Goal: Task Accomplishment & Management: Manage account settings

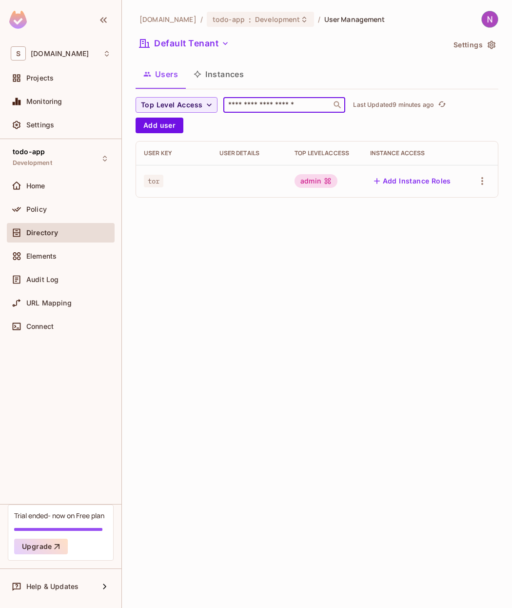
click at [258, 106] on input "text" at bounding box center [277, 105] width 102 height 10
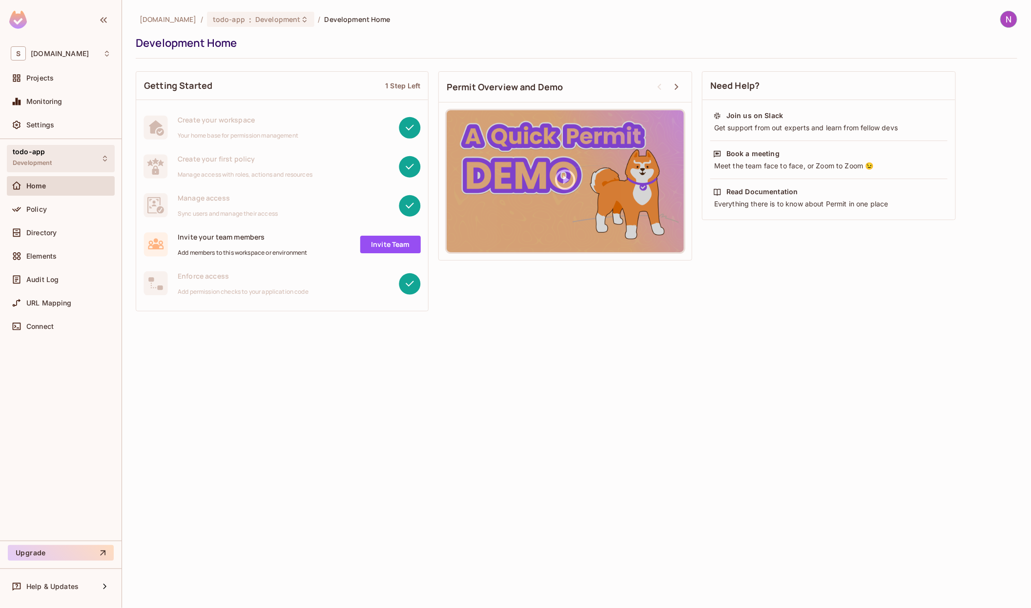
click at [55, 156] on div "todo-app Development" at bounding box center [61, 158] width 108 height 27
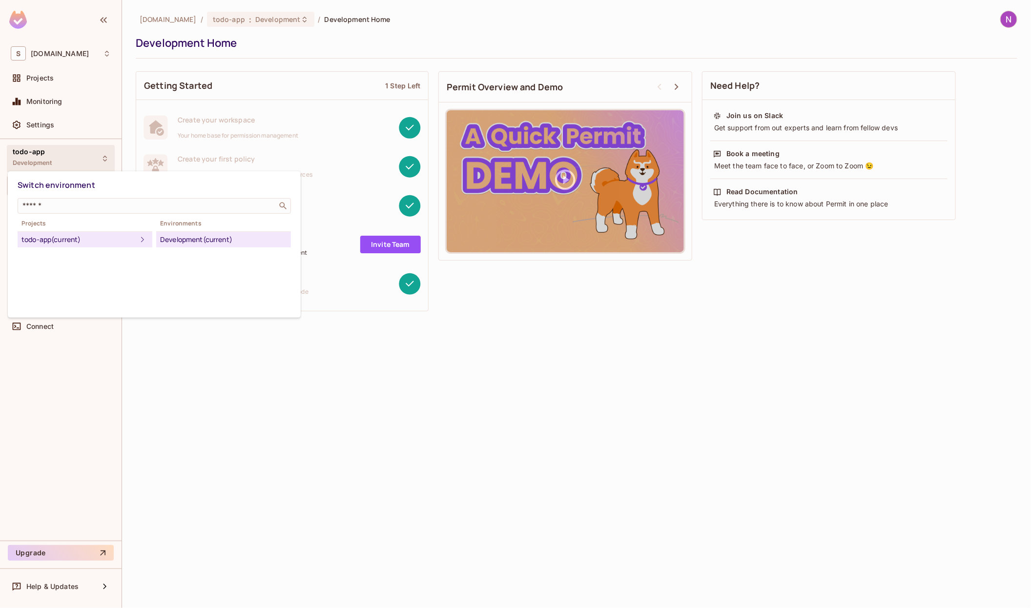
click at [223, 372] on div at bounding box center [515, 304] width 1031 height 608
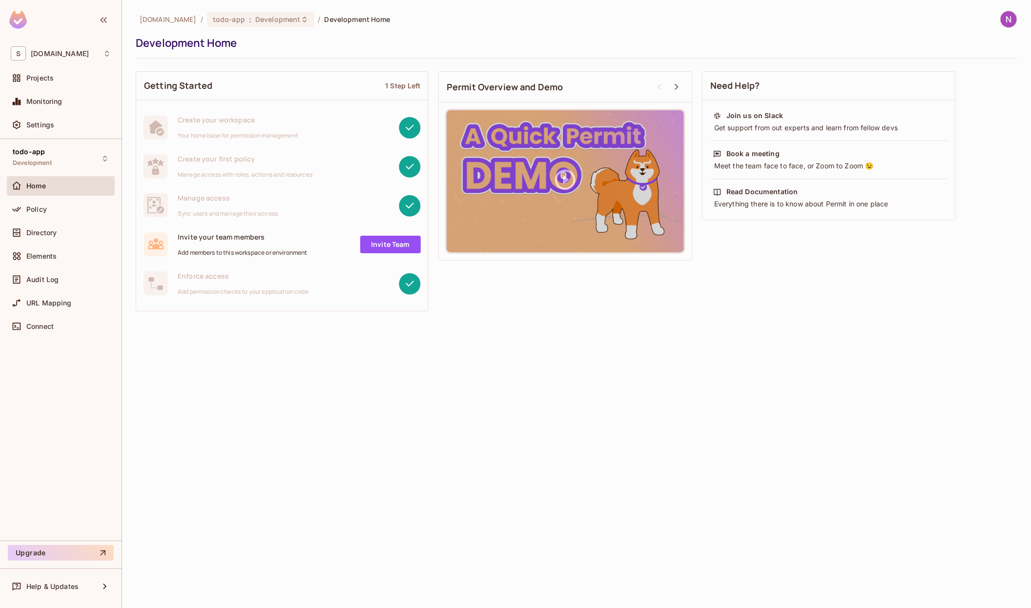
click at [162, 24] on ol "skyviv.com / todo-app : Development / Development Home" at bounding box center [265, 19] width 251 height 15
click at [162, 23] on span "[DOMAIN_NAME]" at bounding box center [168, 19] width 57 height 9
click at [60, 73] on div "Projects" at bounding box center [61, 78] width 100 height 12
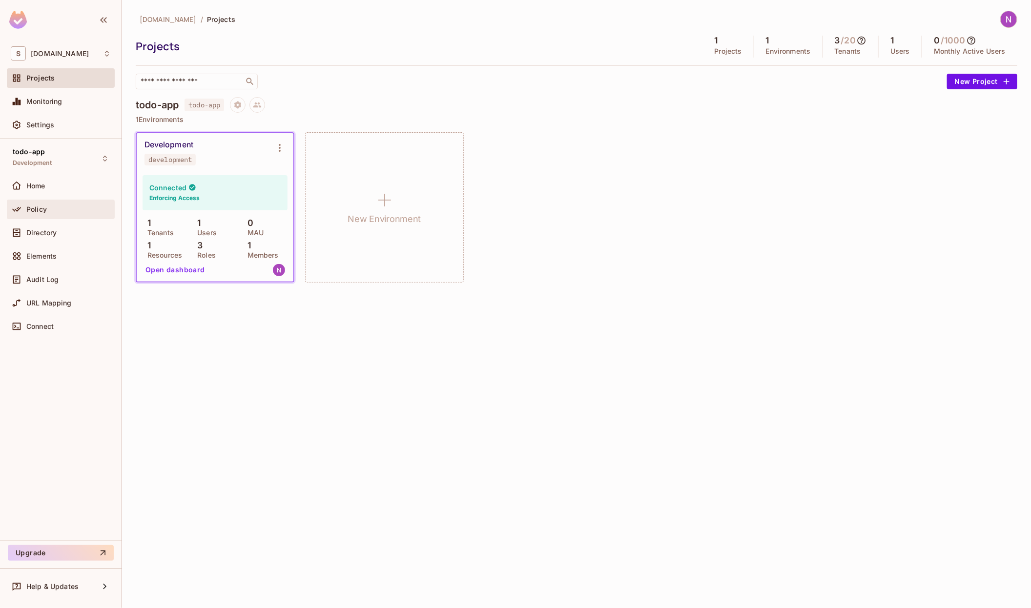
click at [85, 209] on div "Policy" at bounding box center [68, 209] width 84 height 8
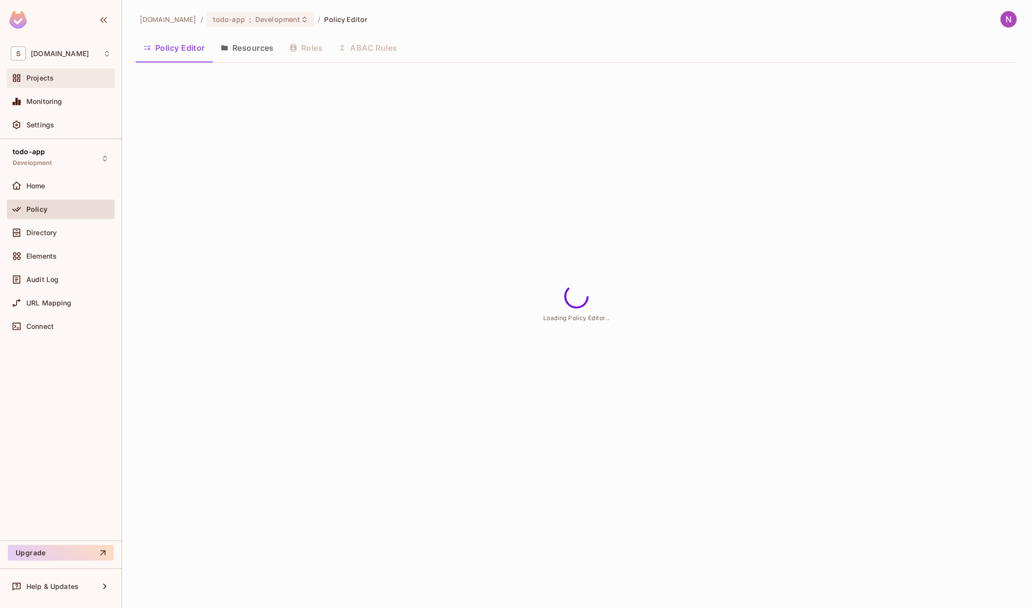
click at [49, 74] on span "Projects" at bounding box center [39, 78] width 27 height 8
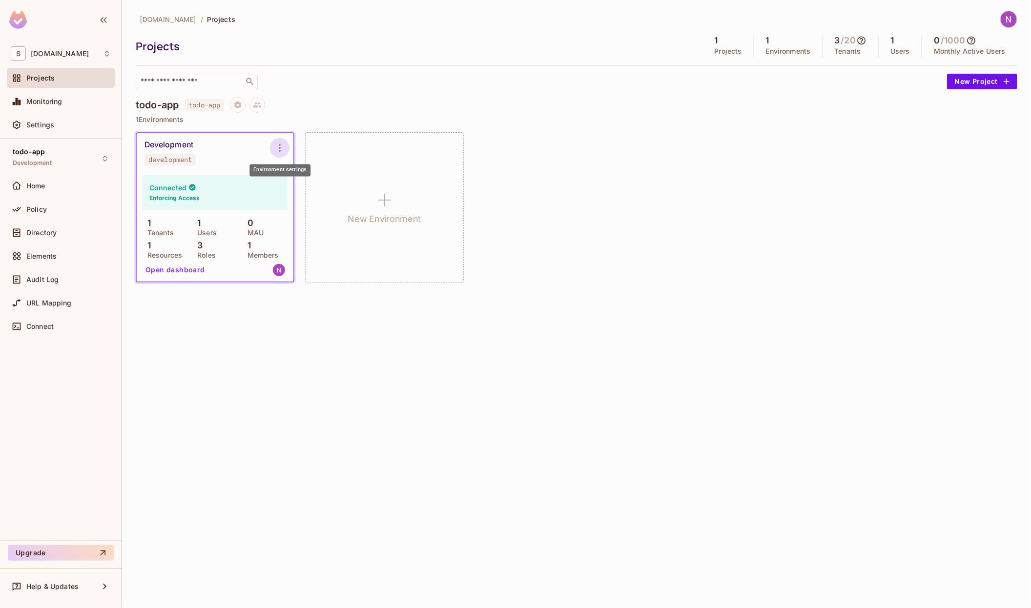
click at [285, 147] on icon "Environment settings" at bounding box center [280, 148] width 12 height 12
click at [285, 146] on div at bounding box center [515, 304] width 1031 height 608
click at [282, 146] on icon "Environment settings" at bounding box center [280, 148] width 12 height 12
click at [321, 183] on div "Copy API Key" at bounding box center [329, 188] width 45 height 10
click at [860, 38] on icon at bounding box center [861, 41] width 8 height 8
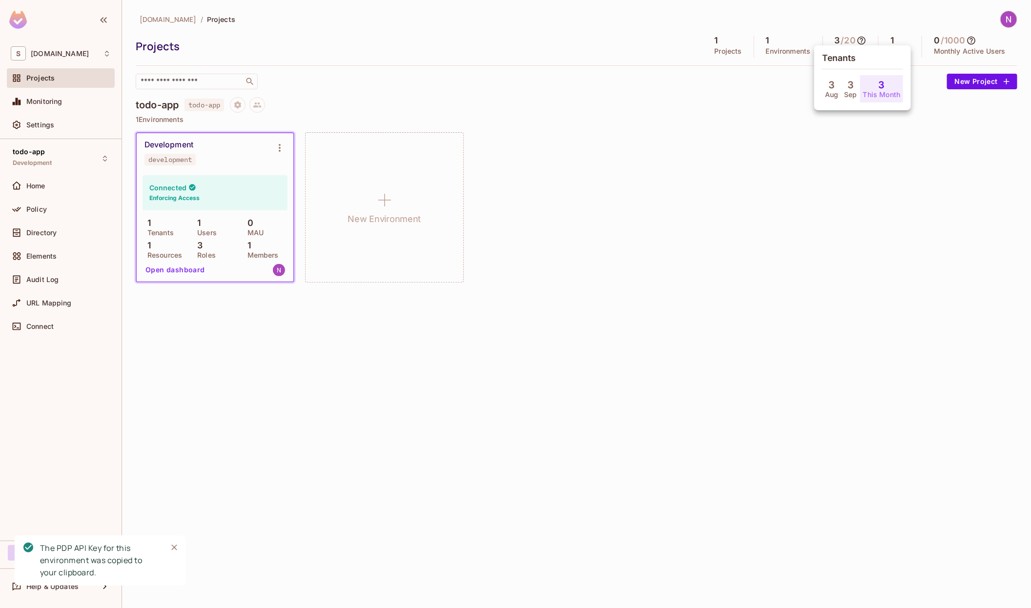
click at [815, 147] on div at bounding box center [515, 304] width 1031 height 608
click at [862, 41] on icon at bounding box center [861, 41] width 8 height 8
click at [862, 41] on div at bounding box center [515, 304] width 1031 height 608
click at [852, 123] on div "todo-app todo-app 1 Environments Development development Connected Enforcing Ac…" at bounding box center [576, 195] width 881 height 196
click at [279, 139] on button "Environment settings" at bounding box center [280, 148] width 20 height 20
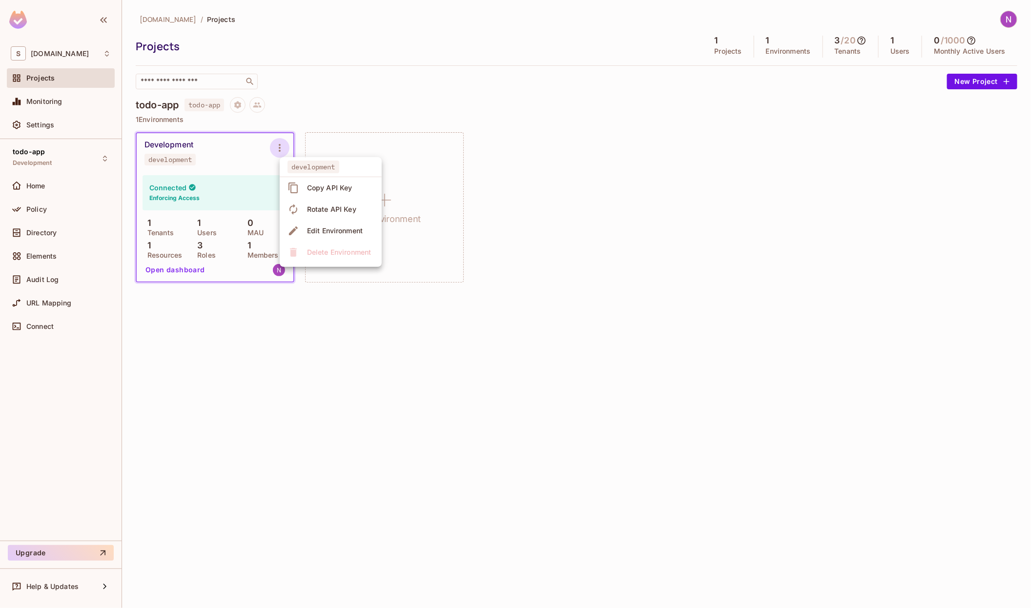
click at [298, 182] on icon at bounding box center [293, 188] width 12 height 12
click at [287, 142] on button "Environment settings" at bounding box center [280, 148] width 20 height 20
click at [304, 180] on span "Copy API Key" at bounding box center [329, 188] width 51 height 16
click at [955, 82] on button "New Project" at bounding box center [982, 82] width 70 height 16
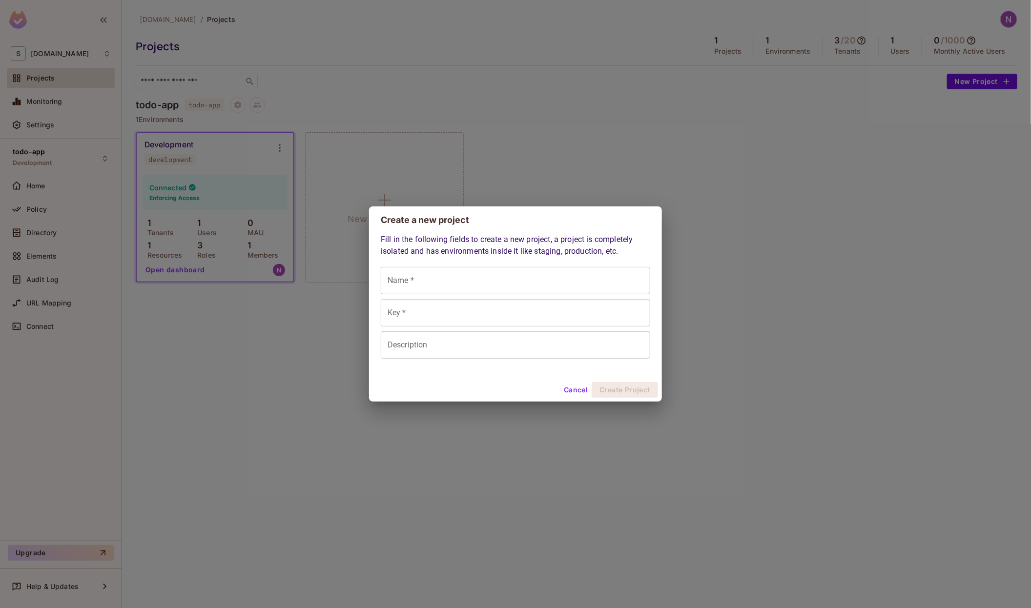
click at [512, 273] on input "Name *" at bounding box center [515, 280] width 269 height 27
type input "*"
type input "**"
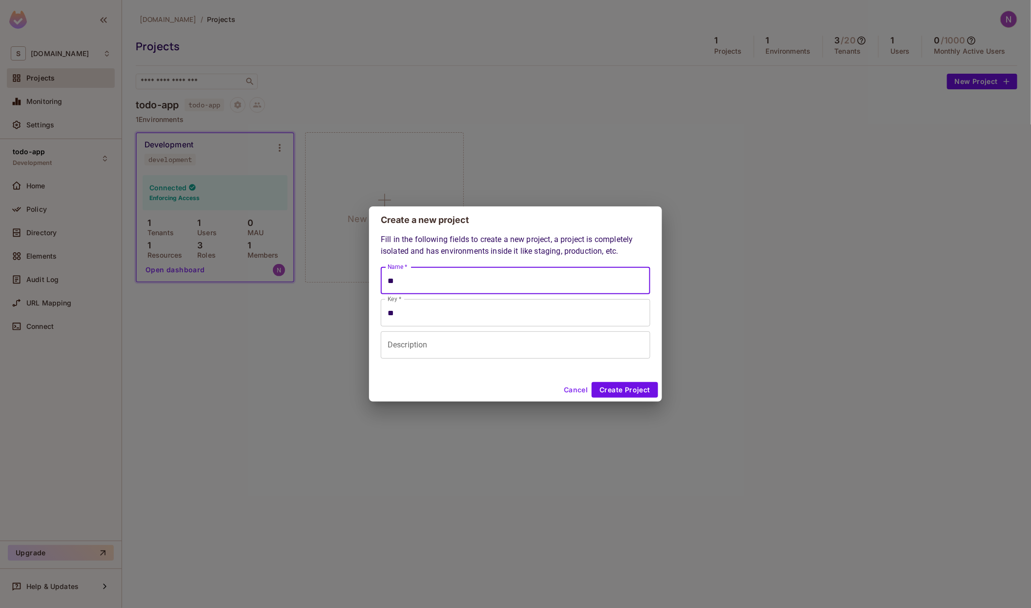
type input "***"
type input "****"
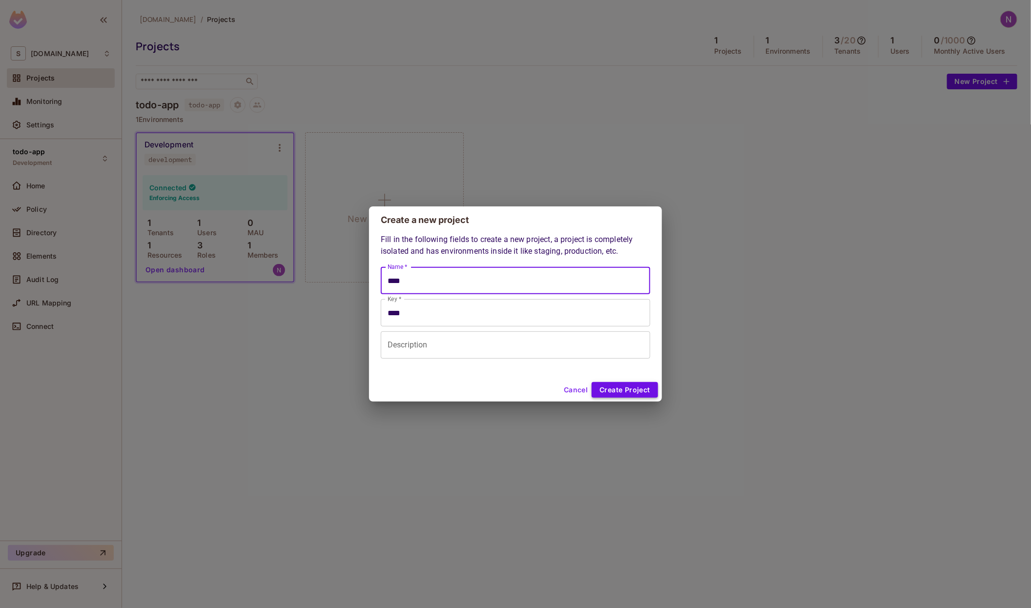
click at [613, 386] on button "Create Project" at bounding box center [624, 390] width 66 height 16
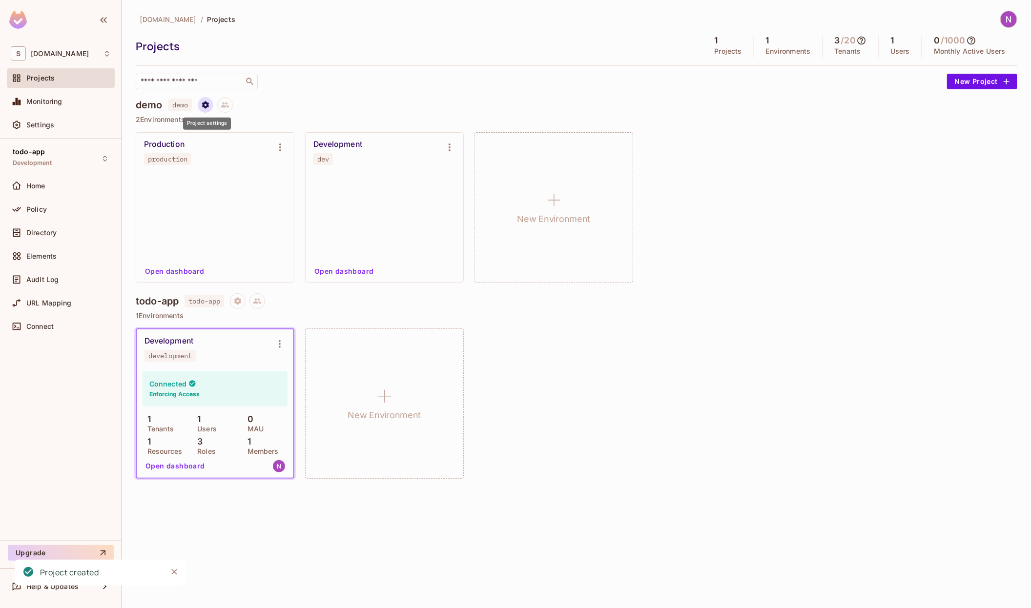
click at [204, 106] on icon "Project settings" at bounding box center [205, 104] width 7 height 7
click at [335, 110] on div at bounding box center [515, 304] width 1031 height 608
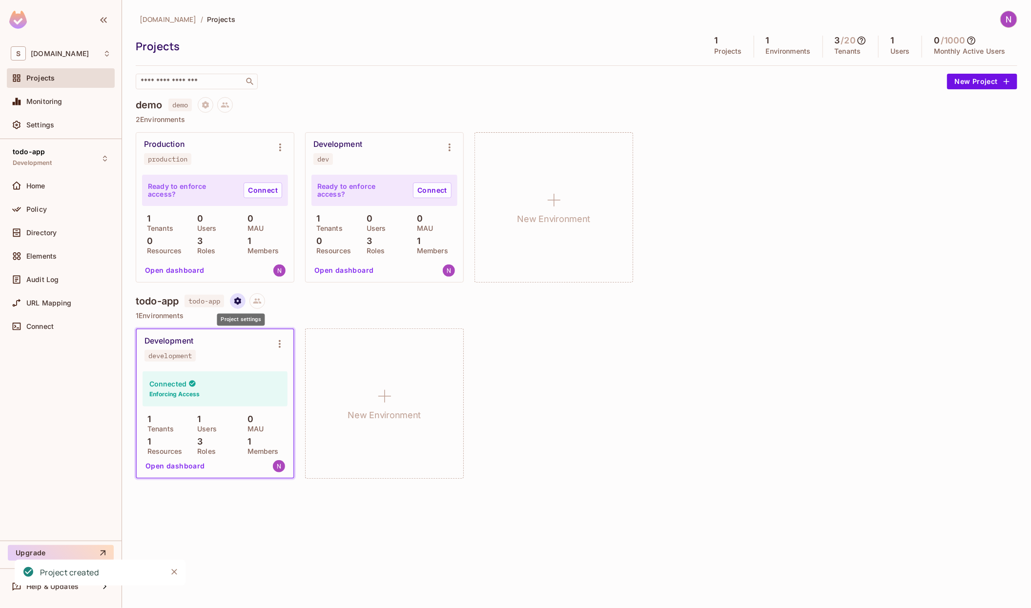
click at [242, 304] on icon "Project settings" at bounding box center [237, 301] width 9 height 9
click at [273, 360] on div "Delete Project" at bounding box center [291, 359] width 47 height 10
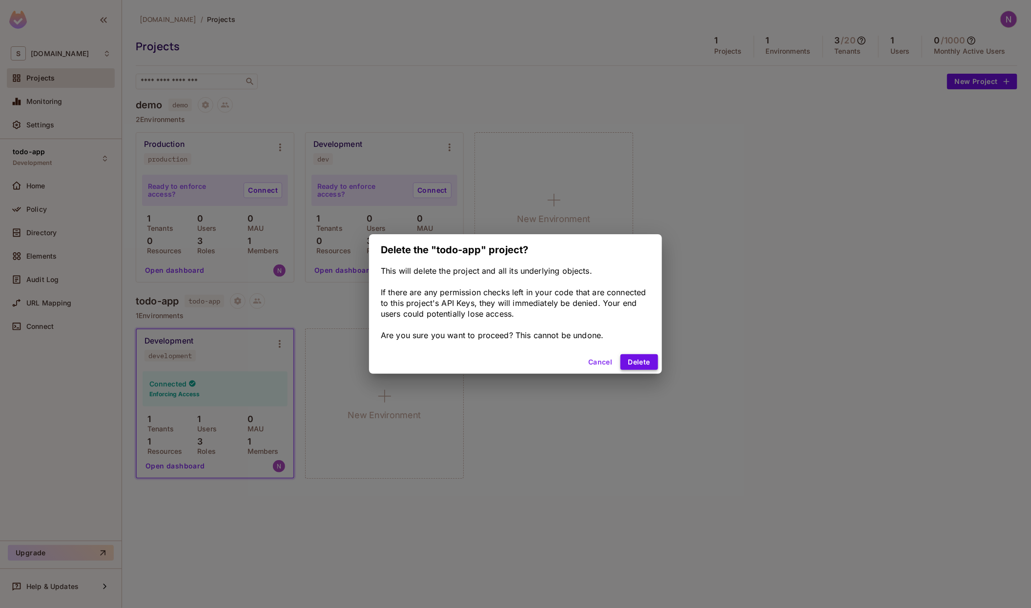
click at [648, 365] on button "Delete" at bounding box center [639, 362] width 38 height 16
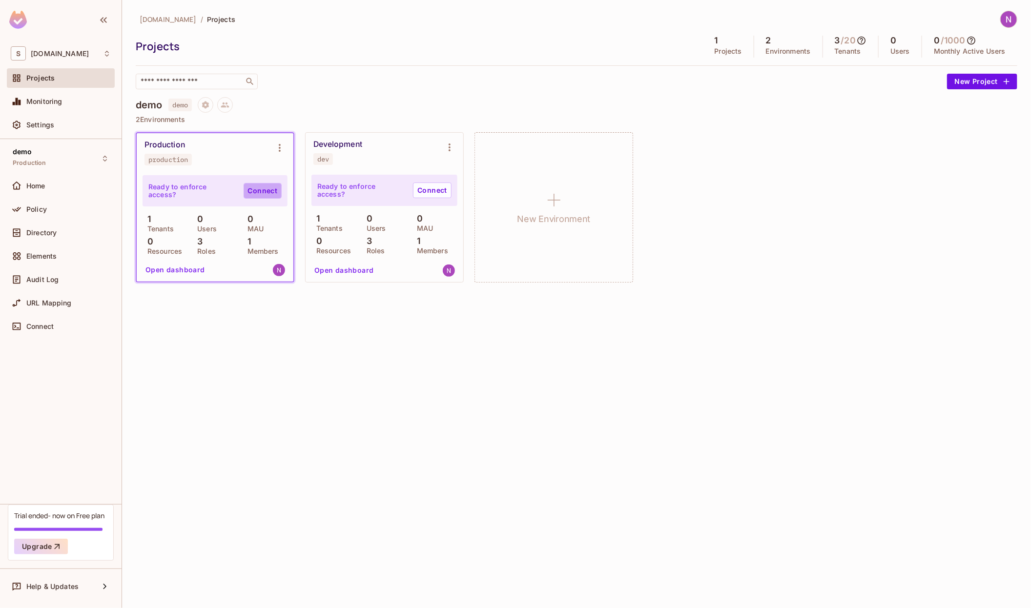
click at [253, 190] on link "Connect" at bounding box center [263, 191] width 38 height 16
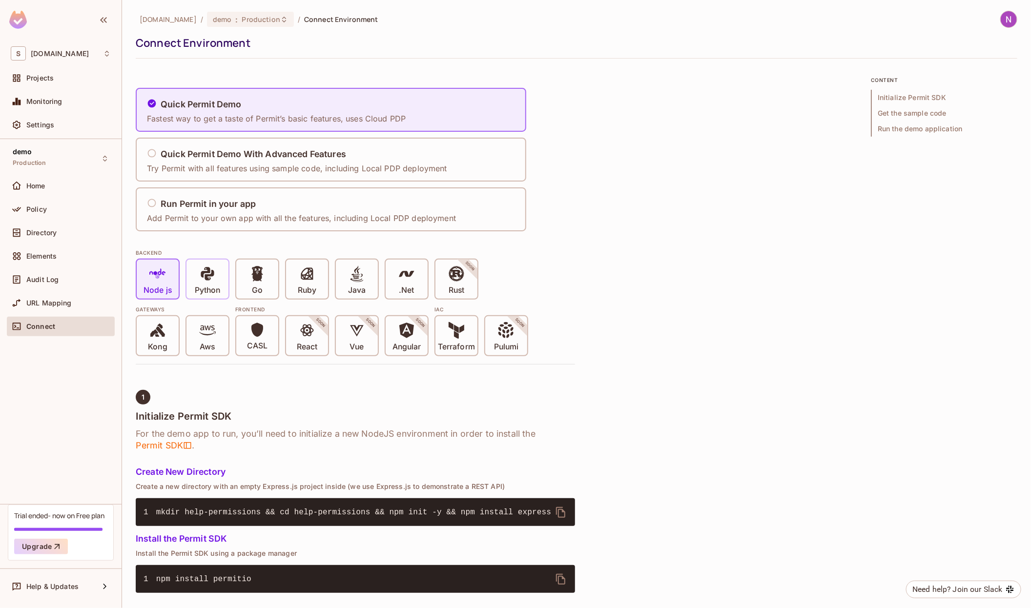
click at [210, 287] on p "Python" at bounding box center [207, 290] width 25 height 10
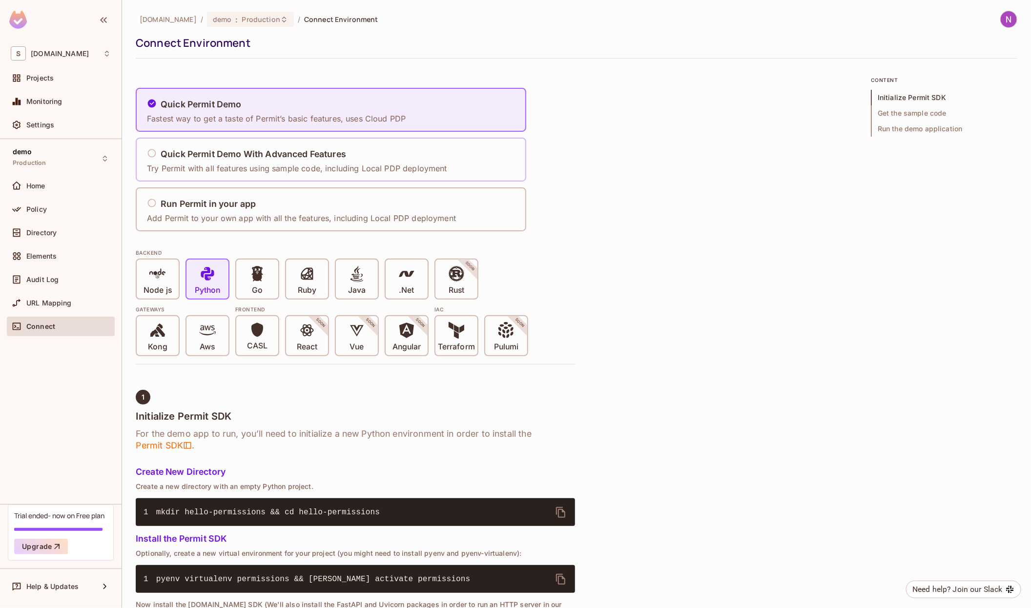
click at [203, 164] on p "Try Permit with all features using sample code, including Local PDP deployment" at bounding box center [297, 168] width 300 height 11
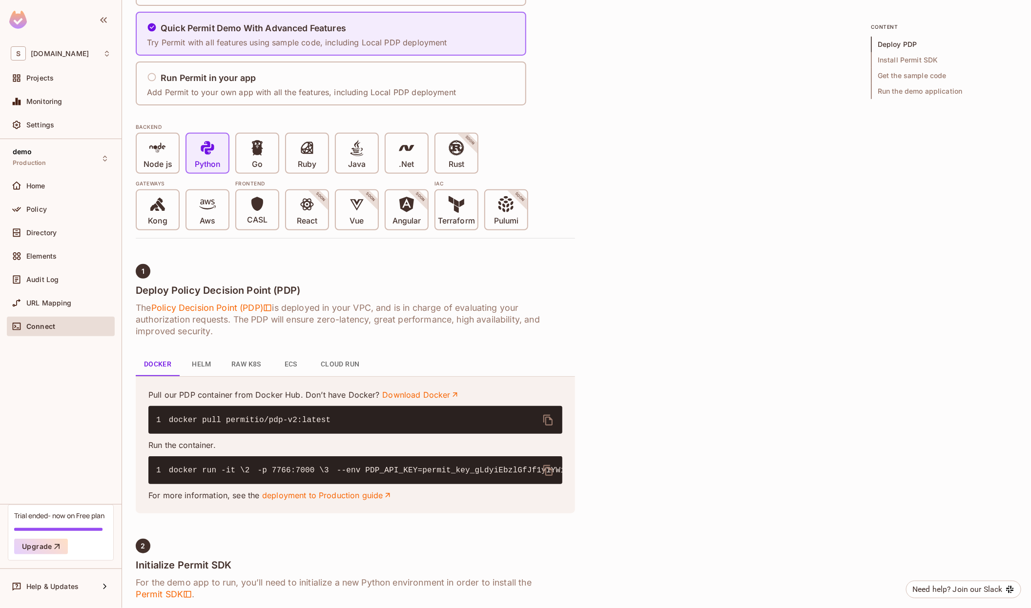
scroll to position [188, 0]
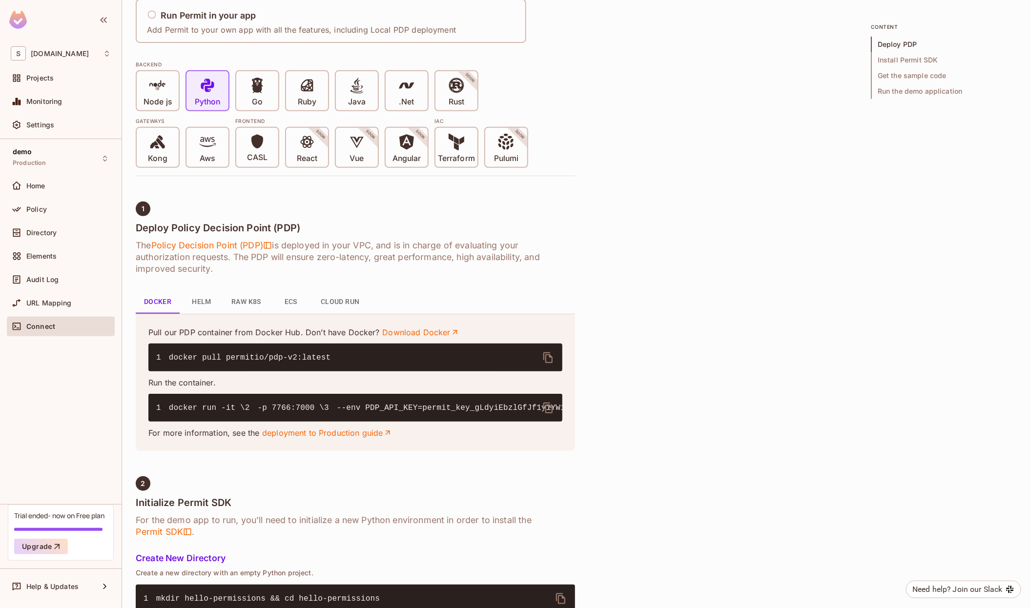
click at [336, 301] on button "Cloud Run" at bounding box center [340, 301] width 55 height 23
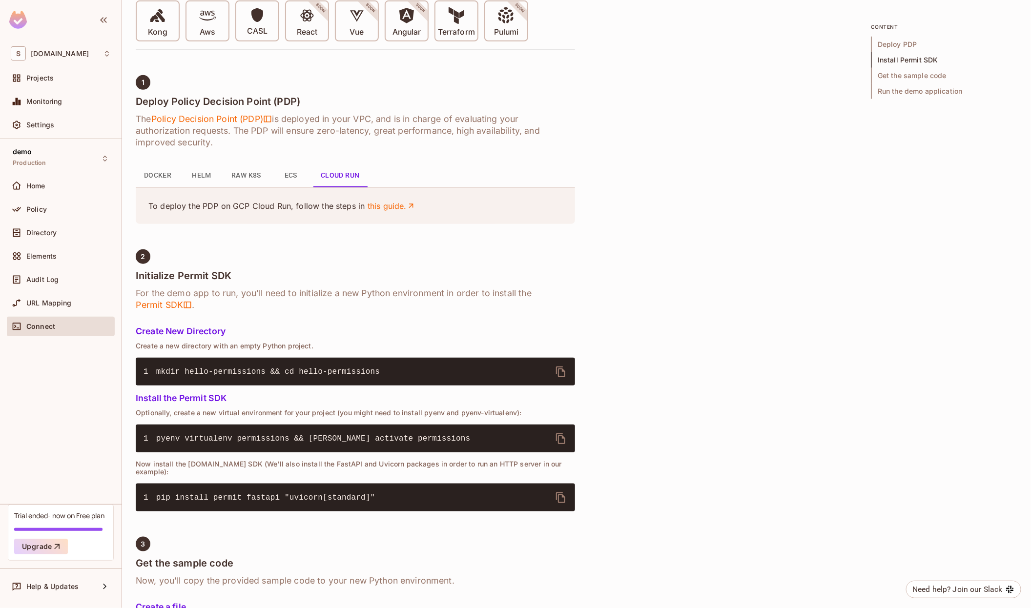
scroll to position [314, 0]
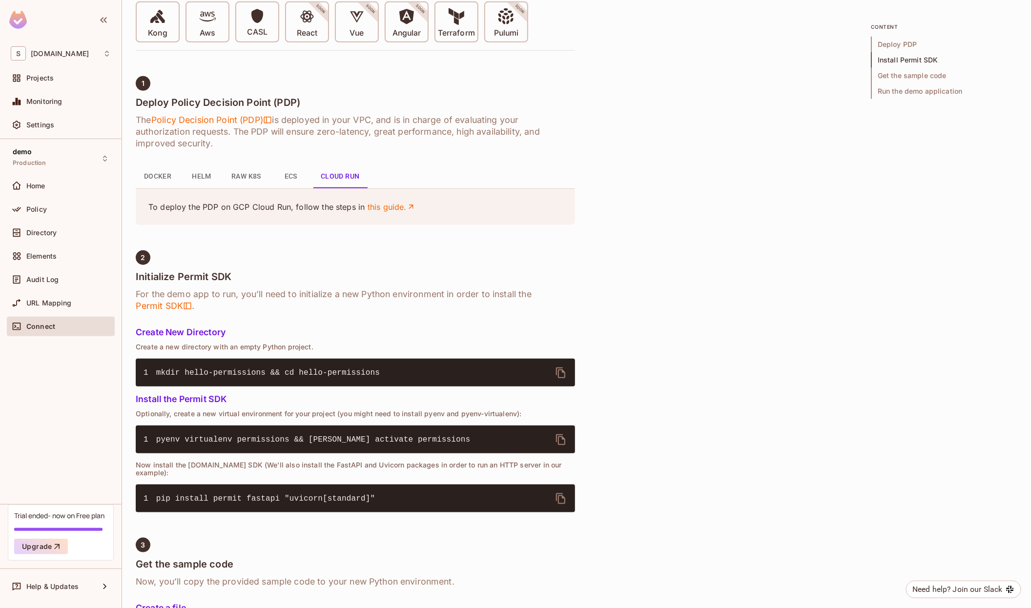
click at [292, 184] on button "ECS" at bounding box center [291, 176] width 44 height 23
click at [252, 179] on button "Raw K8s" at bounding box center [246, 176] width 45 height 23
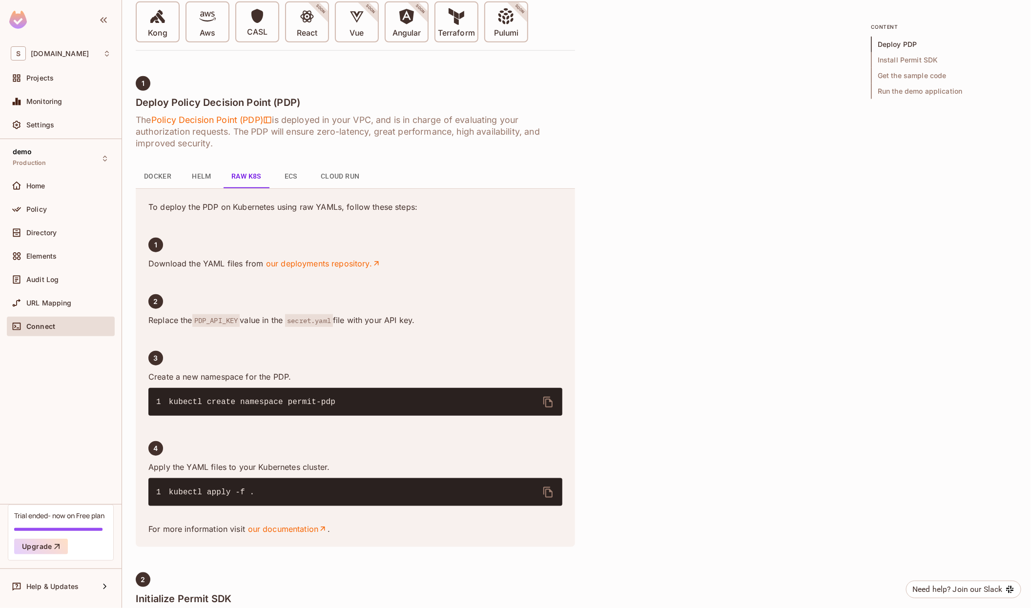
scroll to position [334, 0]
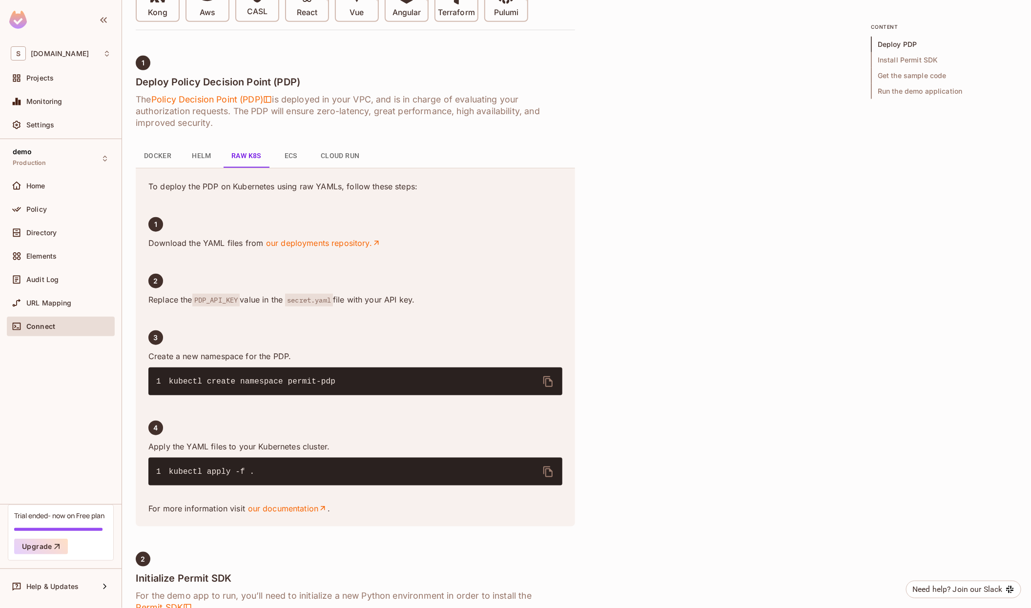
click at [158, 148] on button "Docker" at bounding box center [158, 155] width 44 height 23
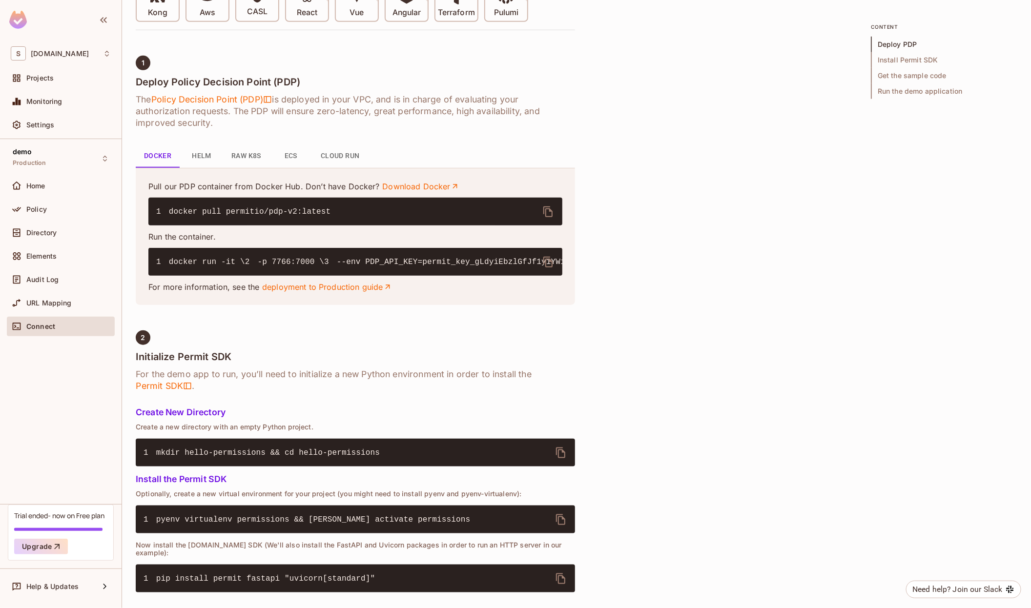
click at [201, 151] on button "Helm" at bounding box center [202, 155] width 44 height 23
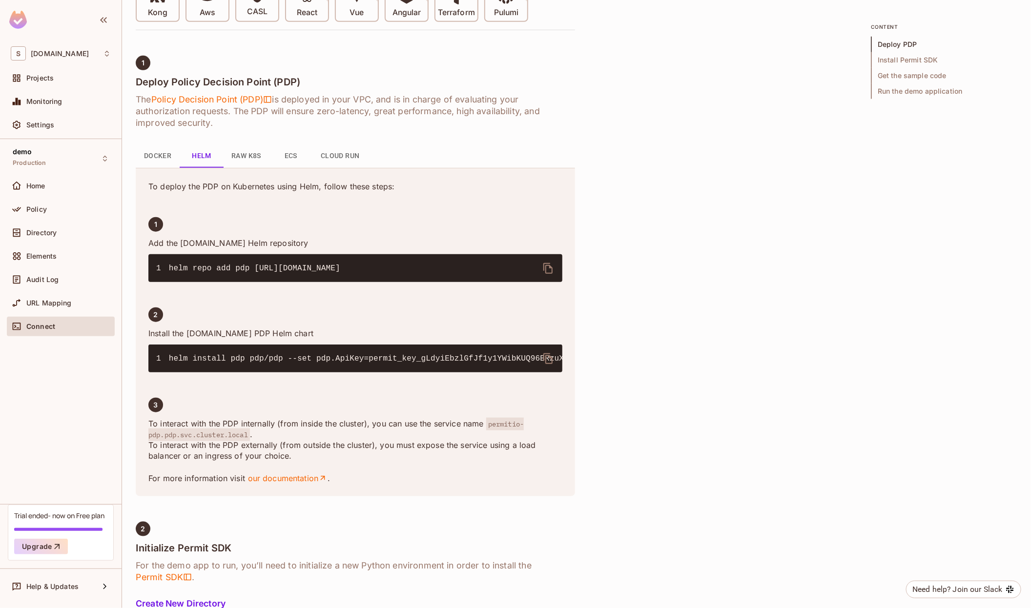
click at [164, 156] on button "Docker" at bounding box center [158, 155] width 44 height 23
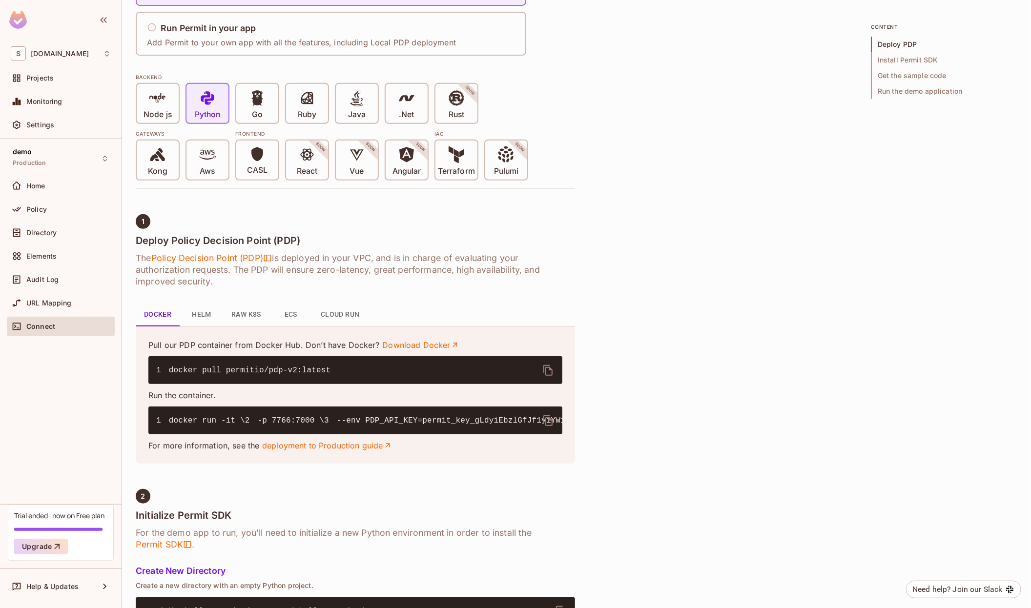
scroll to position [163, 0]
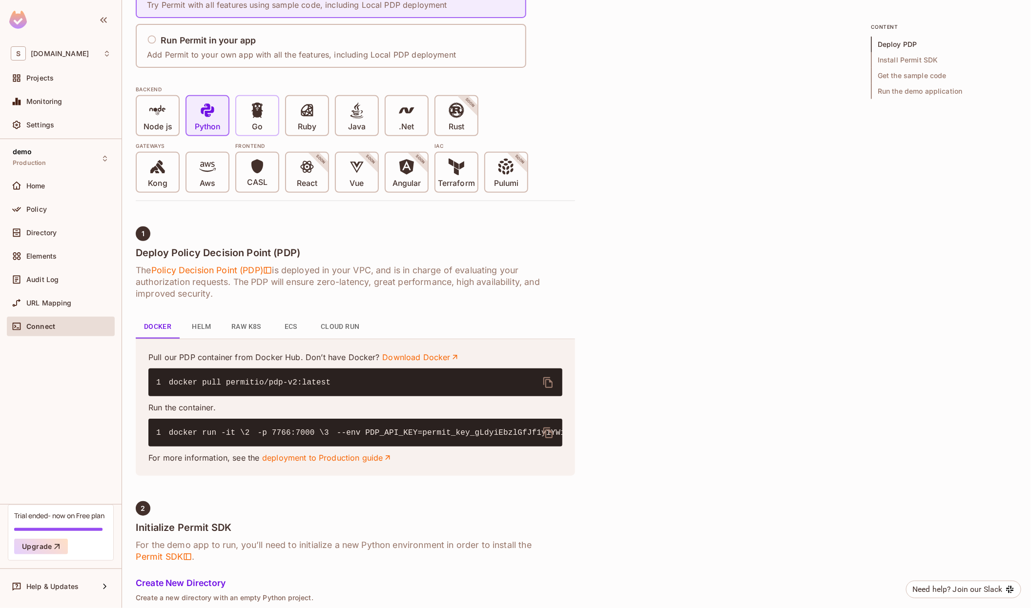
click at [251, 111] on icon at bounding box center [257, 110] width 17 height 17
click at [201, 117] on icon at bounding box center [207, 110] width 17 height 17
click at [209, 41] on h5 "Run Permit in your app" at bounding box center [208, 41] width 95 height 10
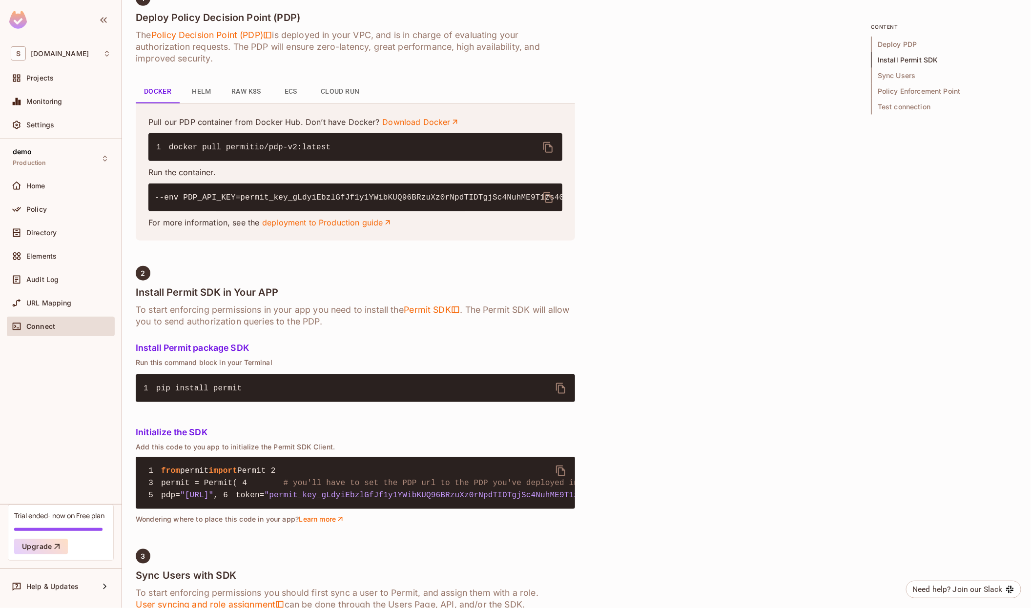
scroll to position [0, 0]
click at [62, 326] on div "Connect" at bounding box center [68, 327] width 84 height 8
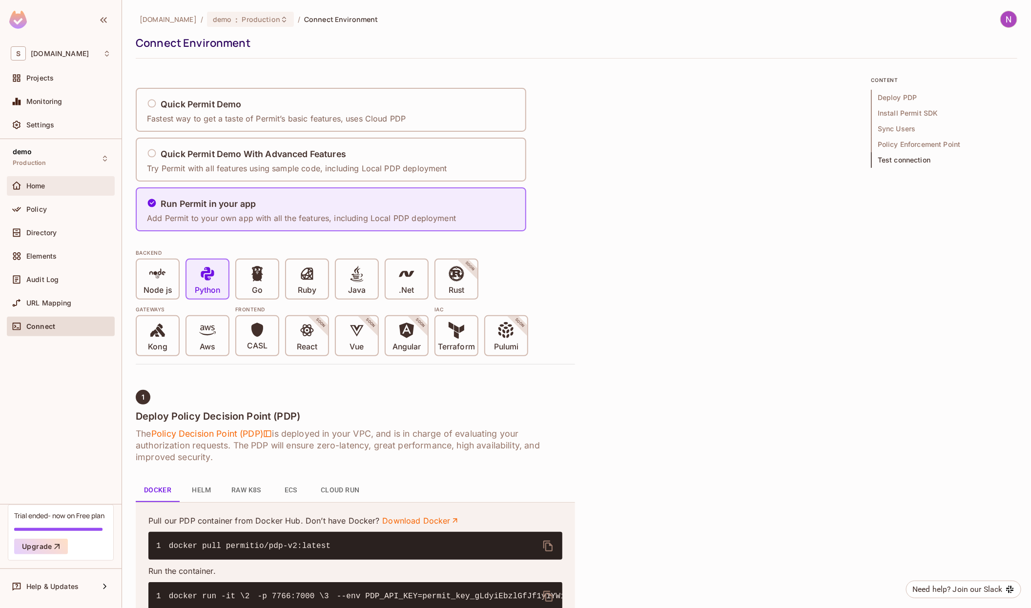
click at [38, 182] on span "Home" at bounding box center [35, 186] width 19 height 8
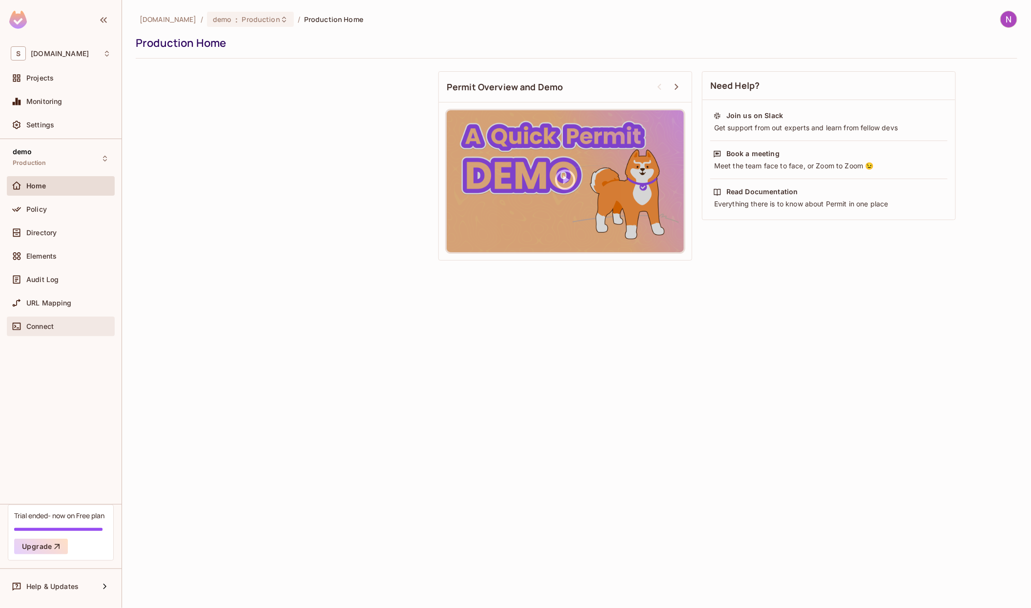
click at [51, 319] on div "Connect" at bounding box center [61, 327] width 108 height 20
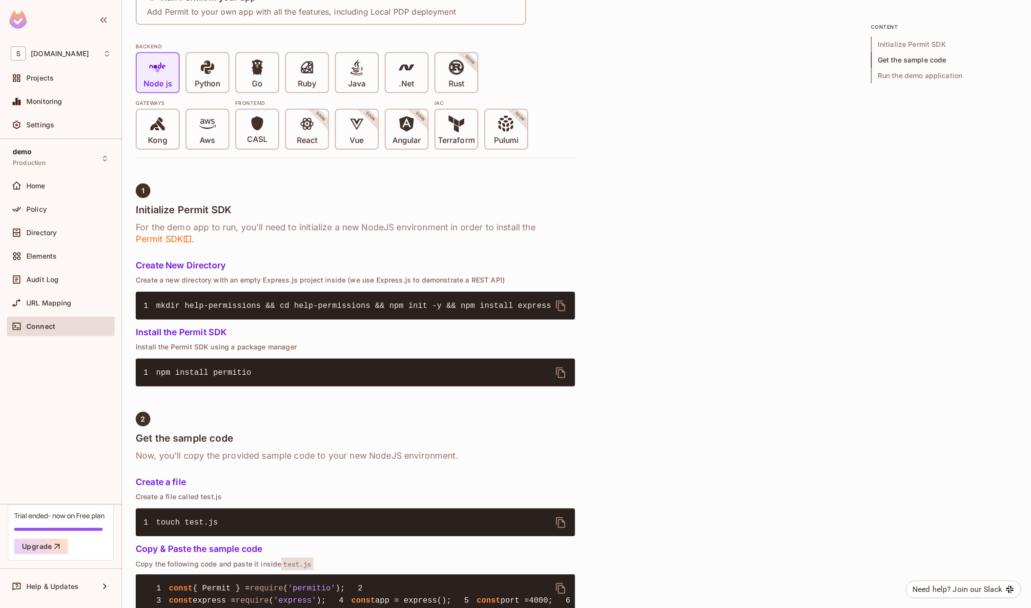
scroll to position [199, 0]
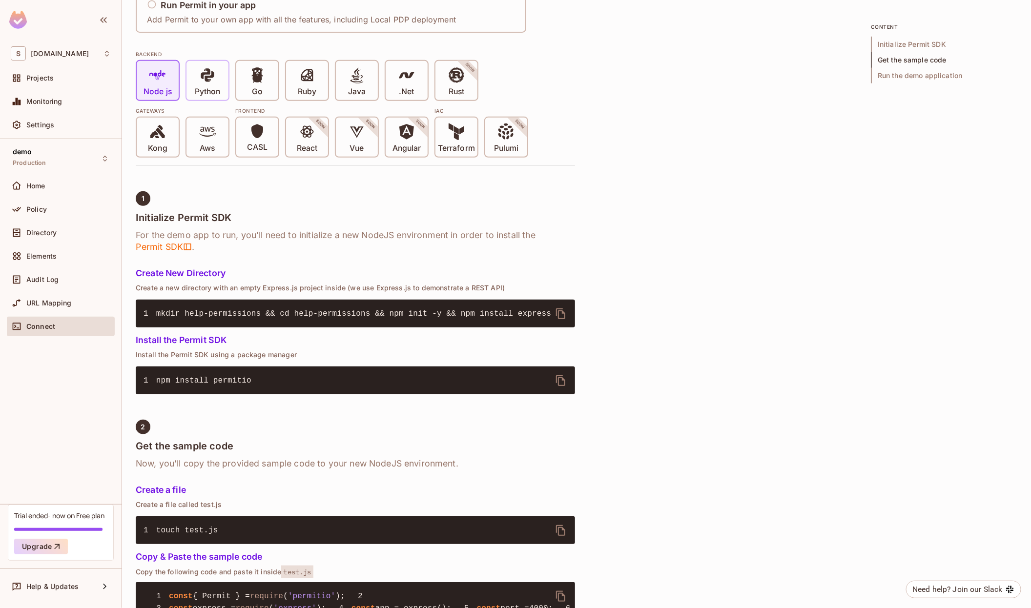
click at [211, 91] on p "Python" at bounding box center [207, 92] width 25 height 10
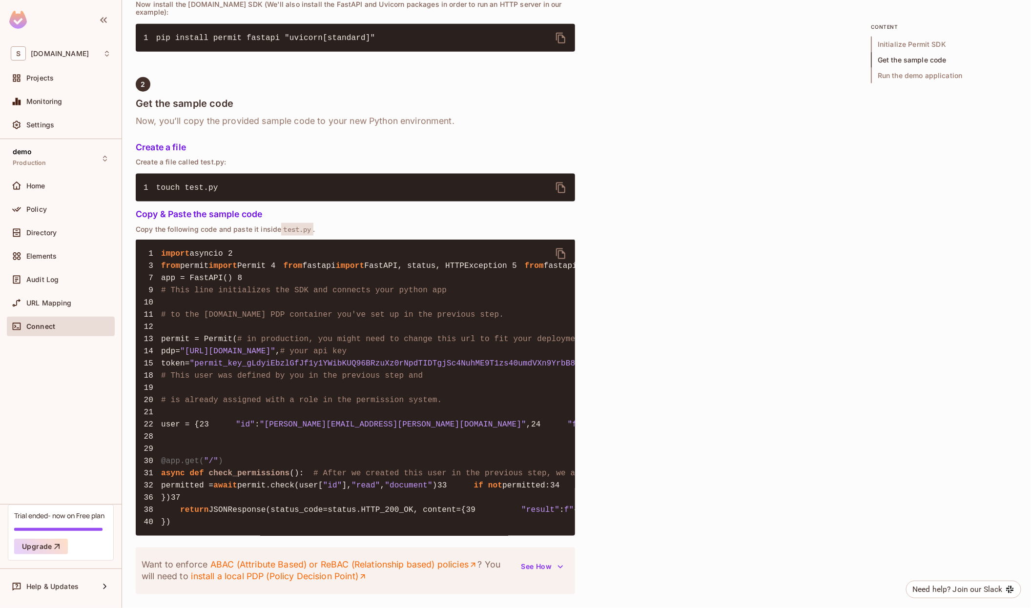
scroll to position [657, 0]
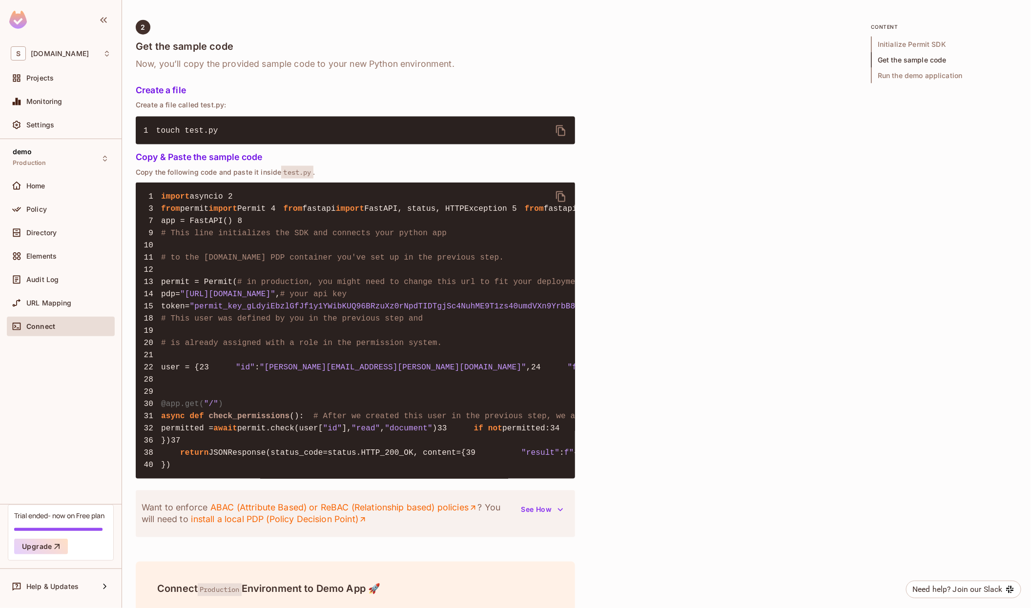
click at [563, 191] on icon "delete" at bounding box center [561, 197] width 12 height 12
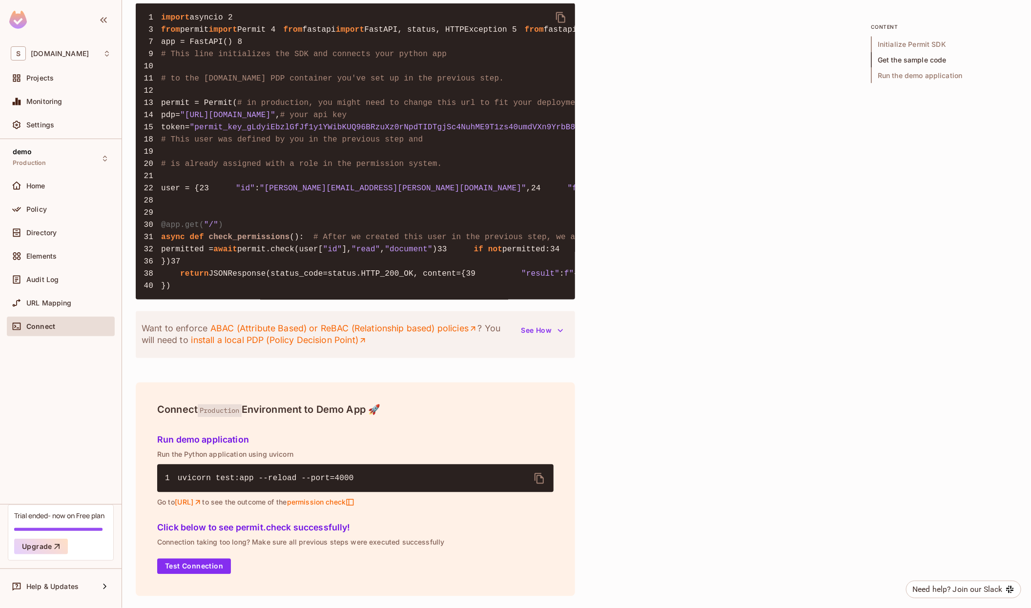
scroll to position [1013, 0]
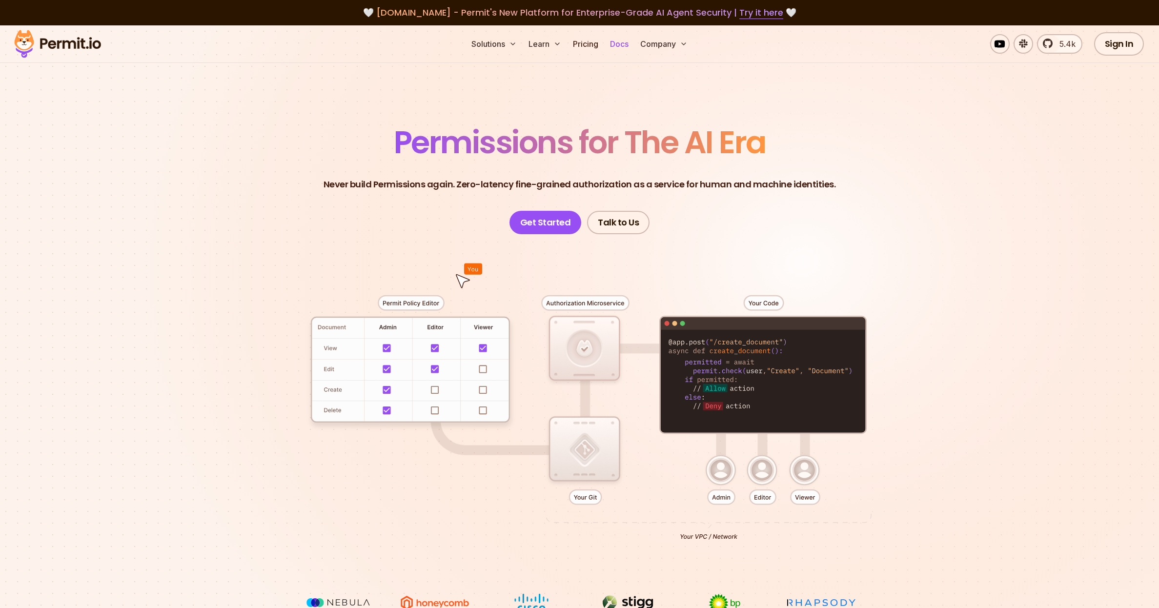
click at [610, 41] on link "Docs" at bounding box center [619, 44] width 26 height 20
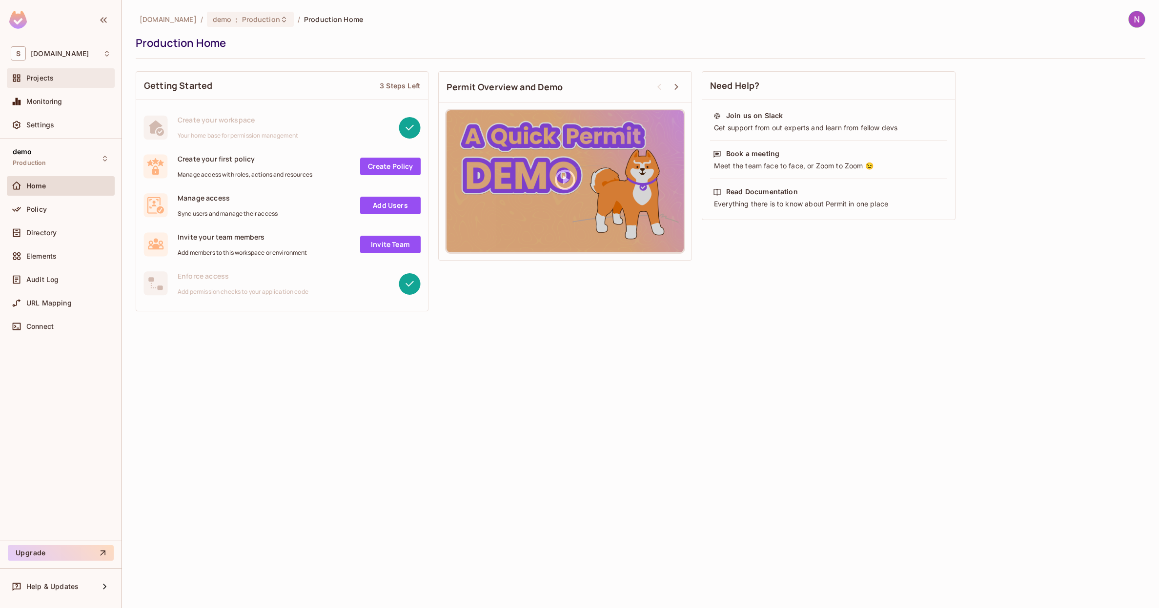
click at [49, 85] on div "Projects" at bounding box center [61, 78] width 108 height 20
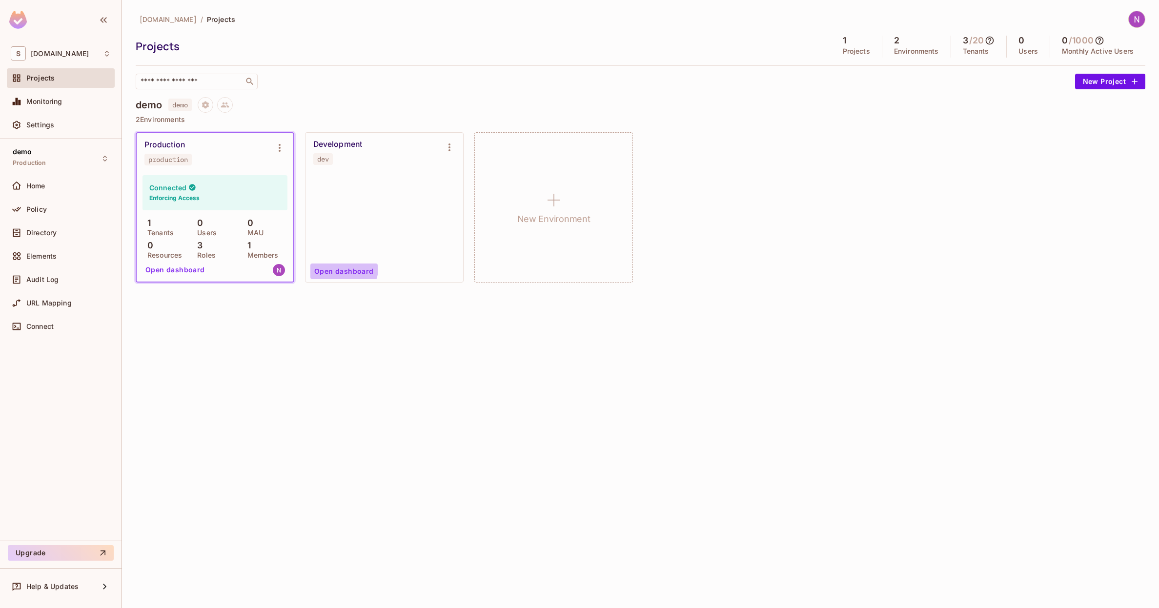
click at [329, 265] on button "Open dashboard" at bounding box center [343, 272] width 67 height 16
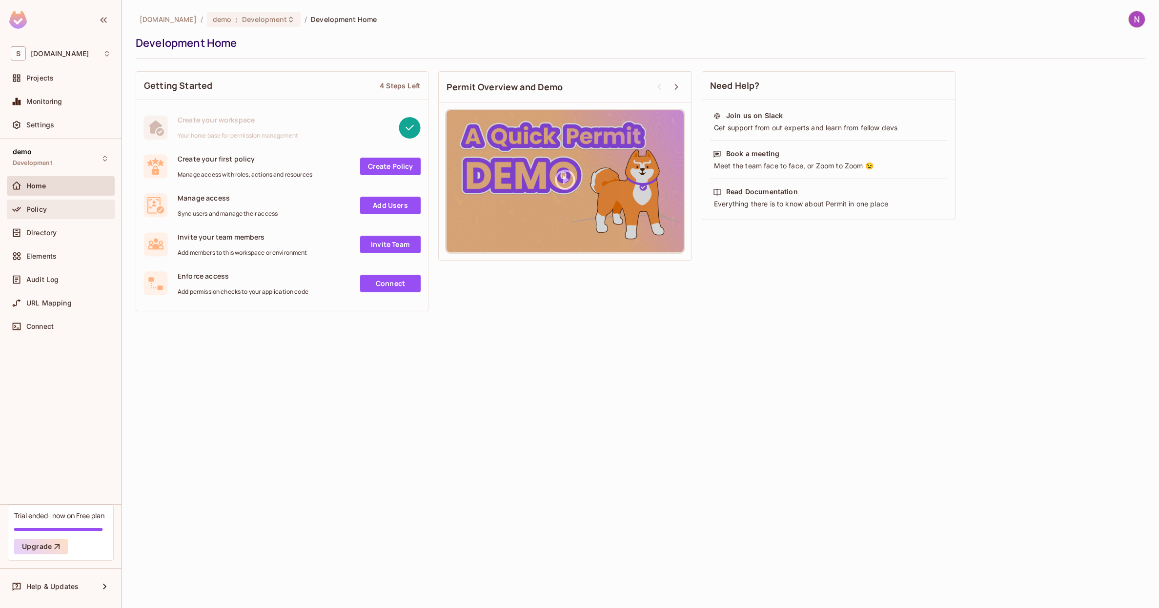
click at [41, 205] on span "Policy" at bounding box center [36, 209] width 20 height 8
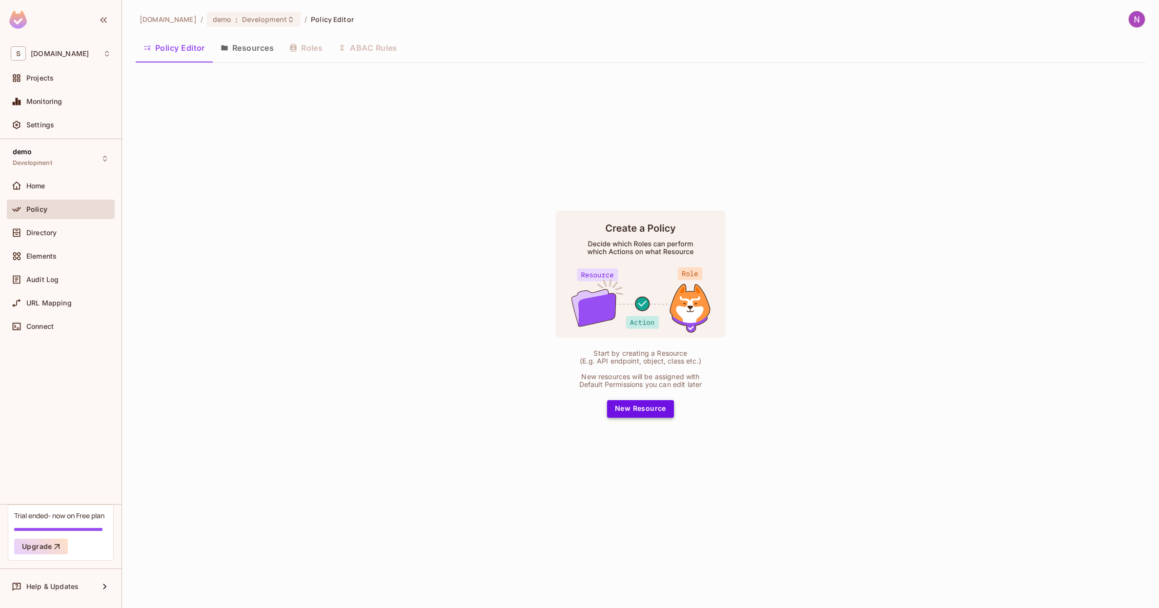
click at [637, 409] on button "New Resource" at bounding box center [640, 409] width 67 height 18
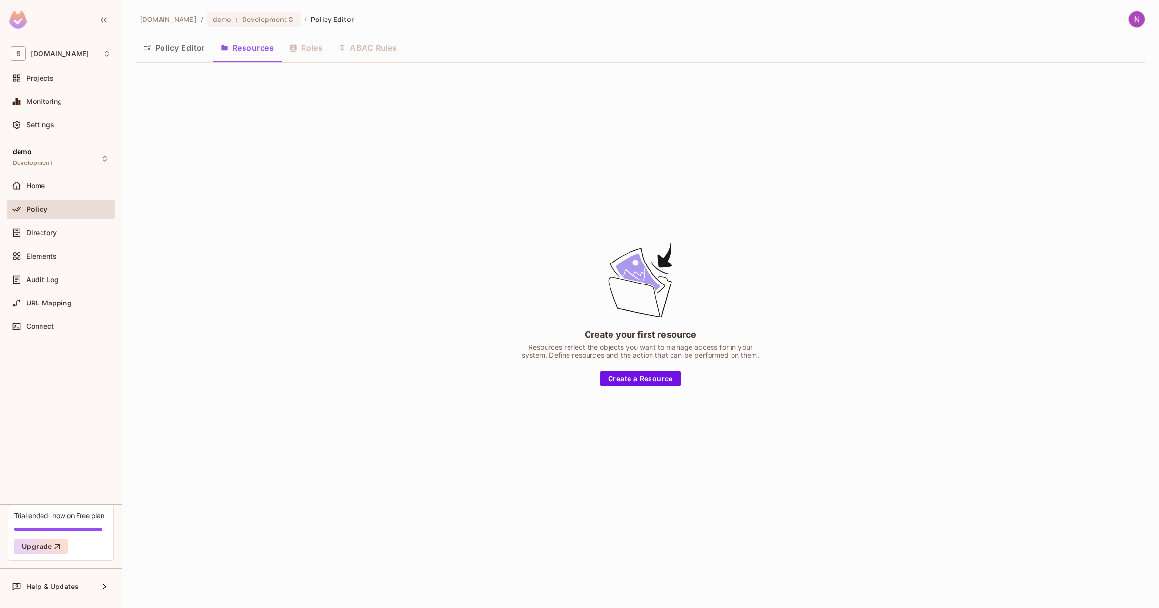
click at [636, 370] on div "Create your first resource Resources reflect the objects you want to manage acc…" at bounding box center [641, 313] width 244 height 145
click at [634, 377] on button "Create a Resource" at bounding box center [640, 379] width 81 height 16
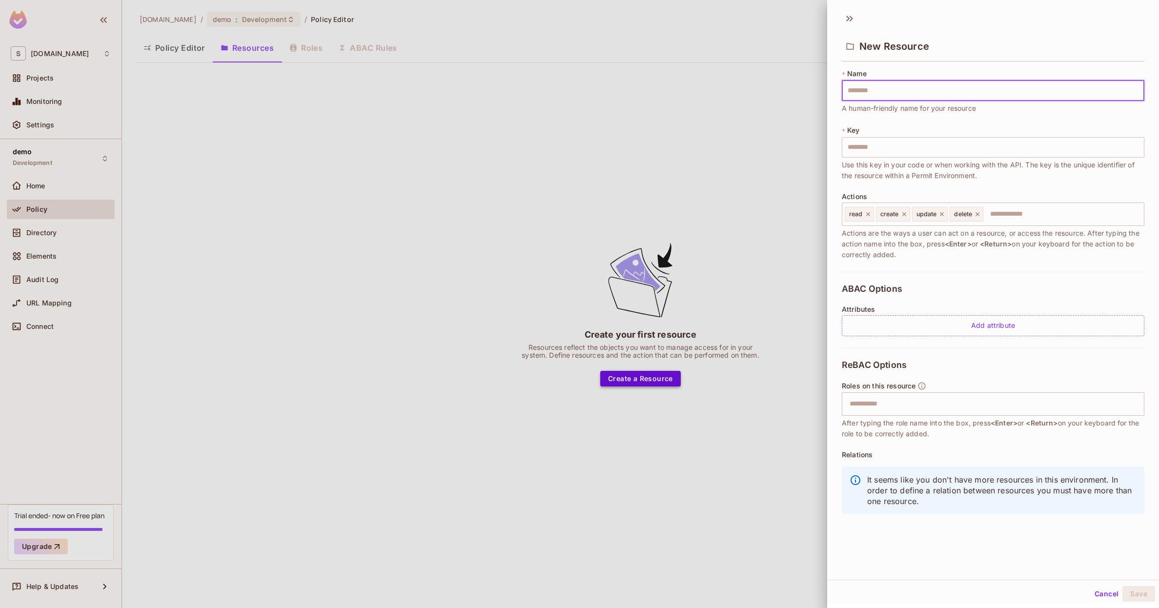
type input "*"
type input "**"
type input "***"
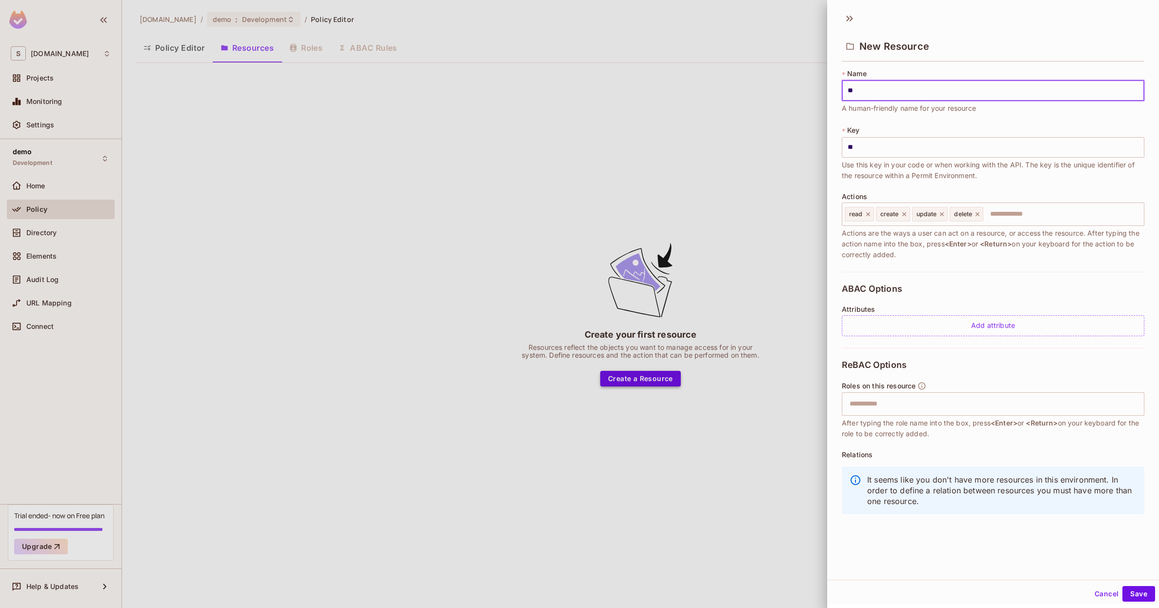
type input "***"
type input "****"
type input "*****"
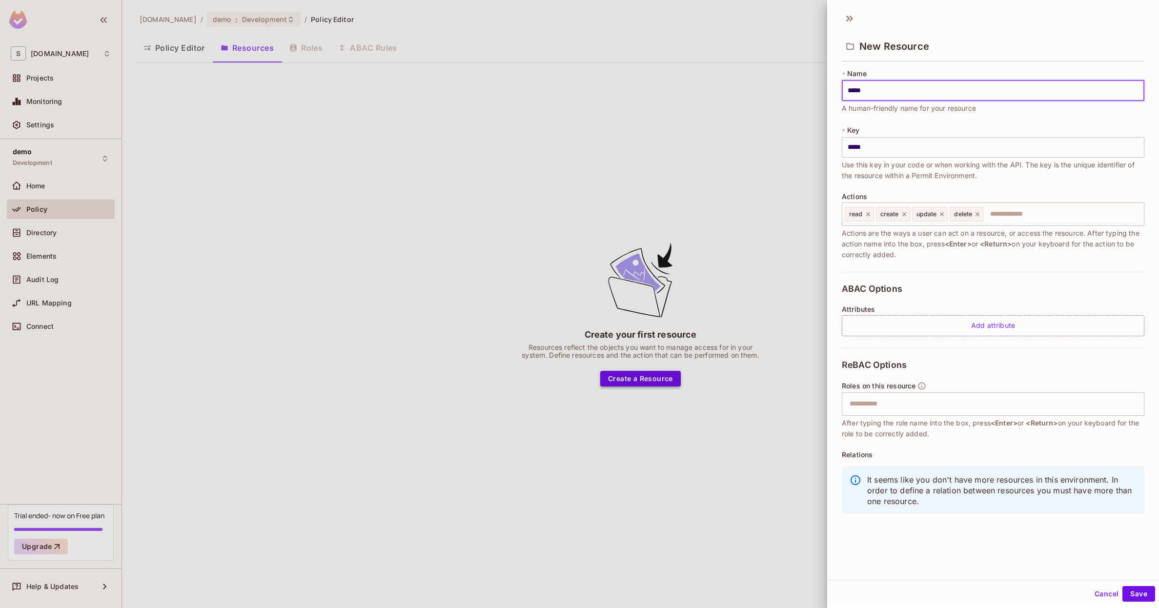
type input "******"
type input "*******"
type input "********"
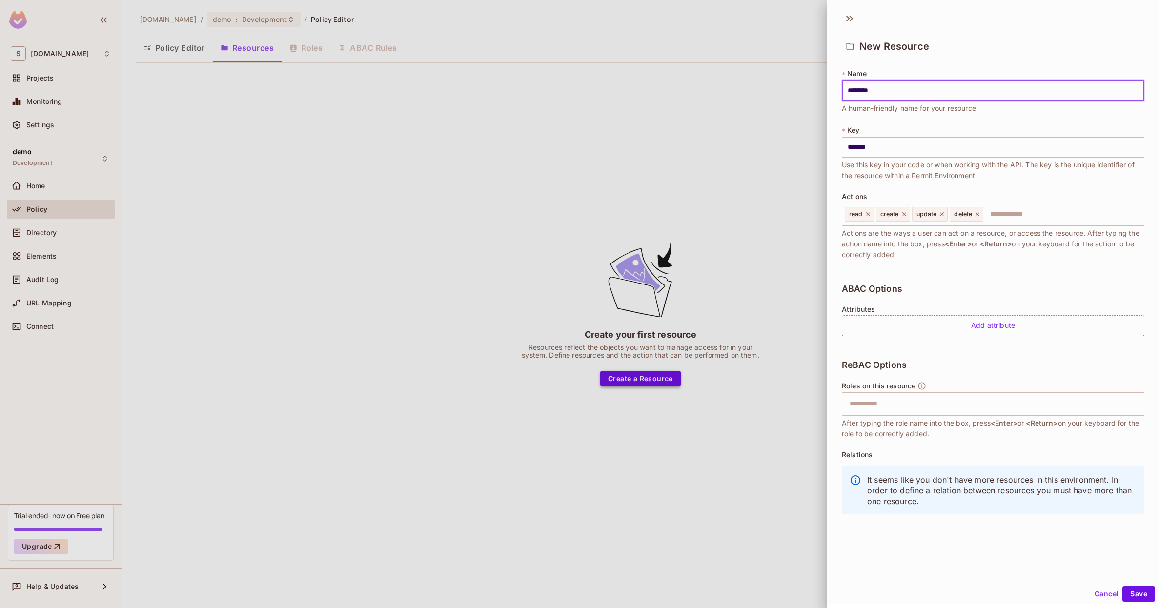
type input "********"
click at [1122, 586] on button "Save" at bounding box center [1138, 594] width 33 height 16
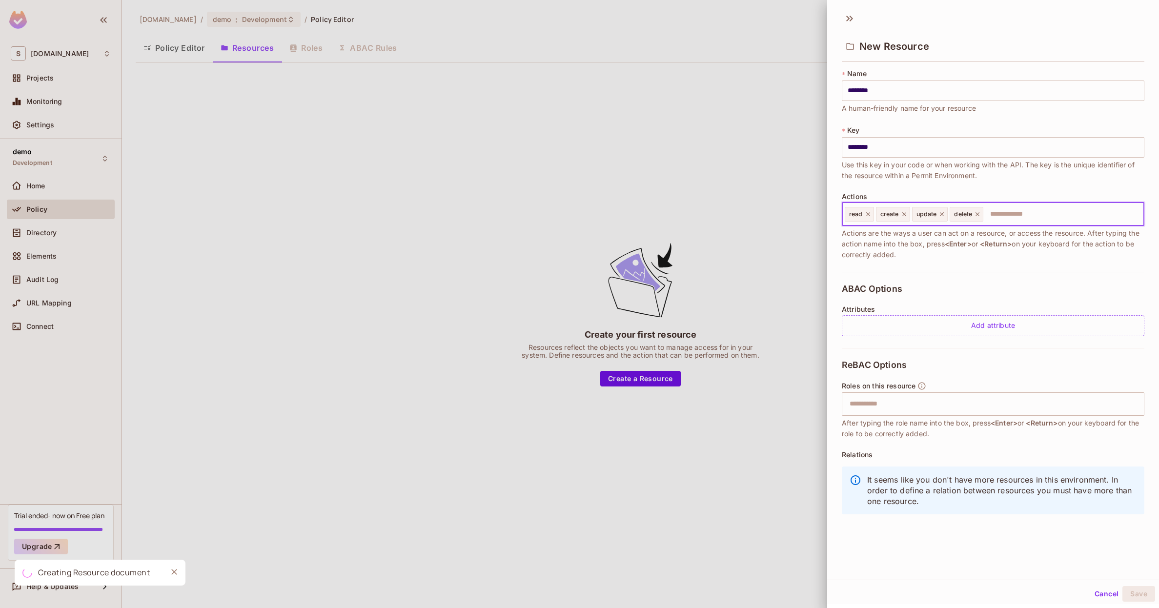
click at [1026, 208] on input "text" at bounding box center [1062, 214] width 156 height 20
type input "*"
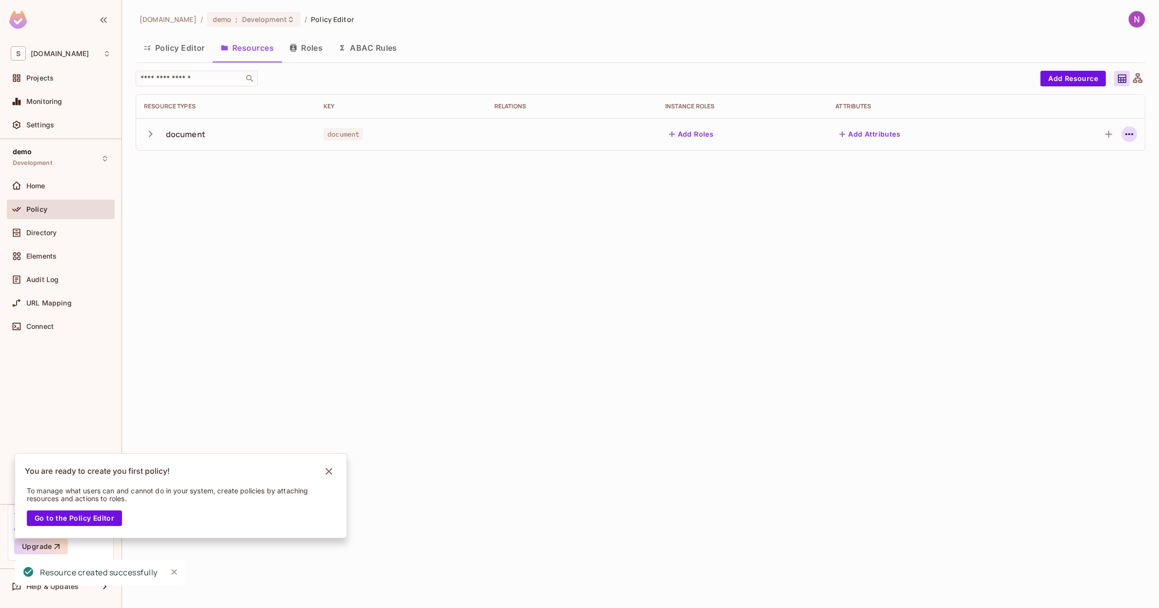
click at [1130, 135] on icon "button" at bounding box center [1129, 134] width 12 height 12
click at [1085, 167] on span "Edit Resource" at bounding box center [1087, 173] width 52 height 16
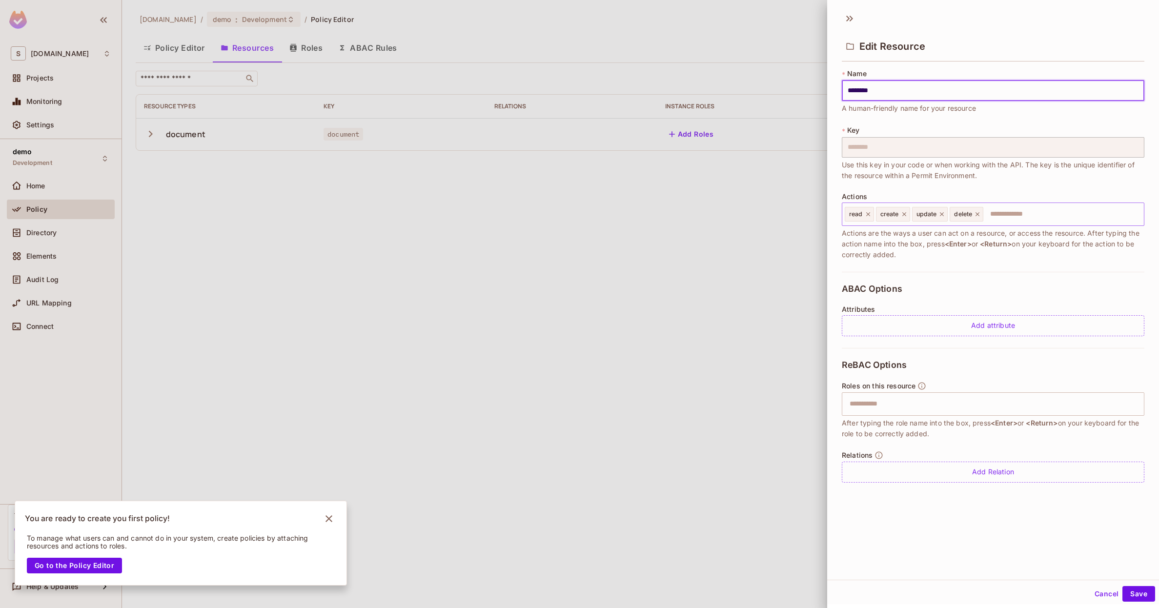
click at [1016, 212] on input "text" at bounding box center [1062, 214] width 156 height 20
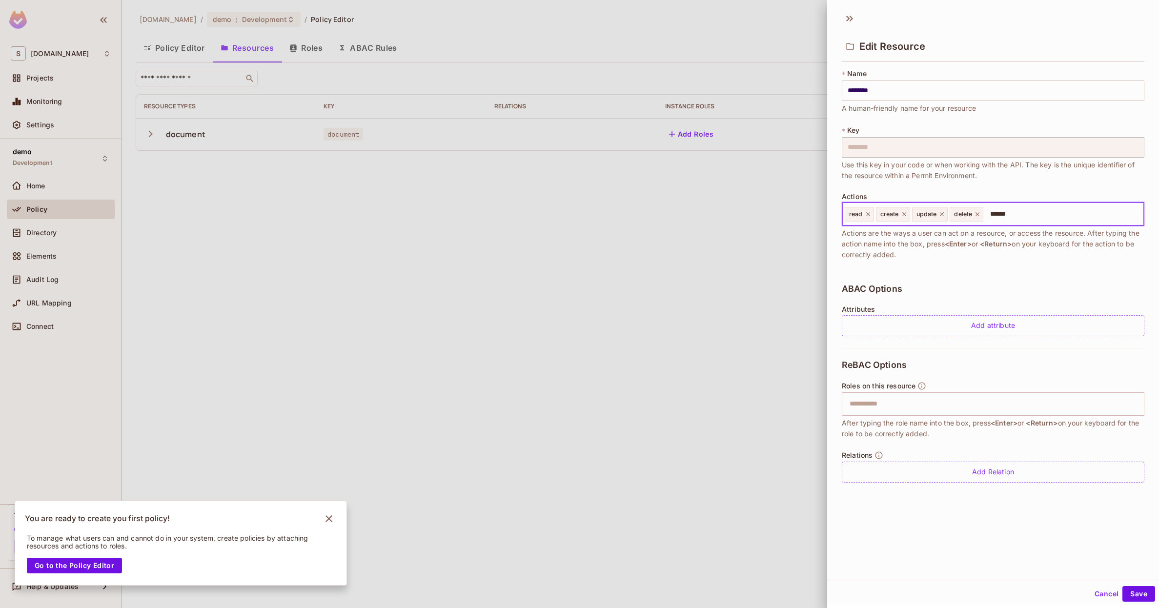
type input "*******"
click at [969, 285] on div "ABAC Options Attributes Add attribute" at bounding box center [993, 310] width 303 height 76
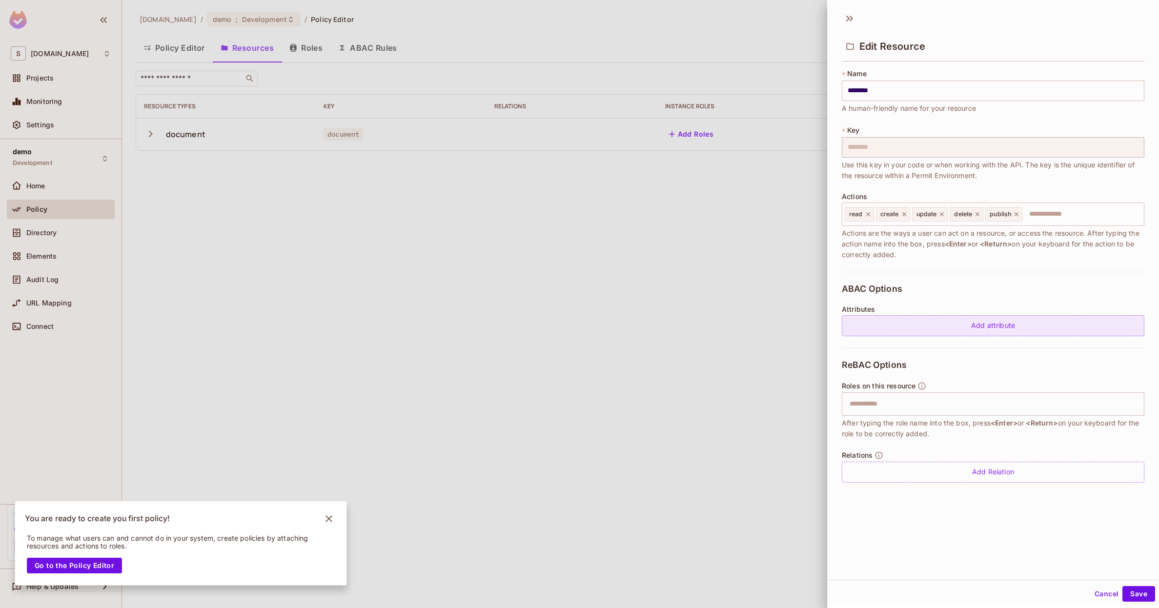
click at [888, 331] on div "Add attribute" at bounding box center [993, 325] width 303 height 21
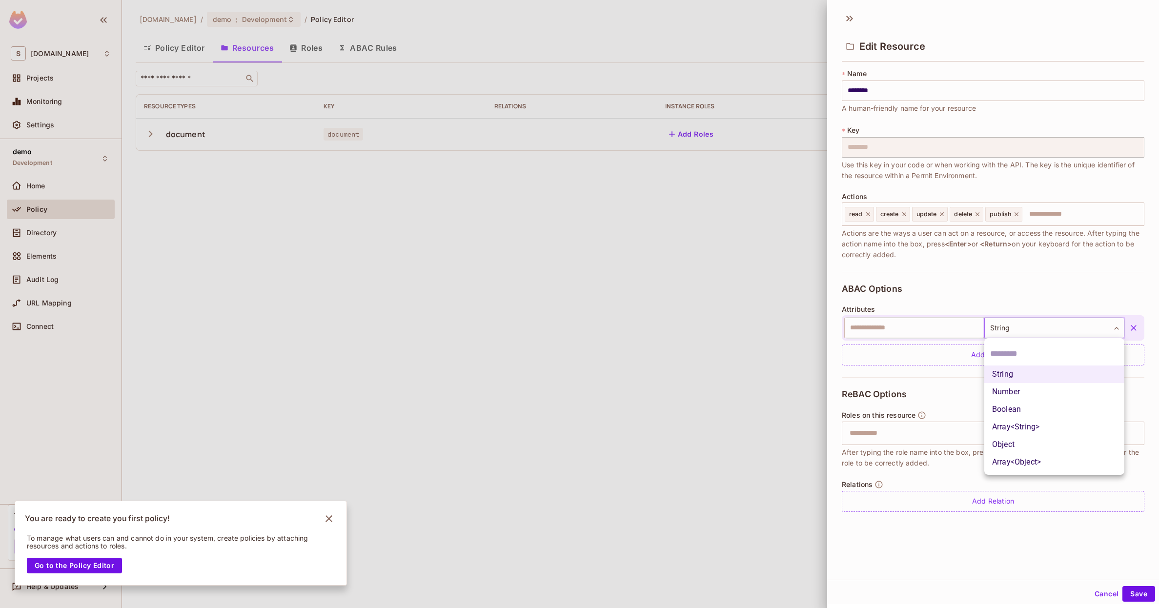
click at [1010, 332] on body "S skyviv.com Projects Monitoring Settings demo Development Home Policy Director…" at bounding box center [579, 304] width 1159 height 608
click at [1024, 308] on div at bounding box center [579, 304] width 1159 height 608
click at [1106, 592] on button "Cancel" at bounding box center [1107, 594] width 32 height 16
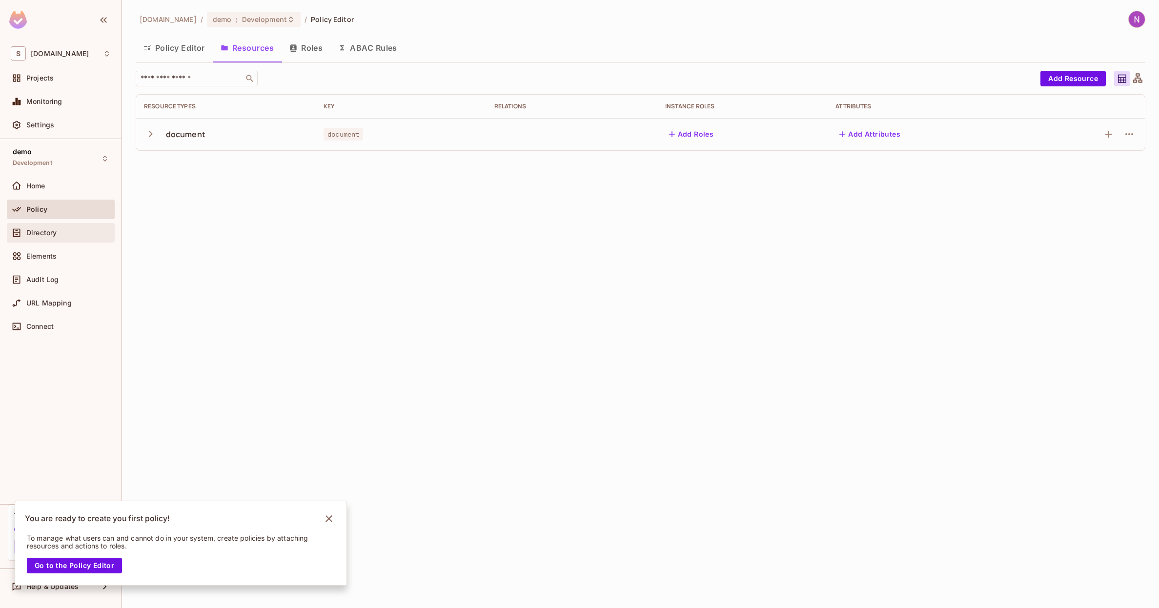
click at [45, 227] on div "Directory" at bounding box center [61, 233] width 100 height 12
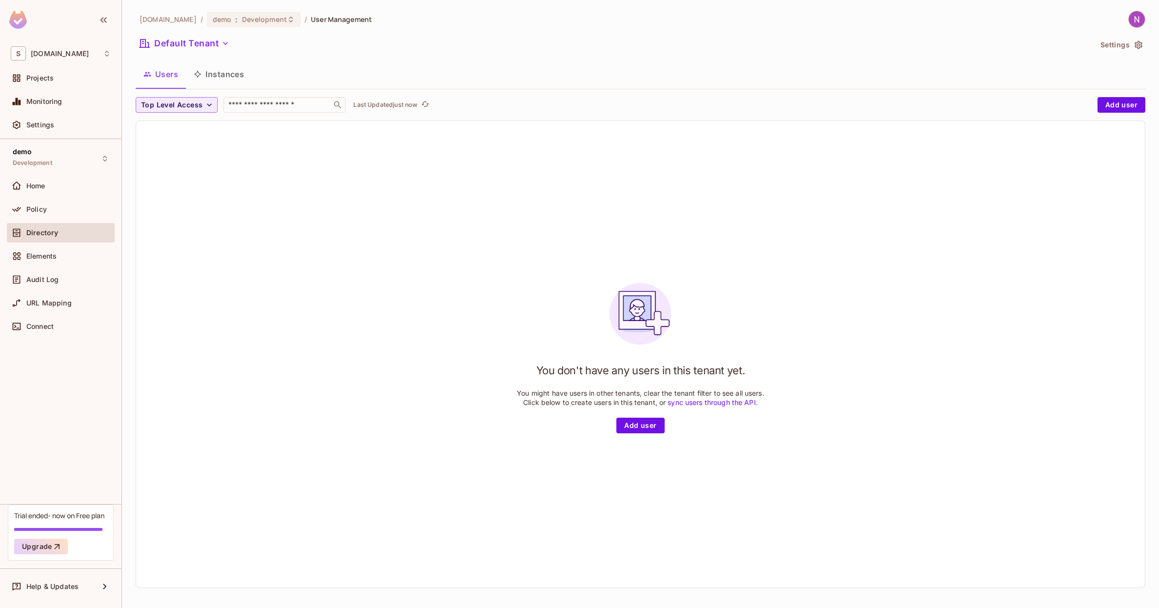
click at [221, 71] on button "Instances" at bounding box center [219, 74] width 66 height 24
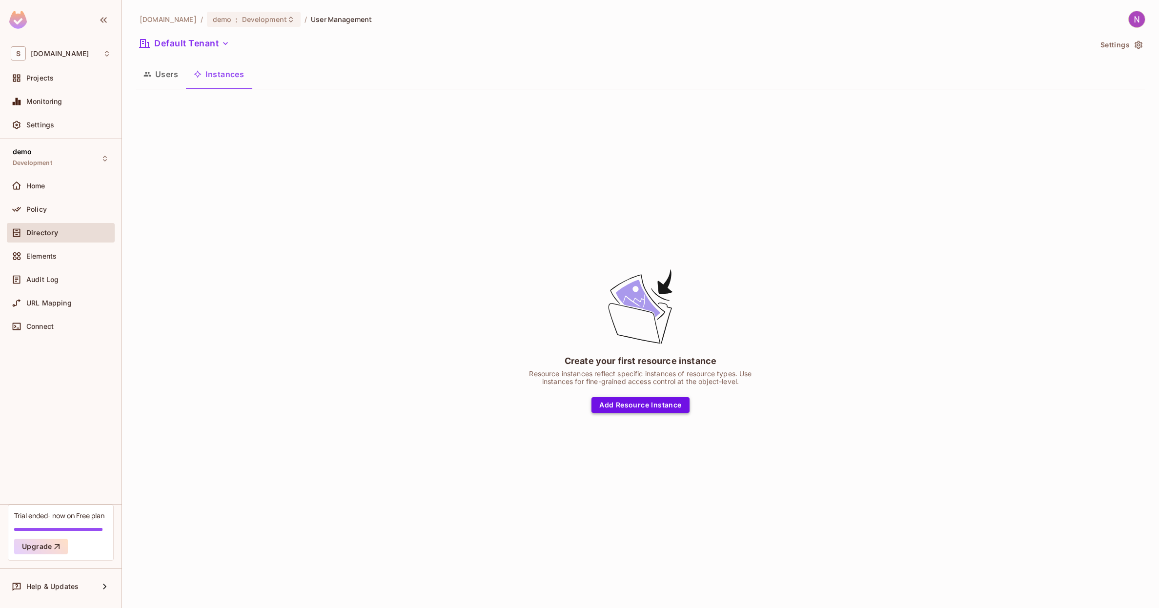
click at [642, 406] on button "Add Resource Instance" at bounding box center [640, 405] width 98 height 16
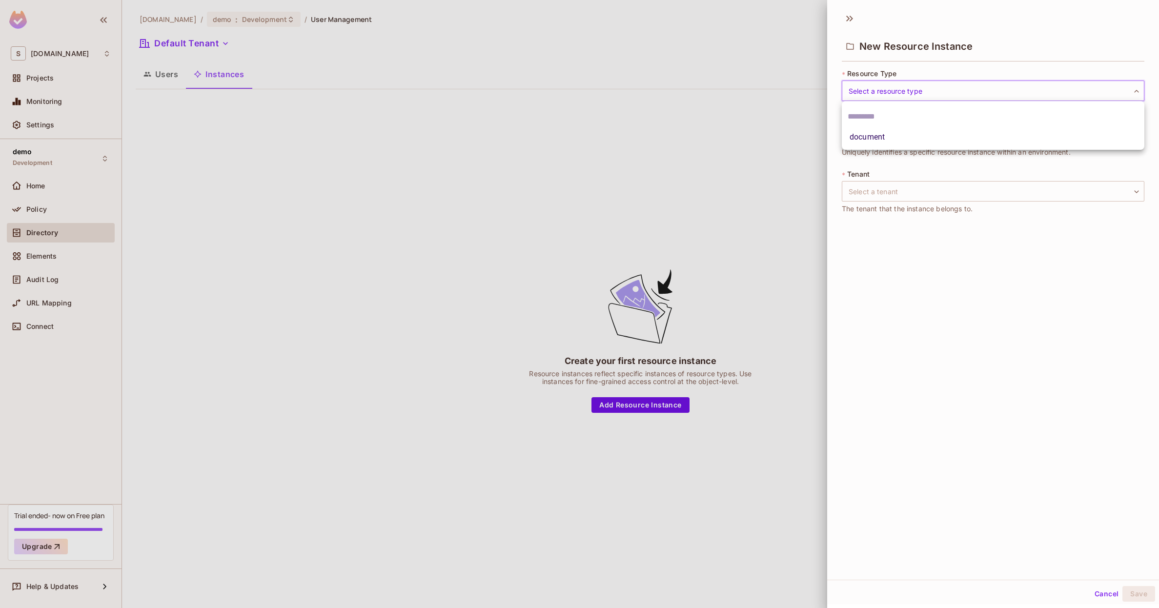
click at [929, 93] on body "S skyviv.com Projects Monitoring Settings demo Development Home Policy Director…" at bounding box center [579, 304] width 1159 height 608
click at [888, 134] on li "document" at bounding box center [993, 137] width 303 height 18
type input "********"
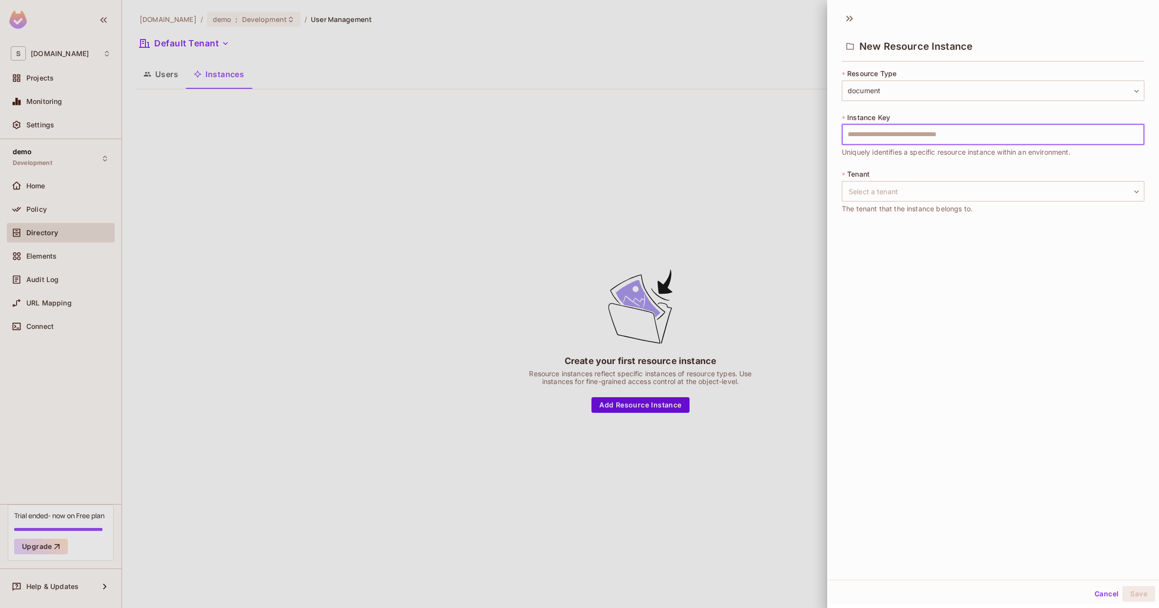
click at [913, 133] on input "text" at bounding box center [993, 134] width 303 height 20
click at [862, 241] on div "New Resource Instance * Resource Type document ******** ​ * Instance Key ​ Uniq…" at bounding box center [993, 293] width 332 height 573
click at [879, 205] on body "S skyviv.com Projects Monitoring Settings demo Development Home Policy Director…" at bounding box center [579, 304] width 1159 height 608
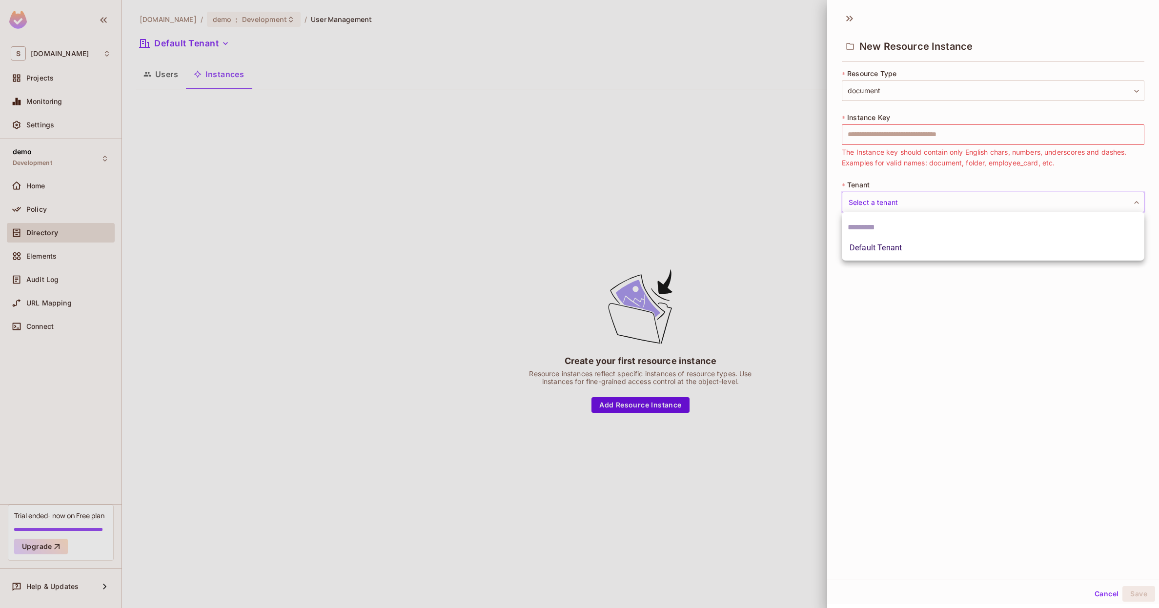
click at [871, 240] on li "Default Tenant" at bounding box center [993, 248] width 303 height 18
type input "*******"
click at [1112, 595] on button "Cancel" at bounding box center [1107, 594] width 32 height 16
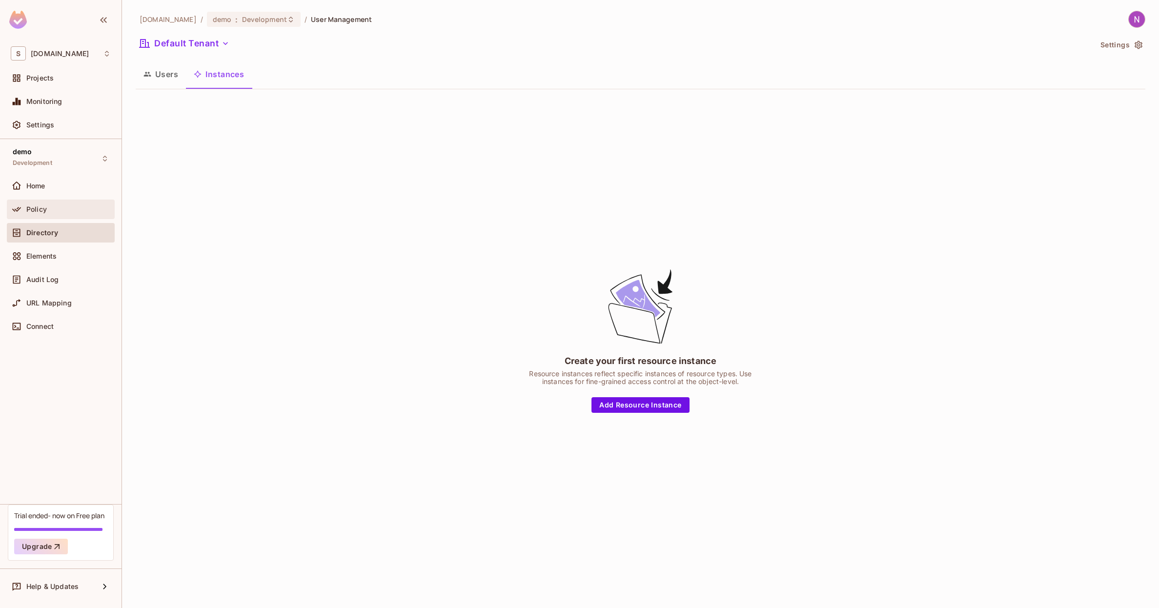
click at [62, 209] on div "Policy" at bounding box center [68, 209] width 84 height 8
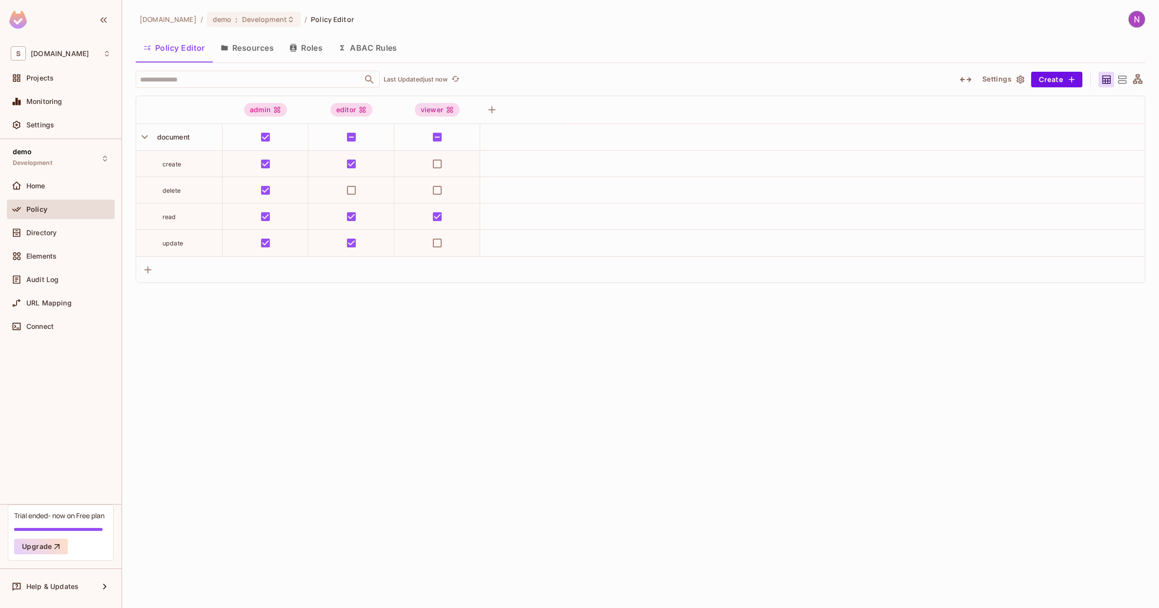
click at [256, 46] on button "Resources" at bounding box center [247, 48] width 69 height 24
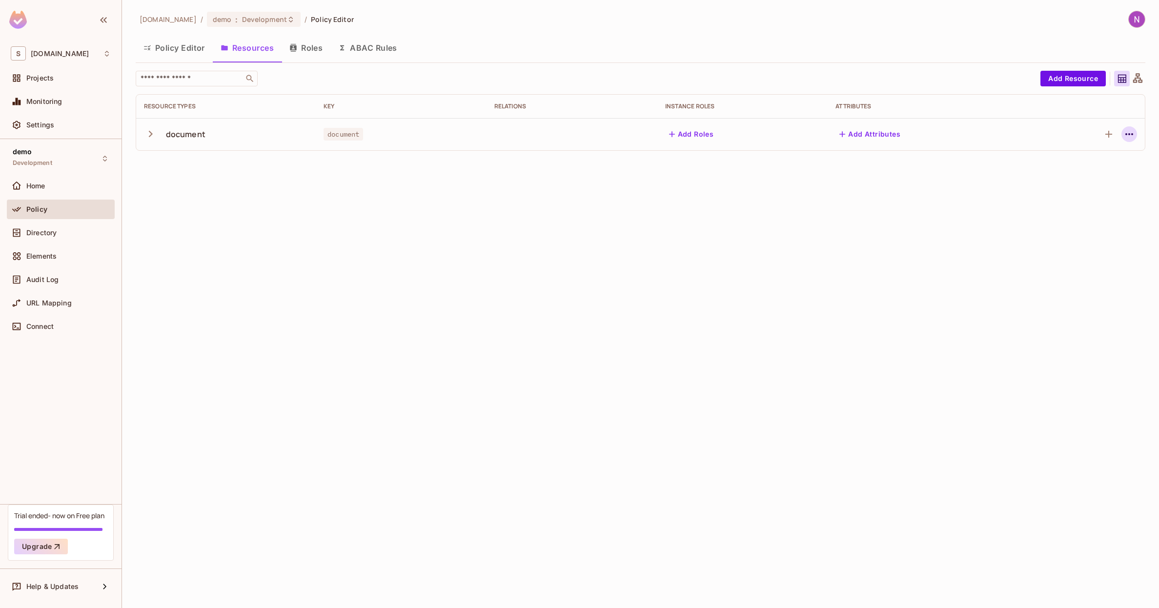
click at [1124, 138] on icon "button" at bounding box center [1129, 134] width 12 height 12
click at [1099, 174] on div "Edit Resource" at bounding box center [1087, 173] width 46 height 10
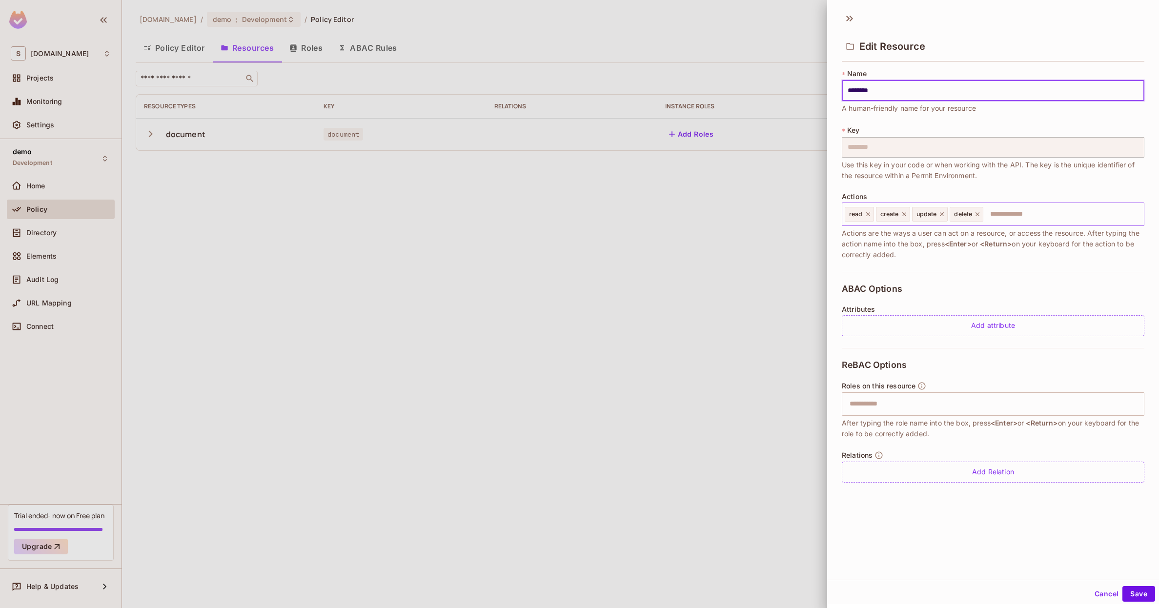
click at [1012, 217] on input "text" at bounding box center [1062, 214] width 156 height 20
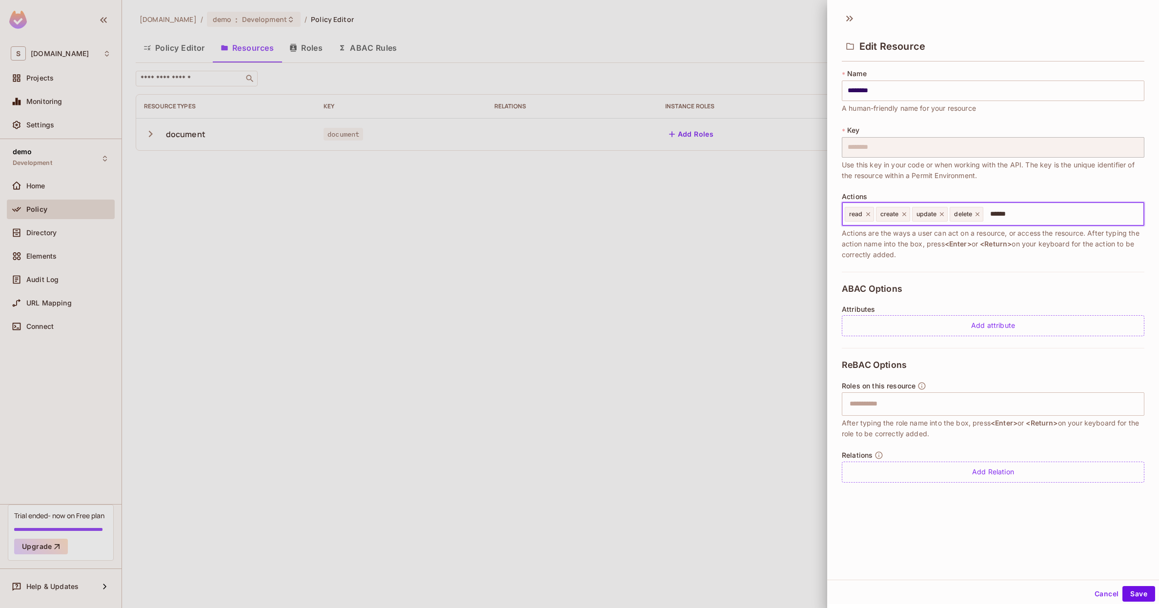
type input "*******"
click at [1146, 595] on button "Save" at bounding box center [1138, 594] width 33 height 16
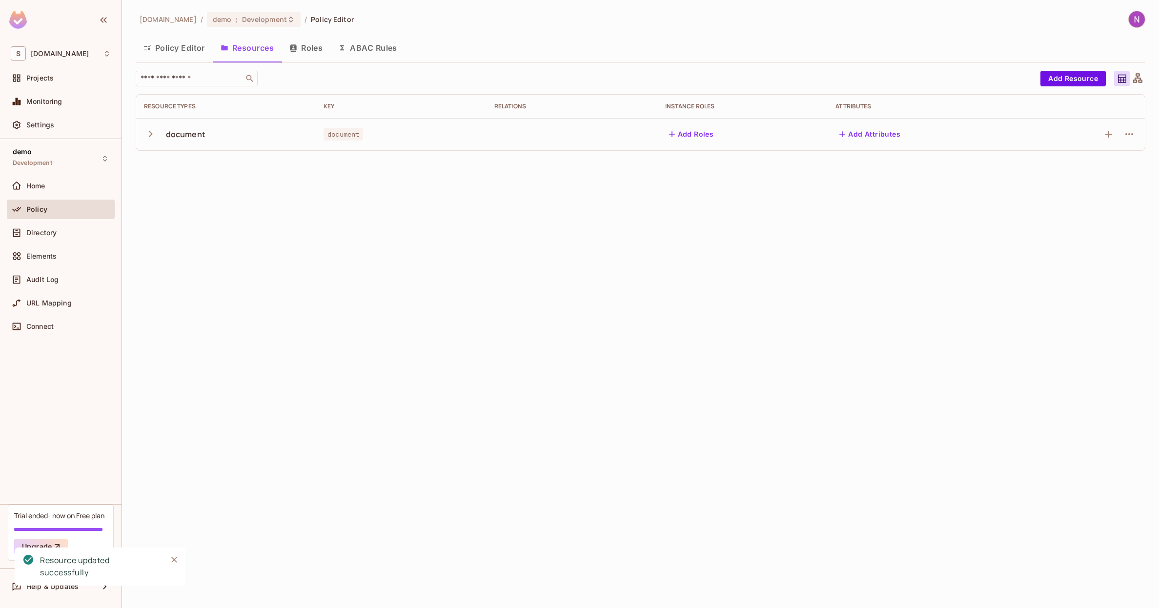
click at [695, 135] on button "Add Roles" at bounding box center [691, 134] width 53 height 16
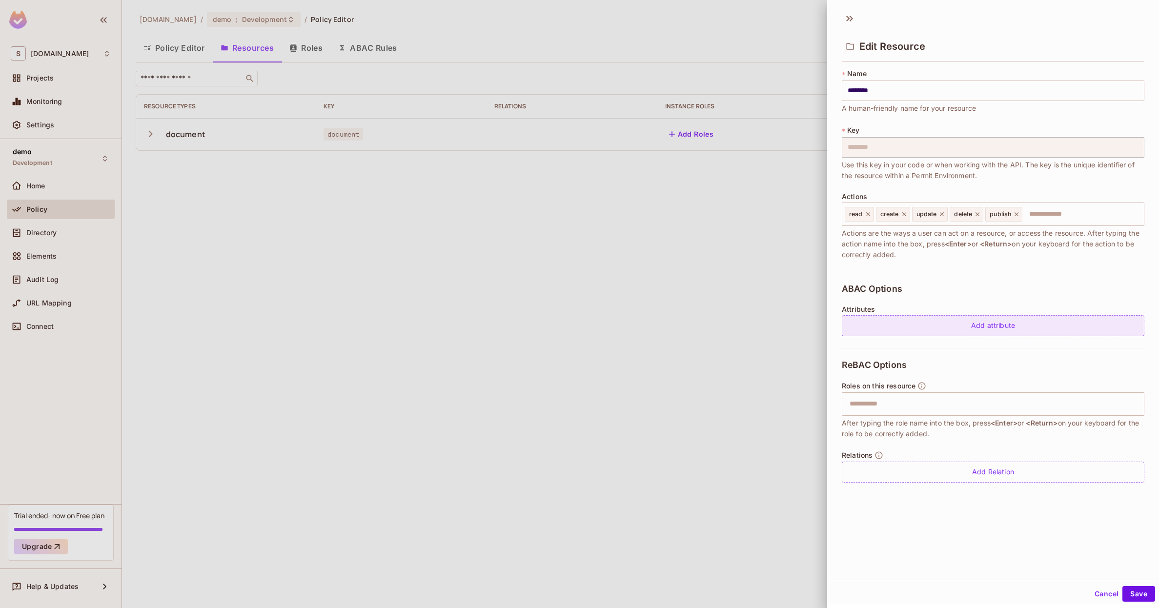
click at [875, 321] on div "Add attribute" at bounding box center [993, 325] width 303 height 21
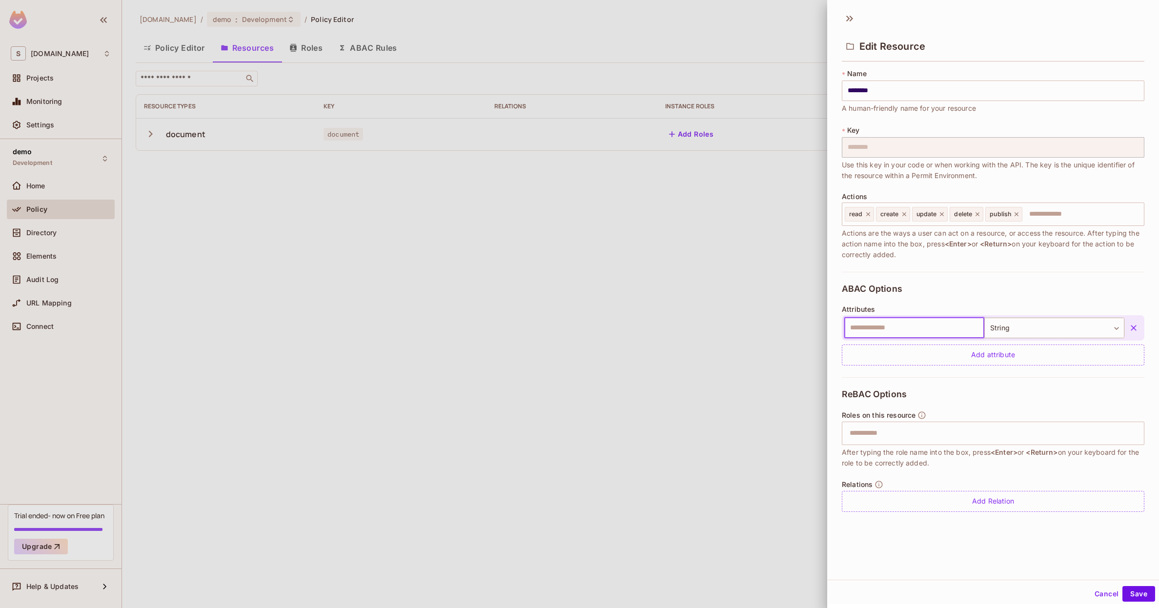
click at [1138, 332] on button "button" at bounding box center [1134, 328] width 18 height 18
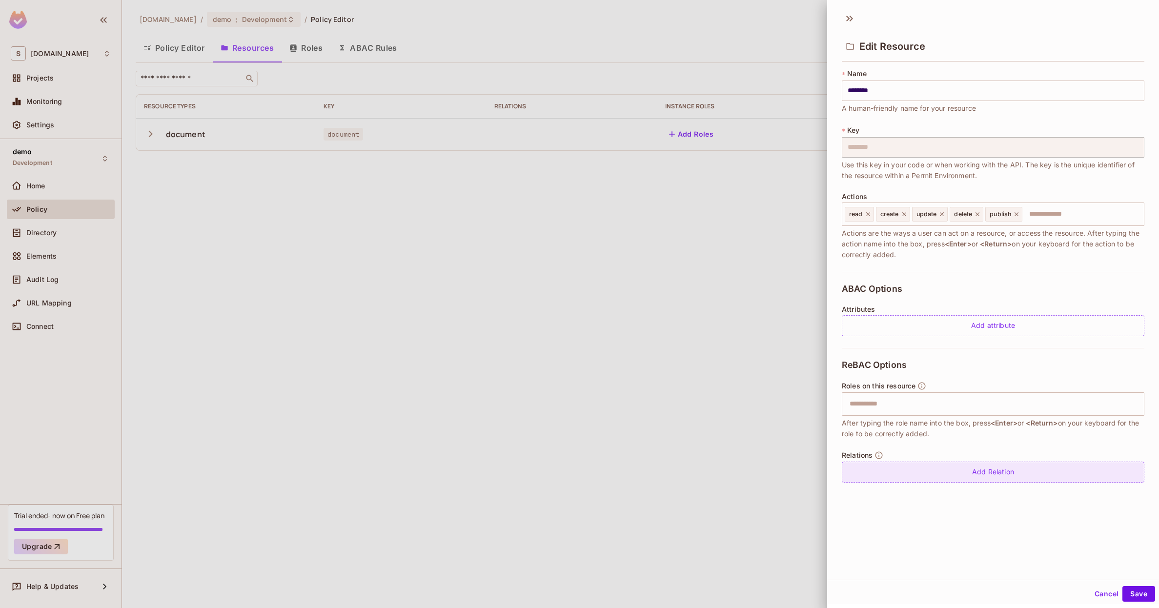
click at [959, 477] on div "Add Relation" at bounding box center [993, 472] width 303 height 21
click at [1134, 471] on icon "button" at bounding box center [1134, 474] width 10 height 10
click at [1156, 605] on div "Edit Resource * Name ******** ​ A human-friendly name for your resource * Key *…" at bounding box center [993, 304] width 332 height 608
click at [1152, 598] on button "Save" at bounding box center [1138, 594] width 33 height 16
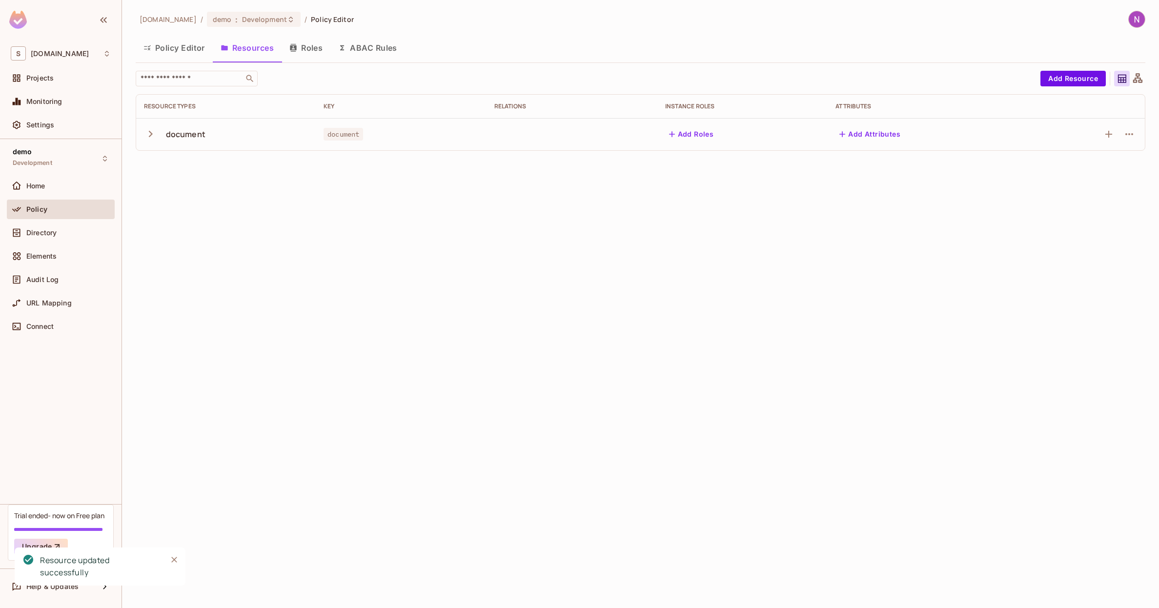
click at [295, 50] on icon "button" at bounding box center [293, 48] width 8 height 8
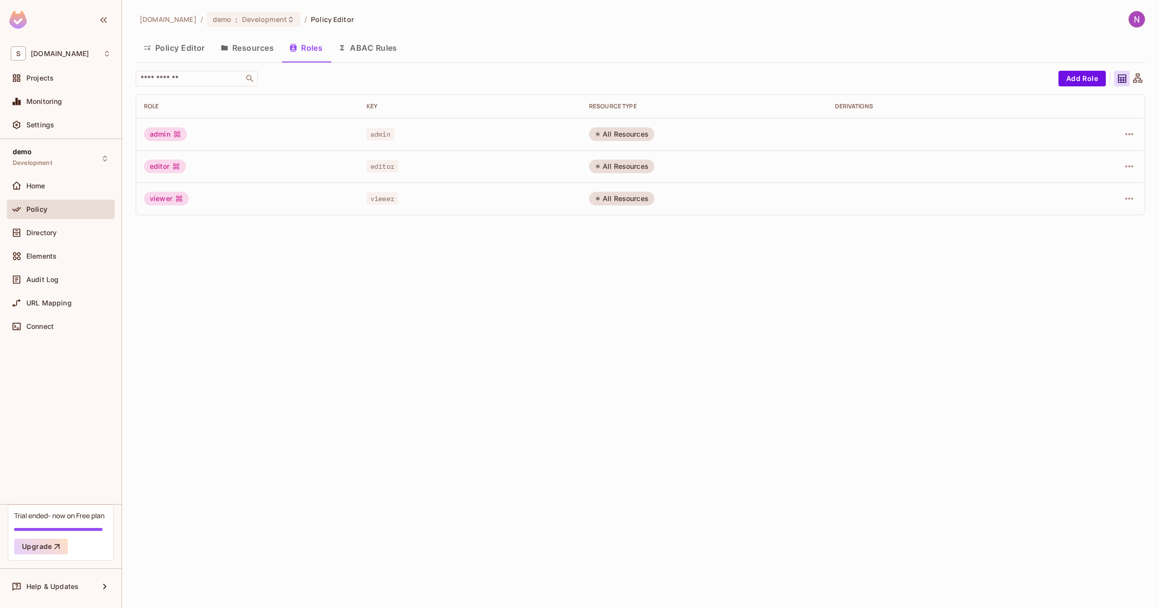
click at [175, 46] on button "Policy Editor" at bounding box center [174, 48] width 77 height 24
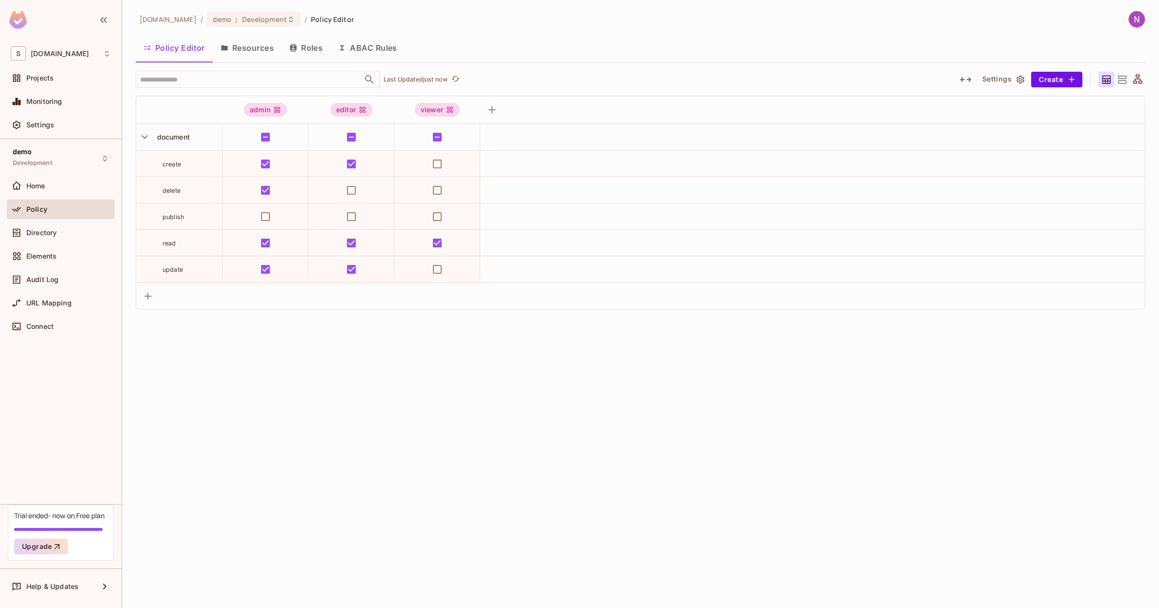
click at [313, 40] on button "Roles" at bounding box center [306, 48] width 49 height 24
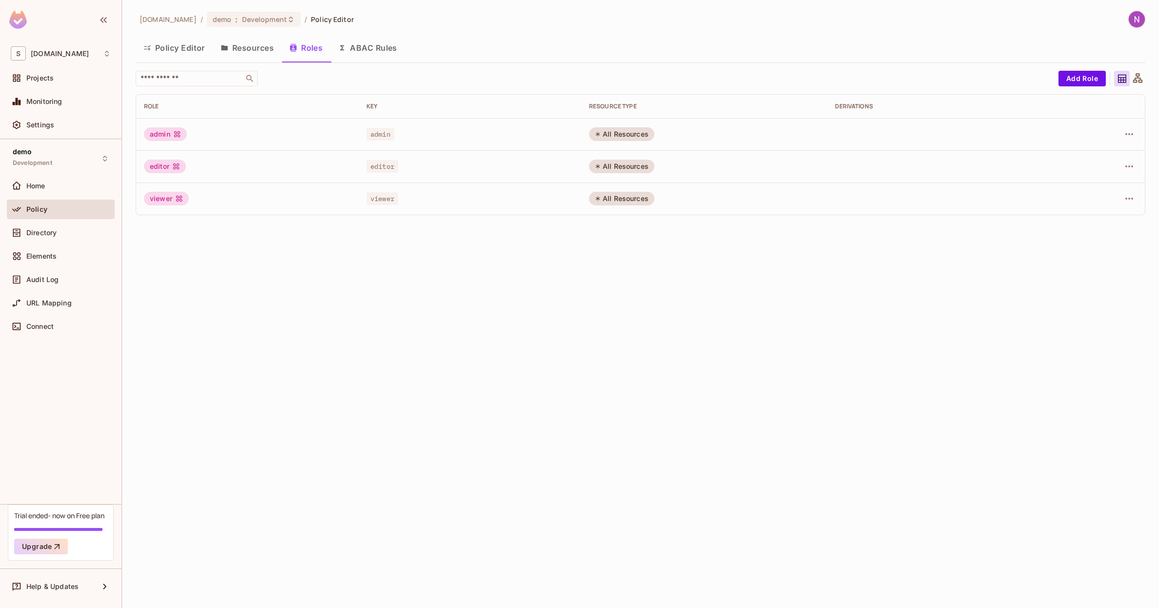
click at [360, 45] on button "ABAC Rules" at bounding box center [367, 48] width 75 height 24
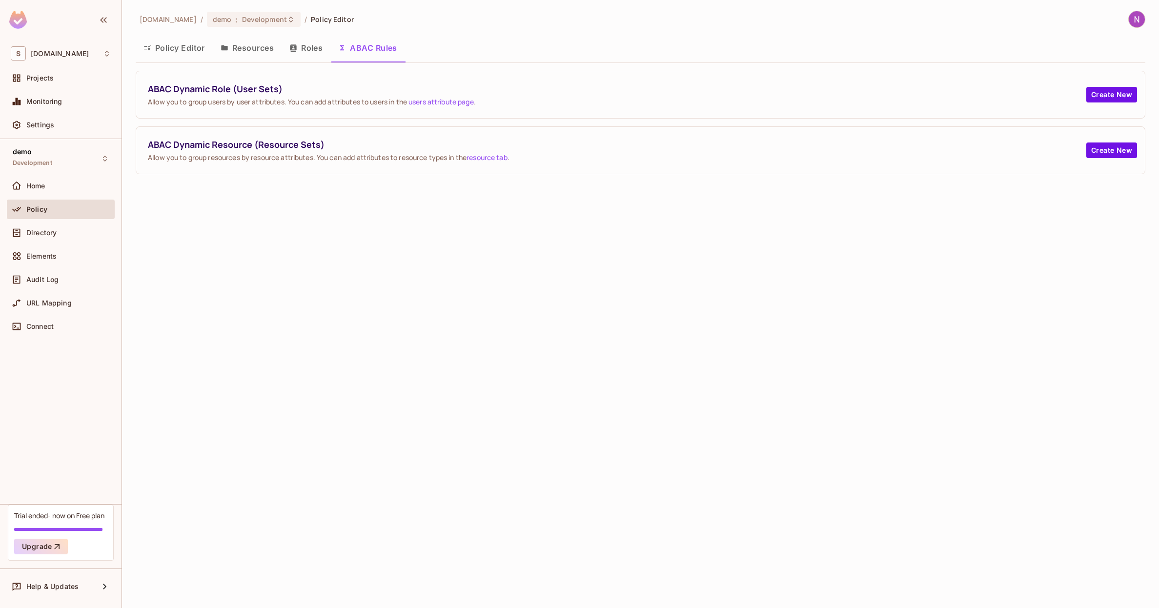
click at [171, 45] on button "Policy Editor" at bounding box center [174, 48] width 77 height 24
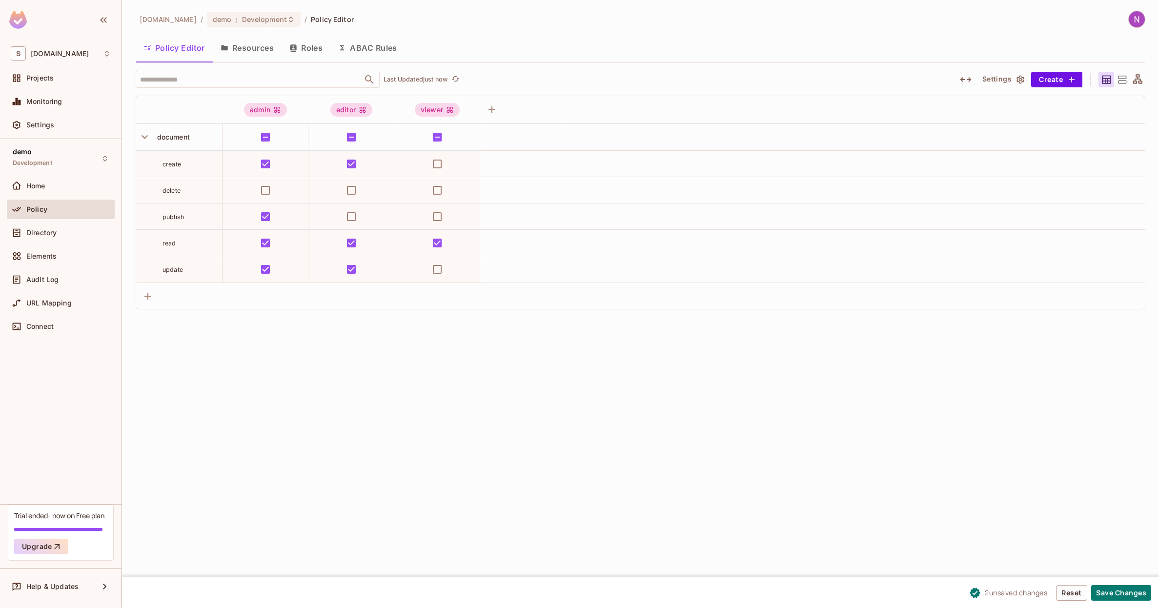
click at [515, 326] on div "[DOMAIN_NAME] / demo : Development / Policy Editor Policy Editor Resources Role…" at bounding box center [640, 304] width 1037 height 608
click at [1140, 595] on button "Save Changes" at bounding box center [1121, 593] width 60 height 16
click at [1134, 14] on img at bounding box center [1137, 19] width 16 height 16
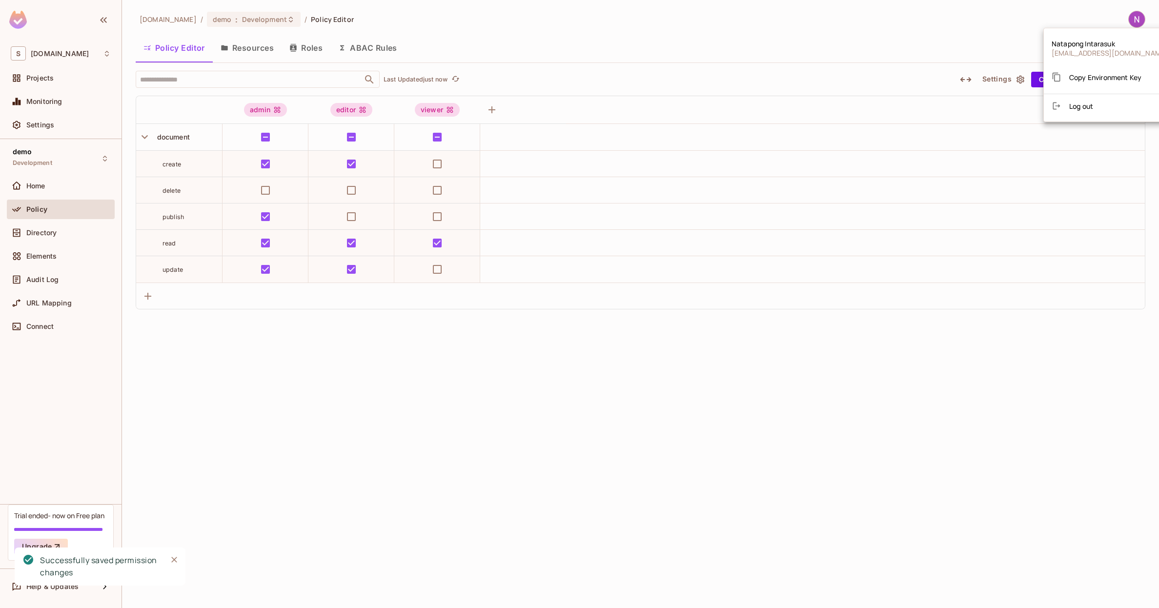
click at [1099, 74] on span "Copy Environment Key" at bounding box center [1105, 77] width 72 height 9
click at [44, 84] on div "Projects" at bounding box center [61, 78] width 100 height 12
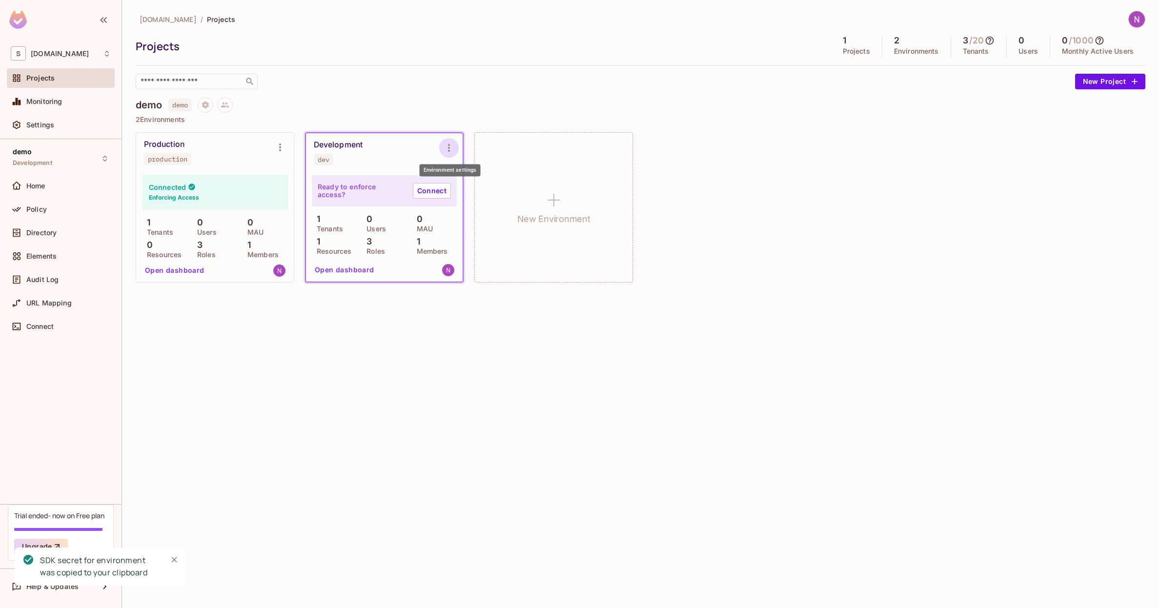
click at [448, 149] on icon "Environment settings" at bounding box center [449, 148] width 12 height 12
click at [474, 190] on span "Copy API Key" at bounding box center [499, 188] width 51 height 16
click at [1137, 19] on img at bounding box center [1137, 19] width 16 height 16
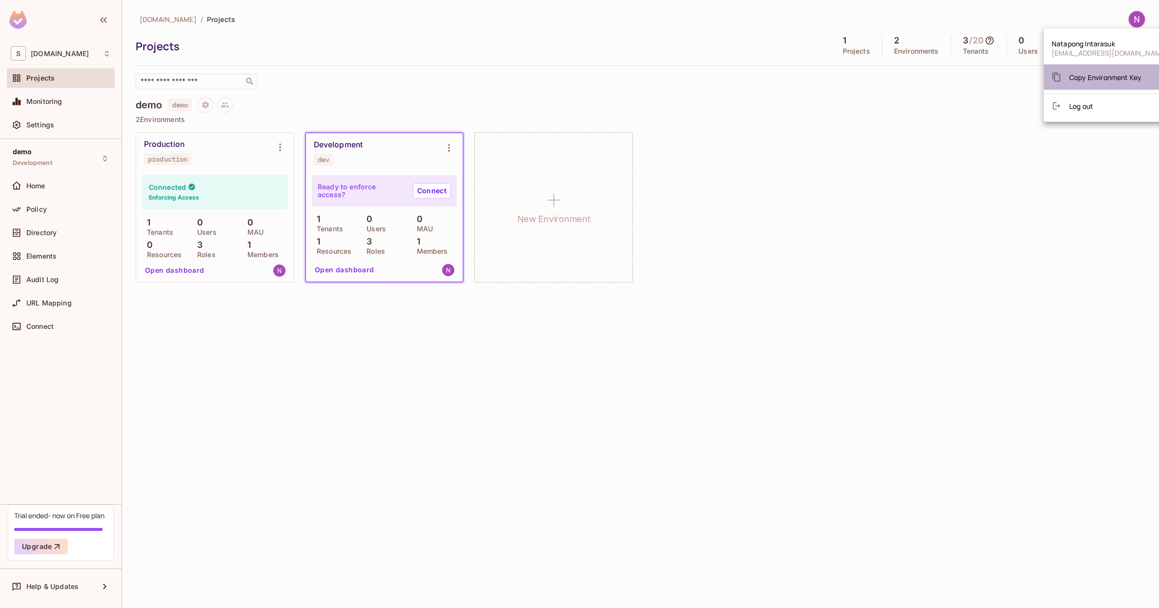
click at [1105, 77] on span "Copy Environment Key" at bounding box center [1105, 77] width 72 height 9
click at [445, 194] on link "Connect" at bounding box center [432, 191] width 38 height 16
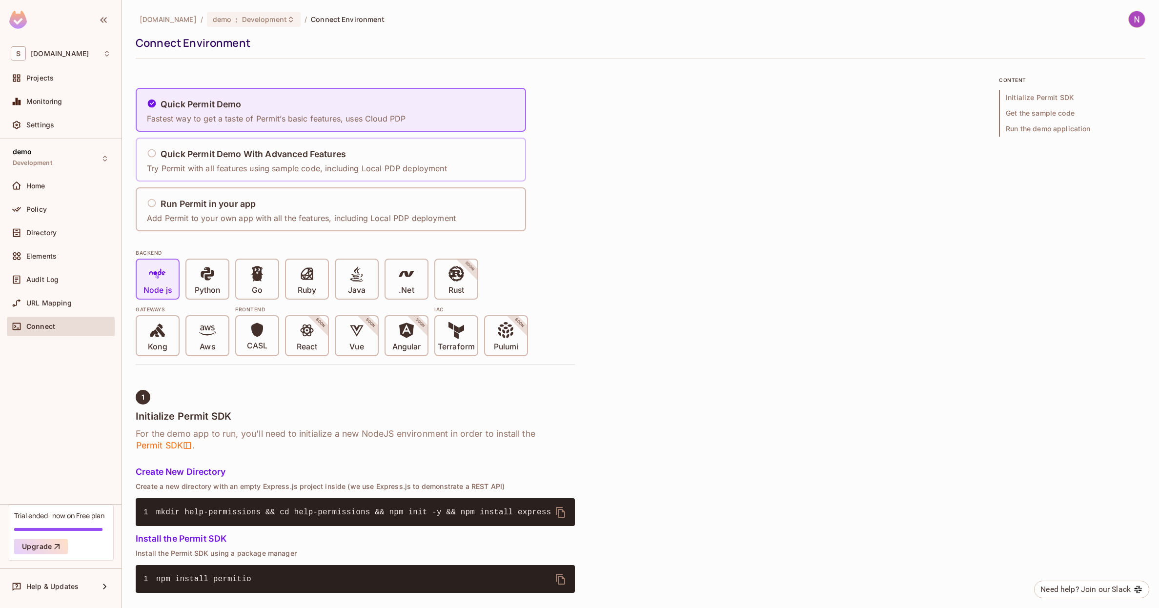
click at [261, 161] on div "Quick Permit Demo With Advanced Features Try Permit with all features using sam…" at bounding box center [297, 159] width 300 height 29
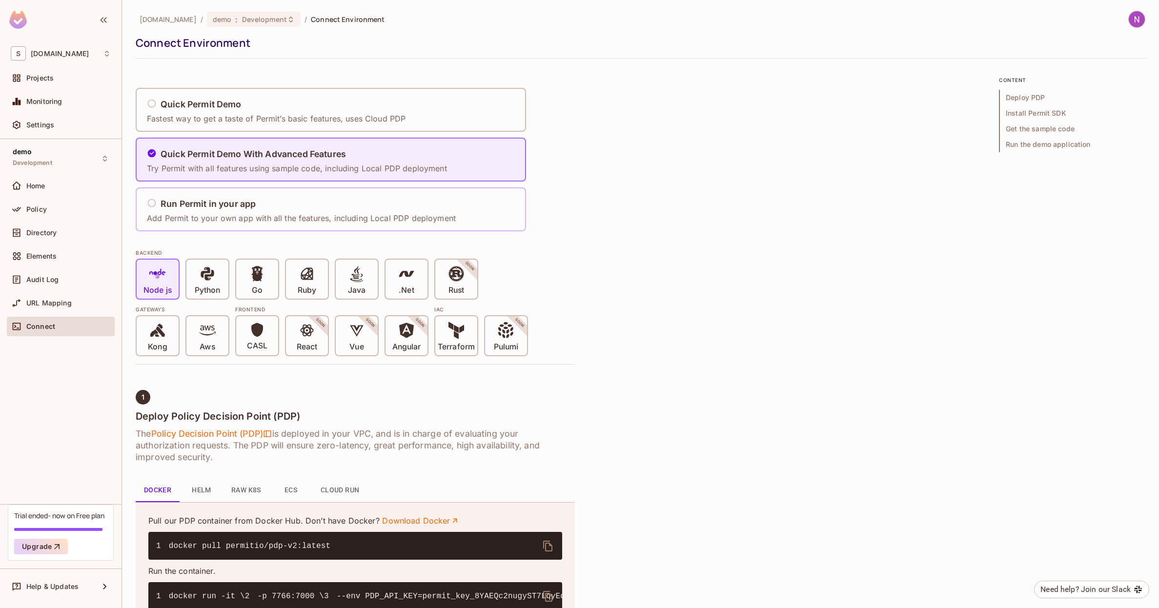
click at [234, 211] on div "Run Permit in your app Add Permit to your own app with all the features, includ…" at bounding box center [301, 209] width 309 height 29
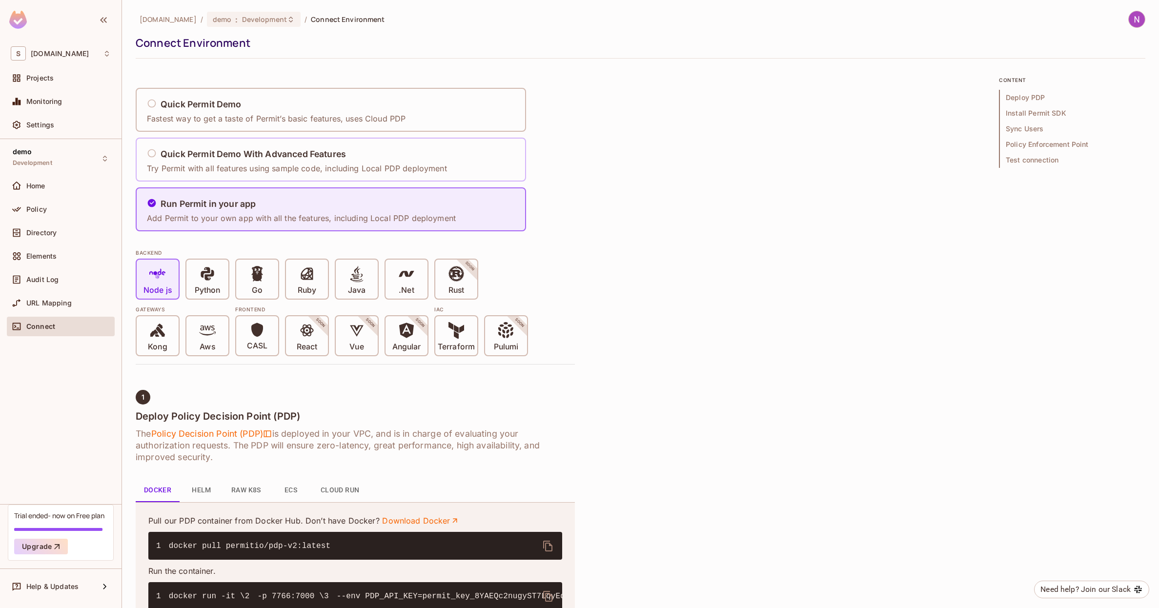
click at [245, 174] on p "Try Permit with all features using sample code, including Local PDP deployment" at bounding box center [297, 168] width 300 height 11
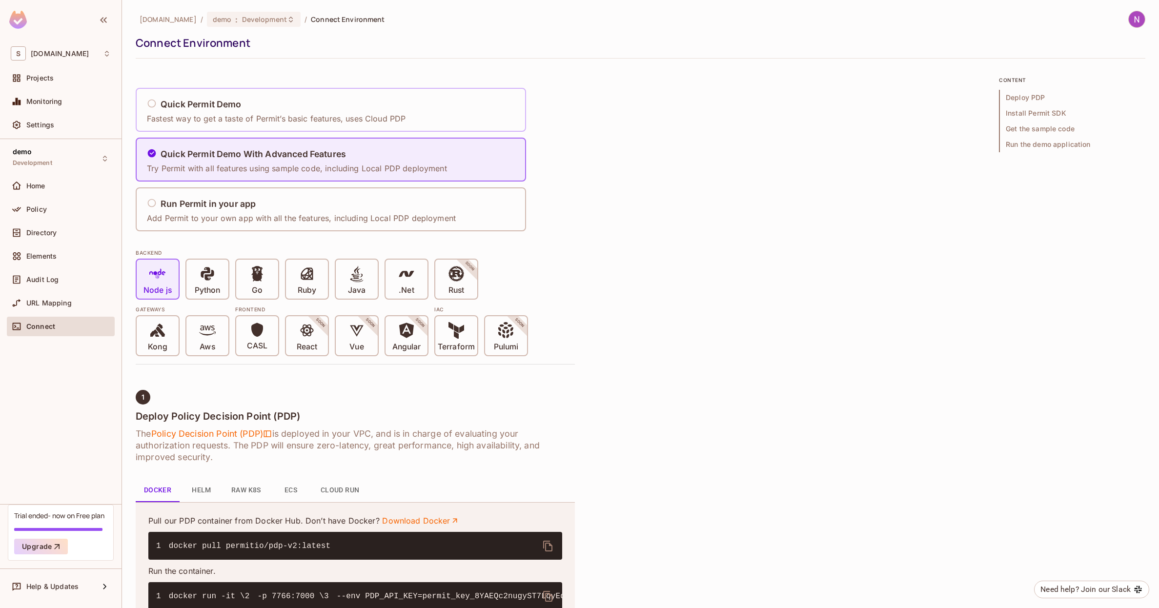
click at [263, 123] on p "Fastest way to get a taste of Permit’s basic features, uses Cloud PDP" at bounding box center [276, 118] width 259 height 11
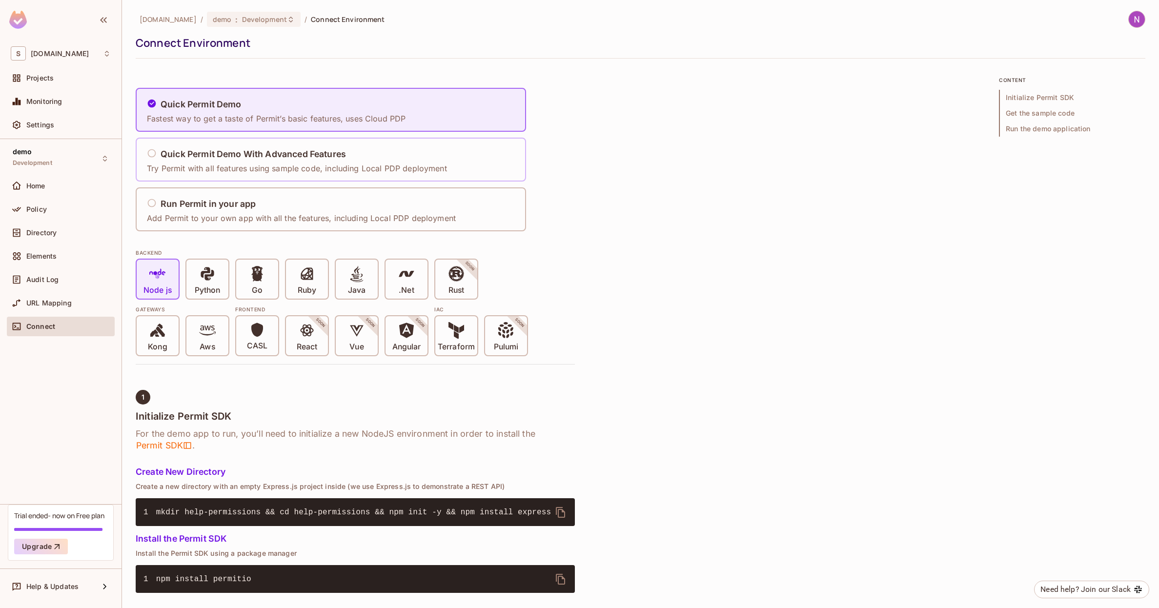
click at [256, 153] on h5 "Quick Permit Demo With Advanced Features" at bounding box center [253, 154] width 185 height 10
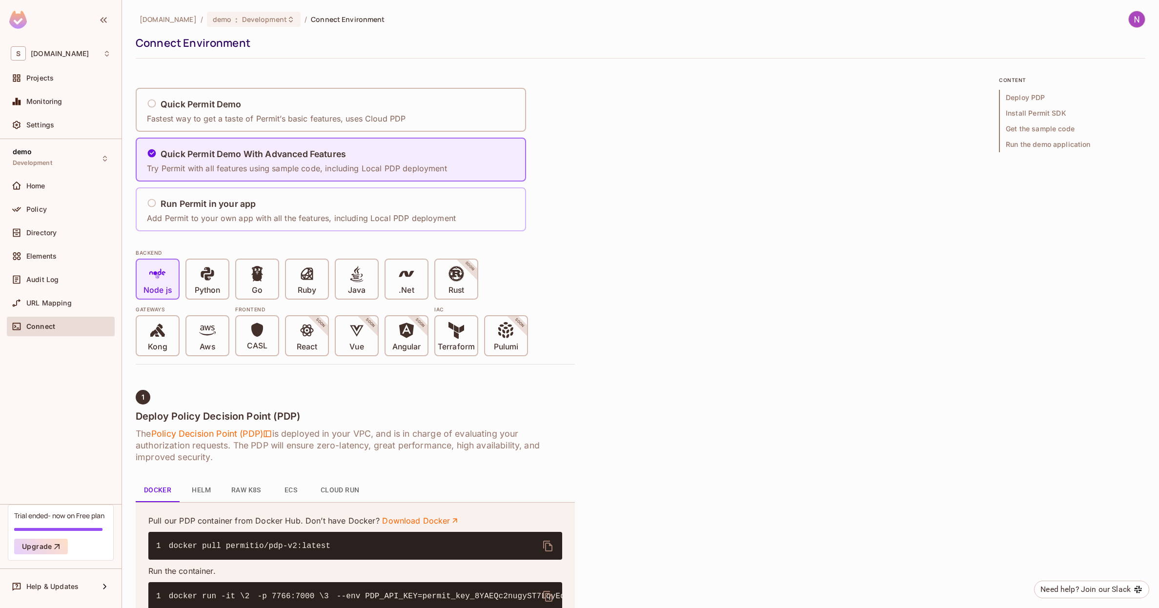
click at [251, 189] on div "Run Permit in your app Add Permit to your own app with all the features, includ…" at bounding box center [303, 209] width 315 height 41
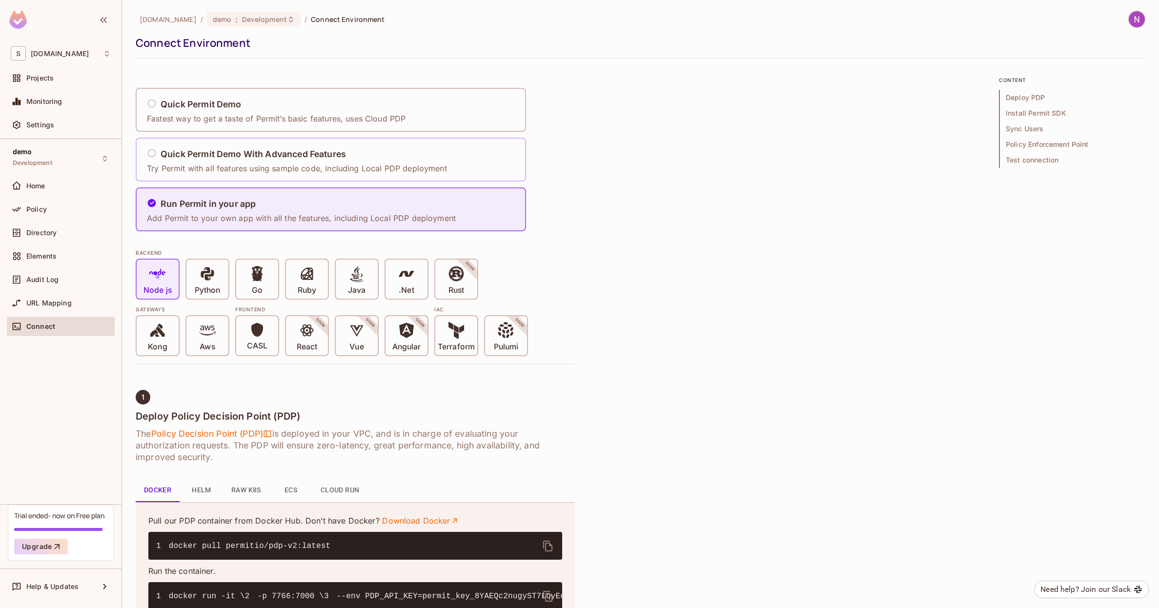
click at [259, 140] on div "Quick Permit Demo With Advanced Features Try Permit with all features using sam…" at bounding box center [299, 160] width 306 height 41
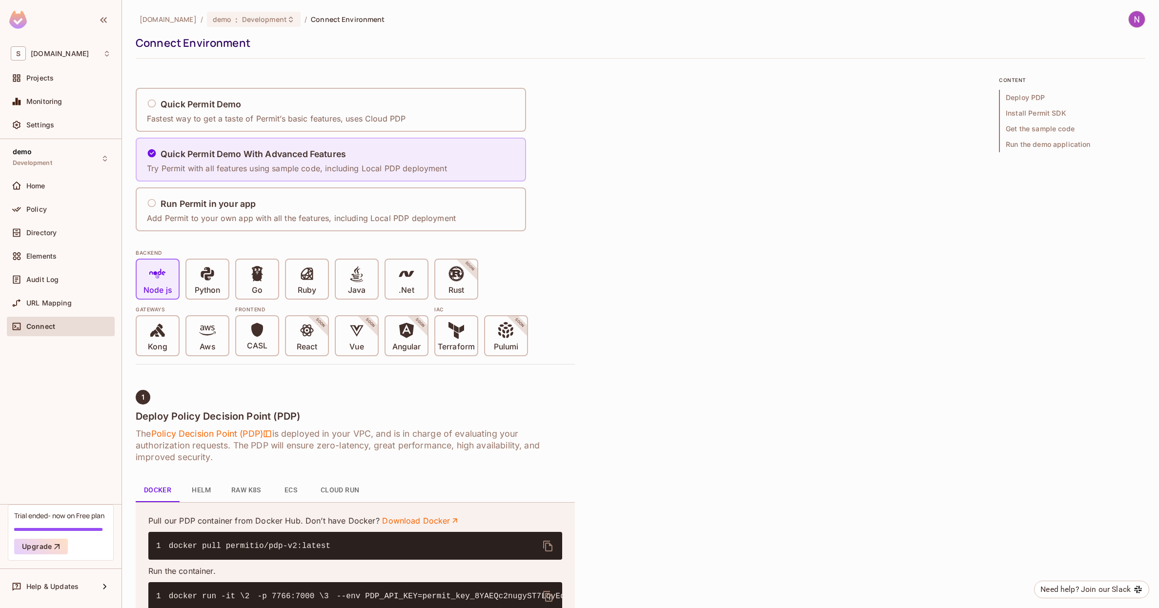
click at [255, 172] on p "Try Permit with all features using sample code, including Local PDP deployment" at bounding box center [297, 168] width 300 height 11
click at [255, 186] on div "Quick Permit Demo Fastest way to get a taste of Permit’s basic features, uses C…" at bounding box center [355, 159] width 439 height 143
click at [240, 224] on div "Run Permit in your app Add Permit to your own app with all the features, includ…" at bounding box center [303, 209] width 315 height 41
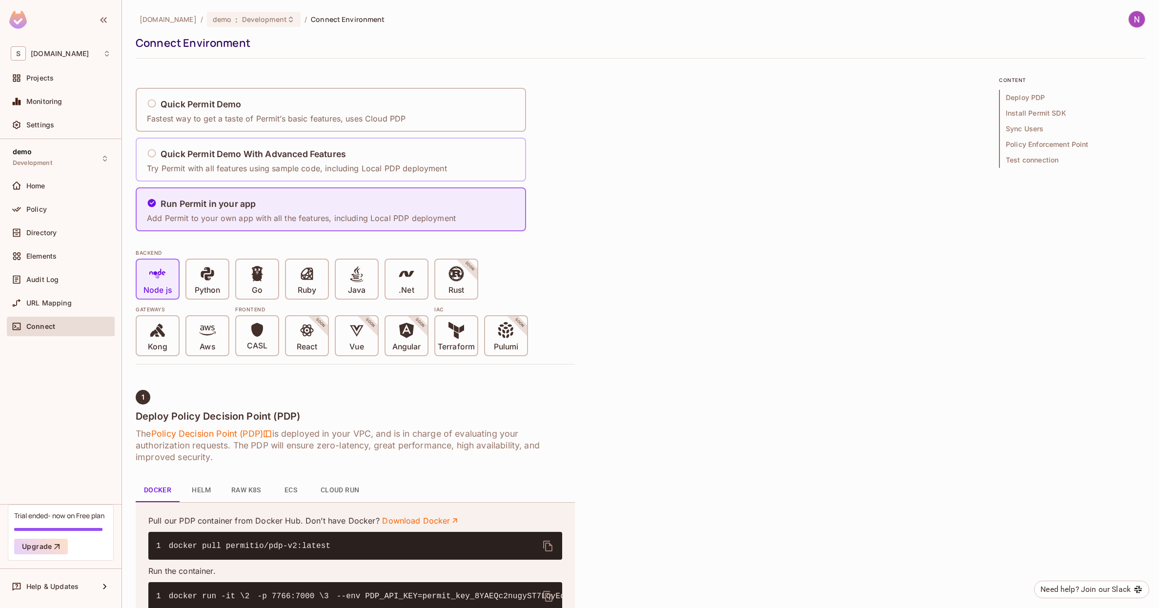
click at [253, 174] on div "Quick Permit Demo With Advanced Features Try Permit with all features using sam…" at bounding box center [299, 160] width 306 height 41
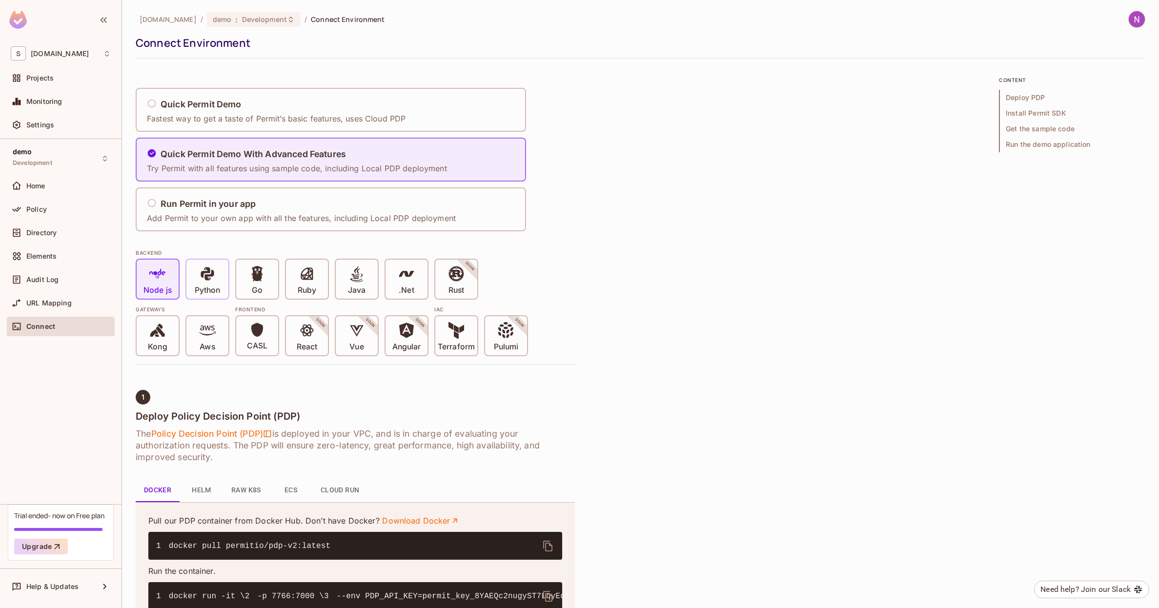
click at [226, 273] on div "Python" at bounding box center [207, 279] width 42 height 39
click at [221, 345] on div "Aws" at bounding box center [207, 335] width 42 height 39
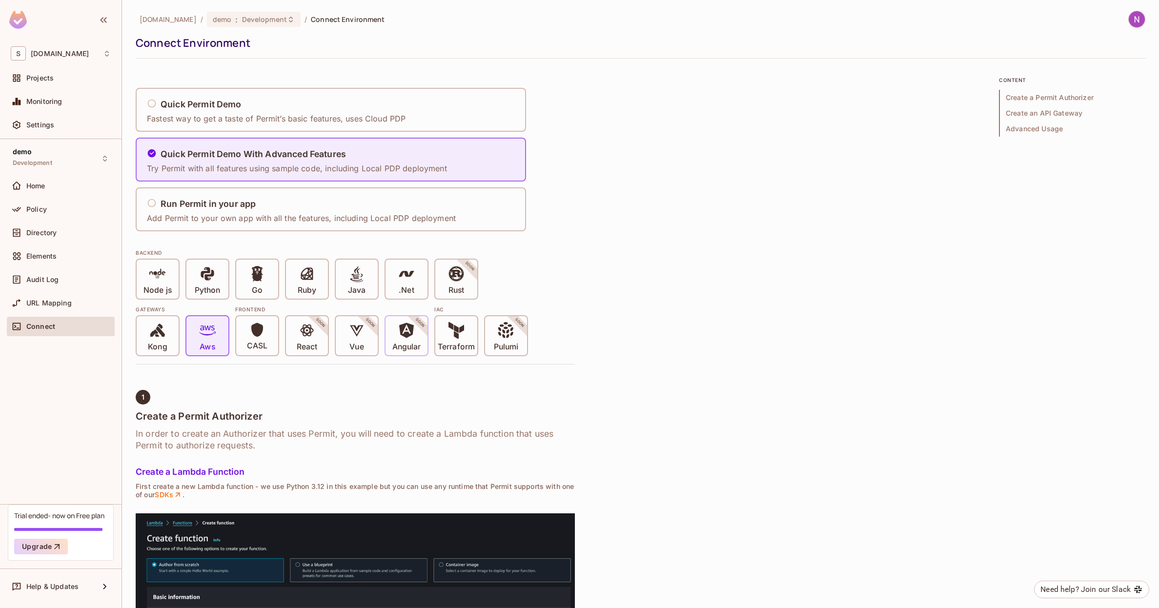
click at [406, 322] on icon at bounding box center [406, 330] width 17 height 17
click at [310, 331] on icon at bounding box center [307, 330] width 17 height 17
click at [264, 341] on p "CASL" at bounding box center [257, 346] width 20 height 10
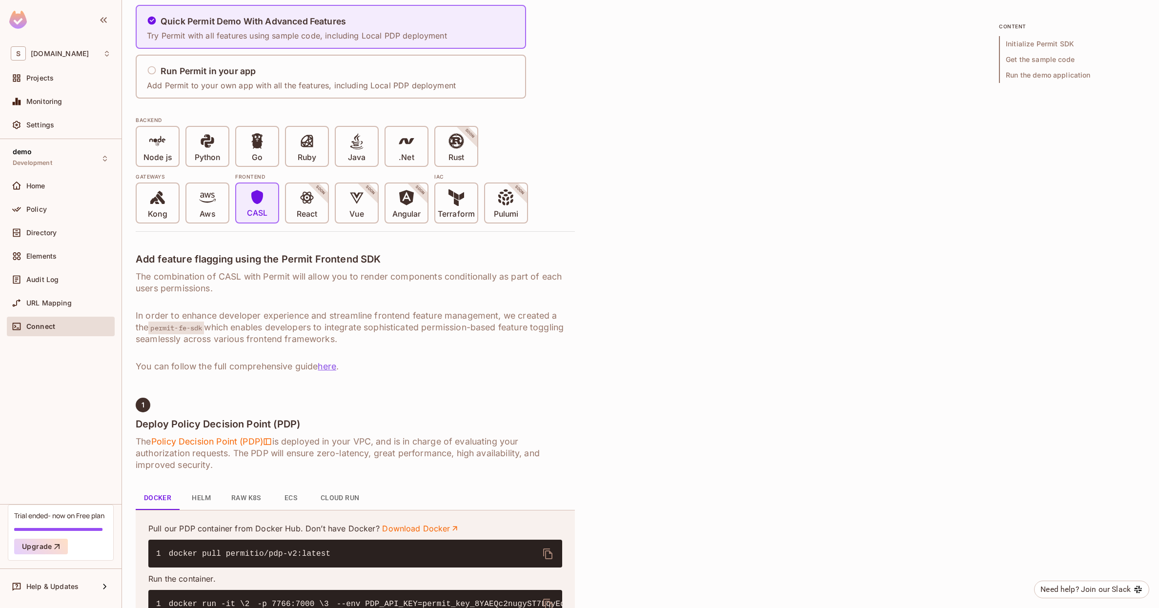
scroll to position [87, 0]
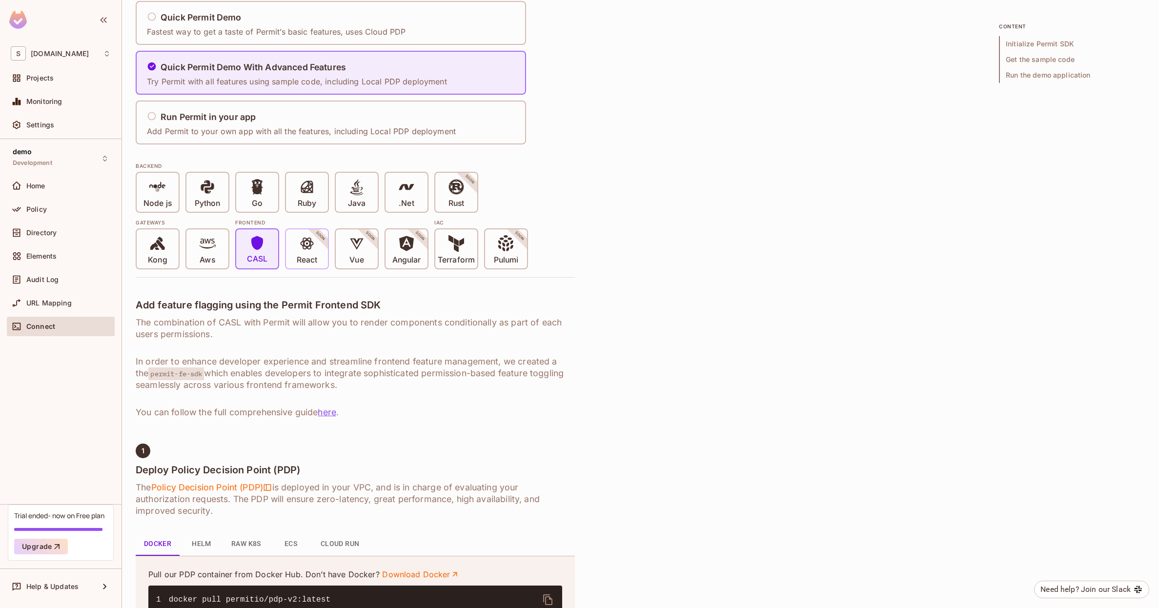
click at [307, 253] on span at bounding box center [307, 245] width 17 height 20
click at [455, 248] on icon at bounding box center [453, 244] width 10 height 18
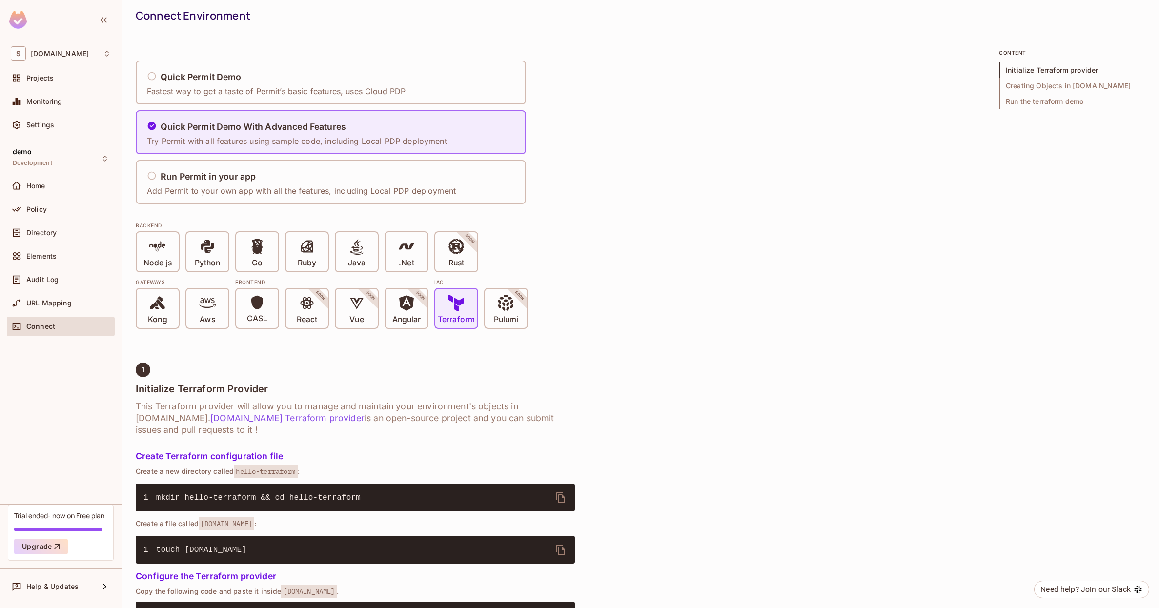
scroll to position [0, 0]
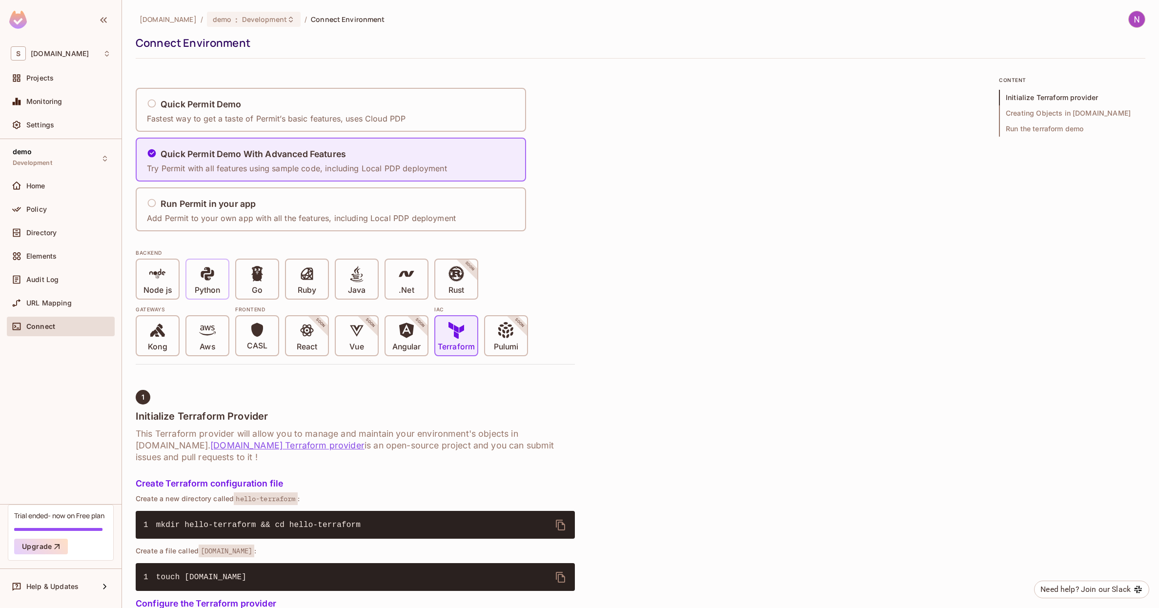
click at [209, 282] on span at bounding box center [207, 275] width 17 height 20
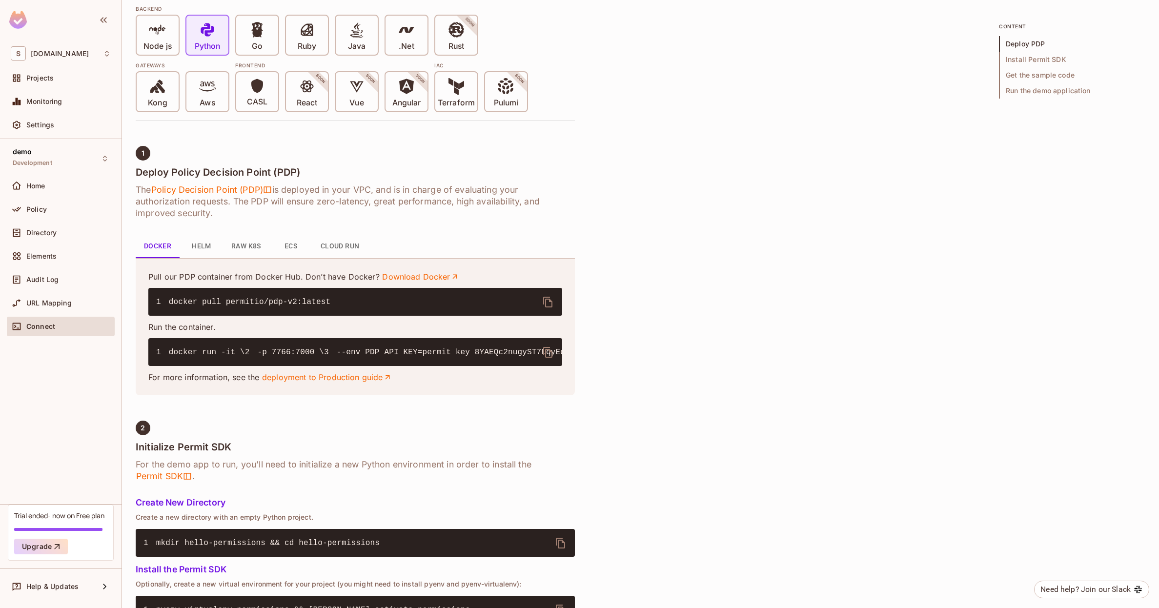
scroll to position [263, 0]
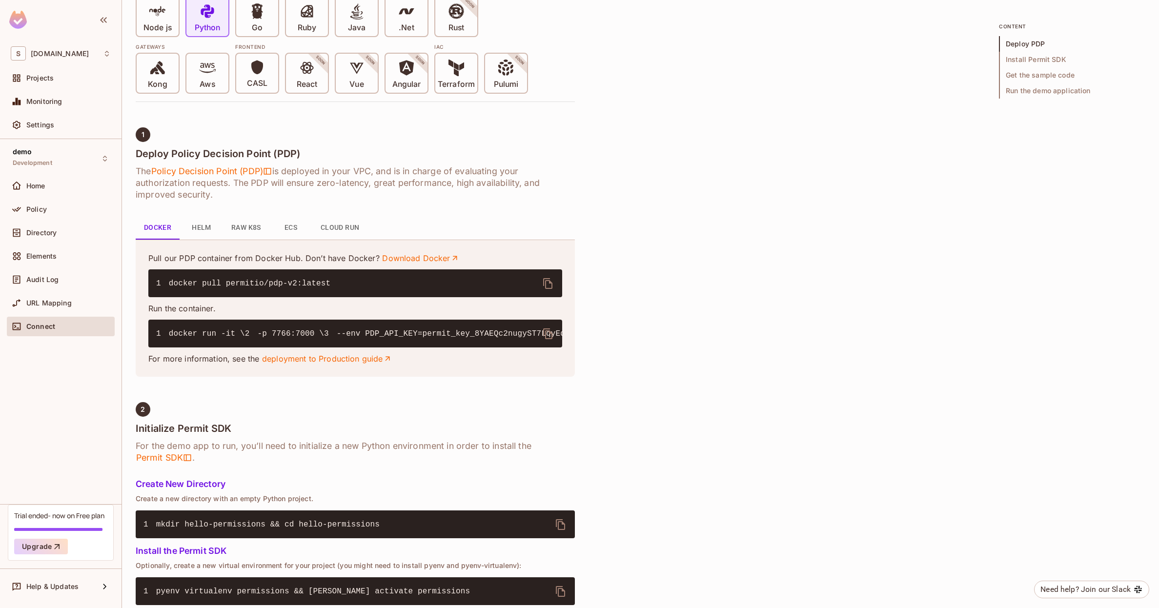
click at [339, 222] on button "Cloud Run" at bounding box center [340, 227] width 55 height 23
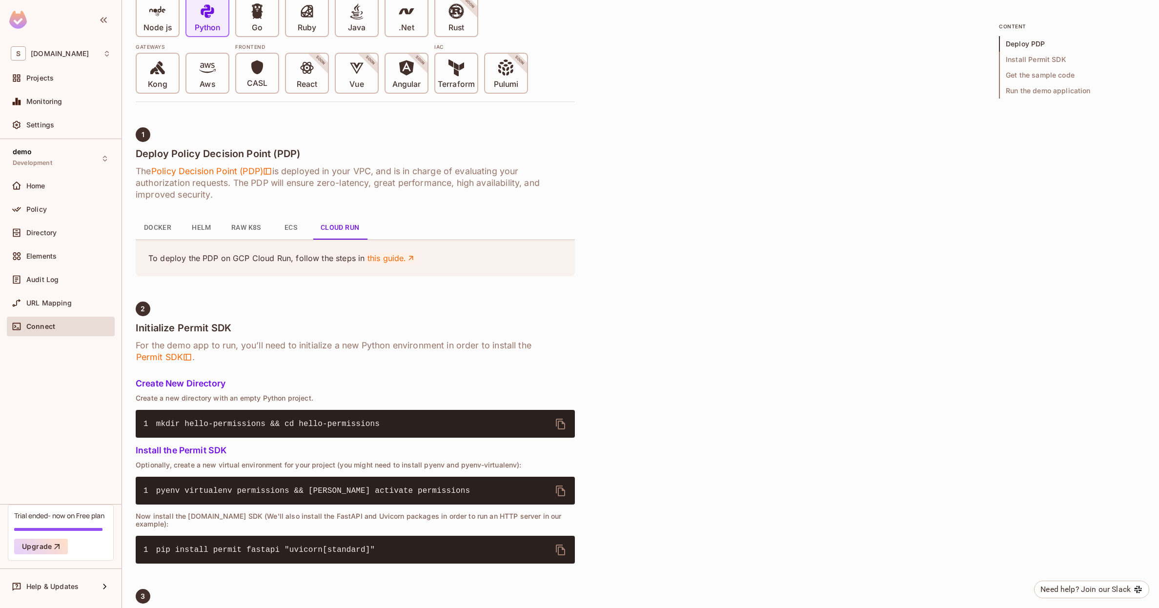
click at [386, 258] on link "this guide." at bounding box center [391, 258] width 48 height 11
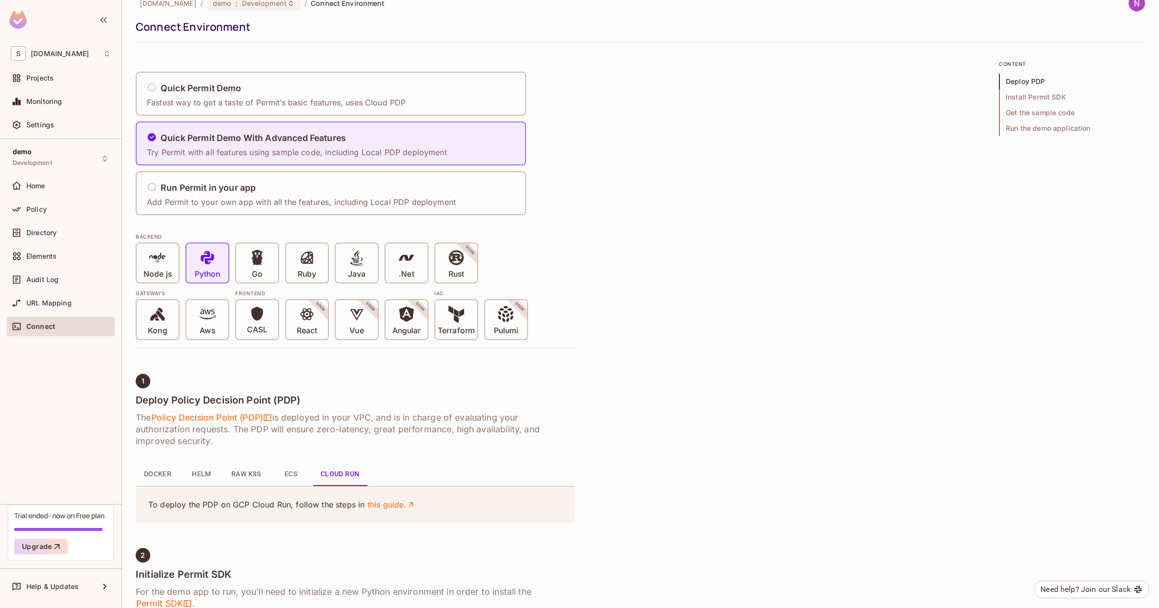
scroll to position [0, 0]
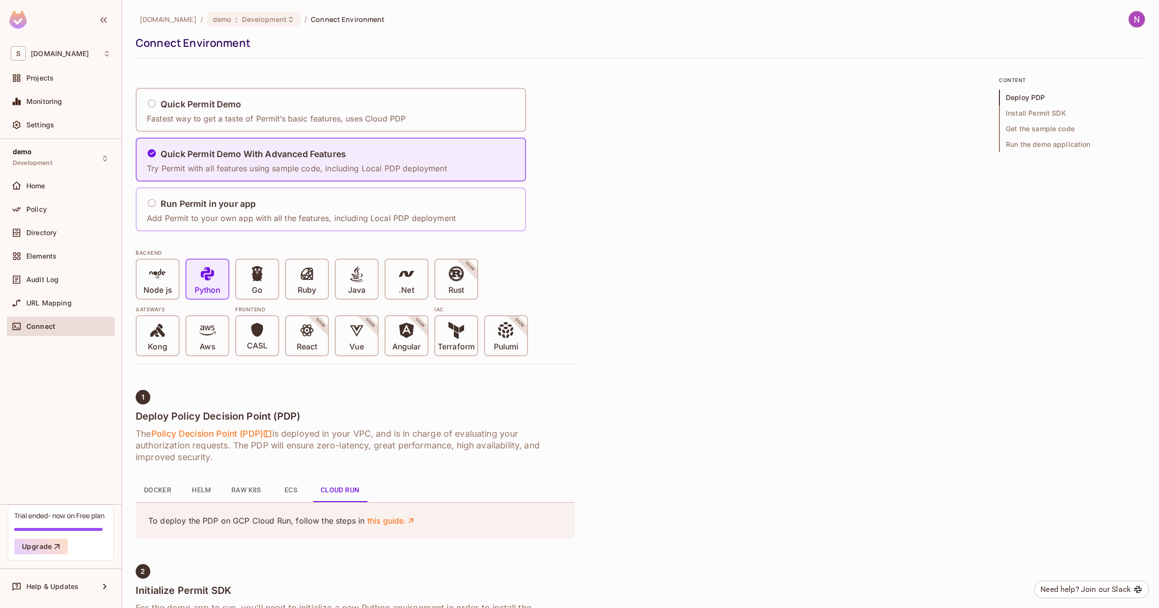
click at [244, 208] on h5 "Run Permit in your app" at bounding box center [208, 204] width 95 height 10
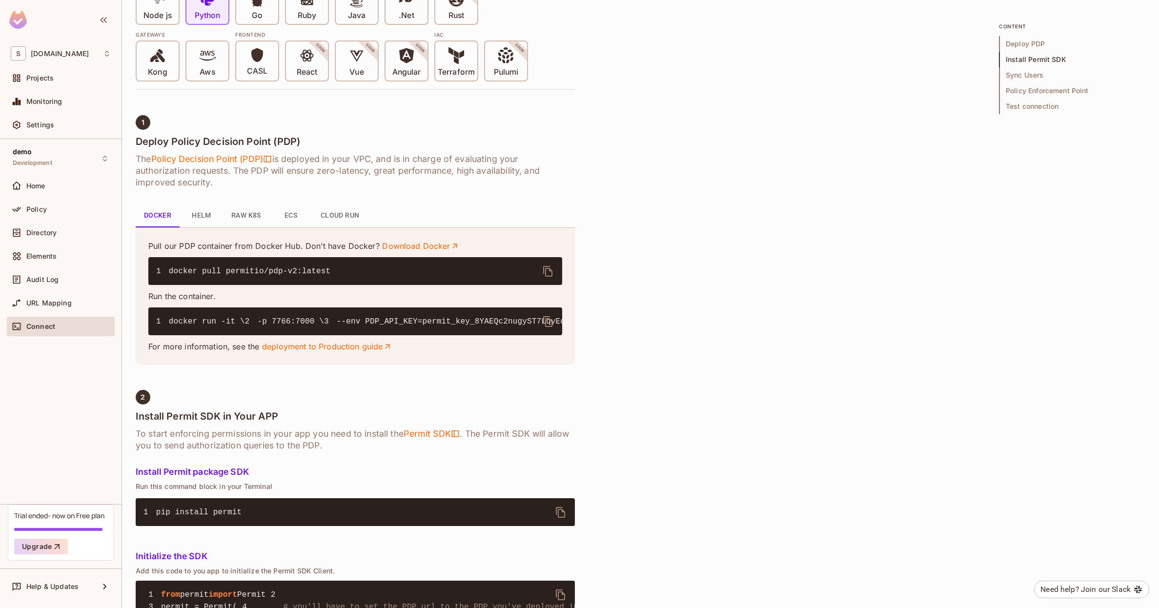
scroll to position [260, 0]
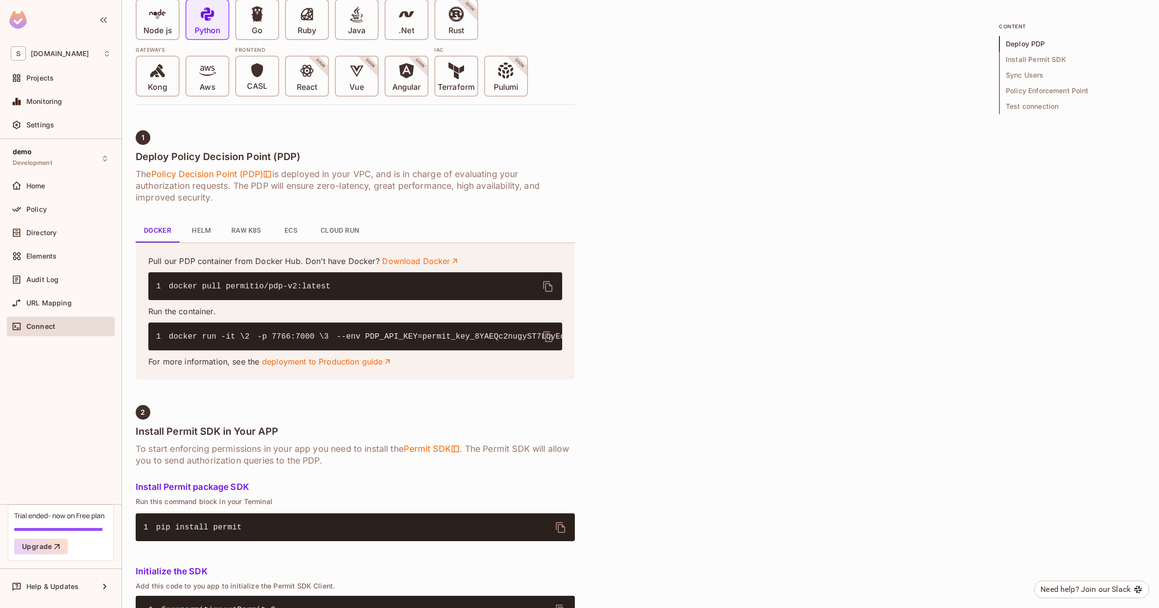
click at [548, 289] on icon "delete" at bounding box center [548, 287] width 12 height 12
click at [311, 367] on link "deployment to Production guide" at bounding box center [327, 361] width 130 height 11
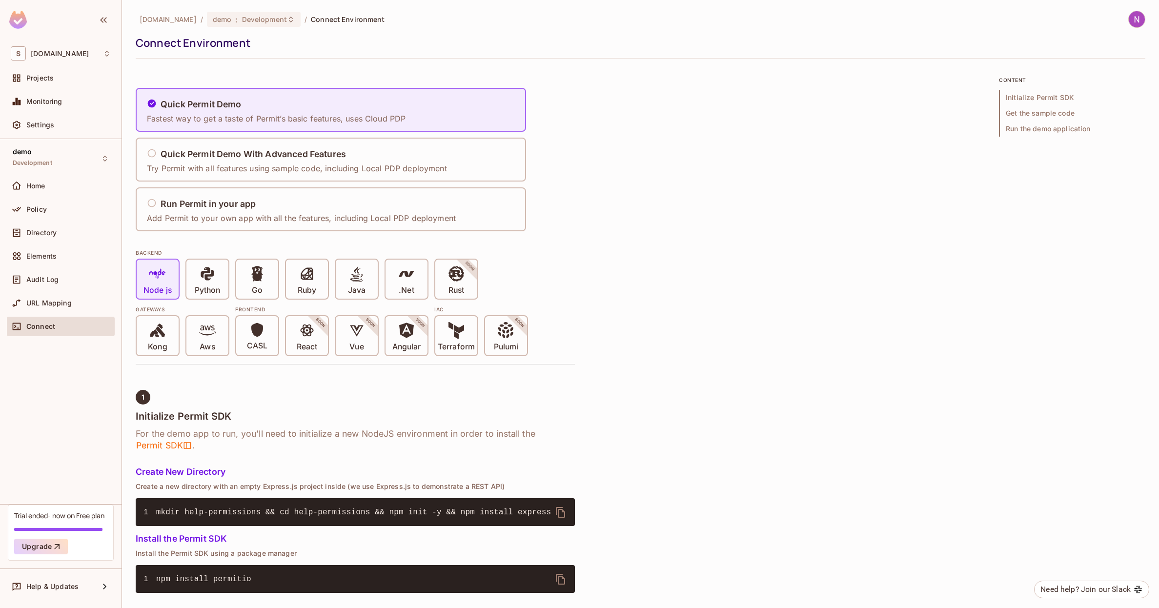
click at [67, 333] on div "Connect" at bounding box center [61, 327] width 108 height 20
click at [221, 269] on div "Python" at bounding box center [207, 279] width 42 height 39
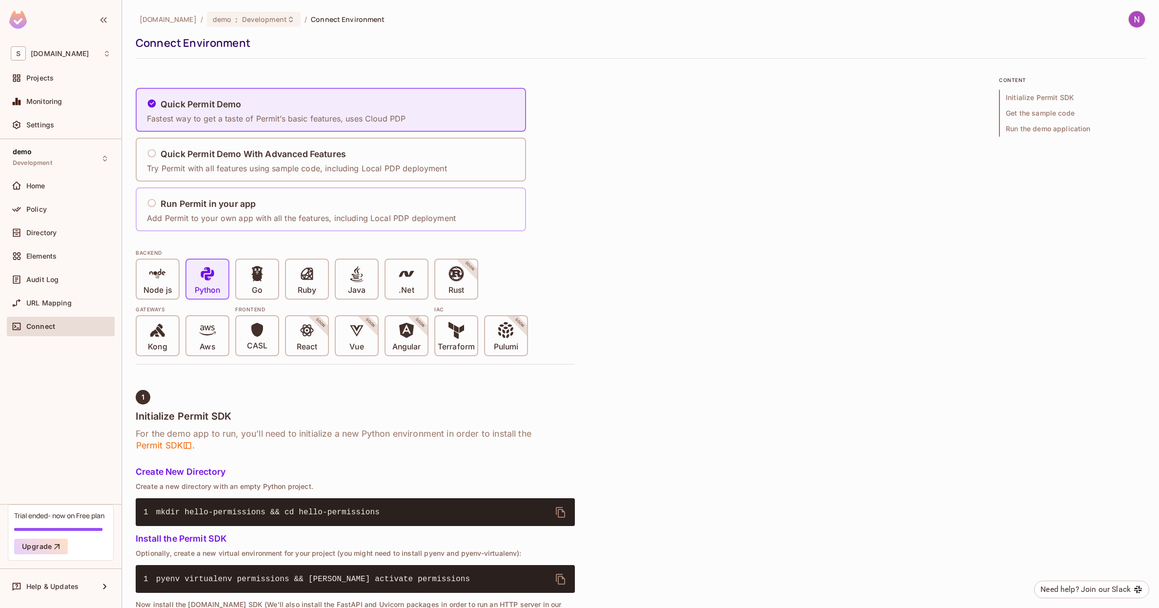
click at [224, 207] on h5 "Run Permit in your app" at bounding box center [208, 204] width 95 height 10
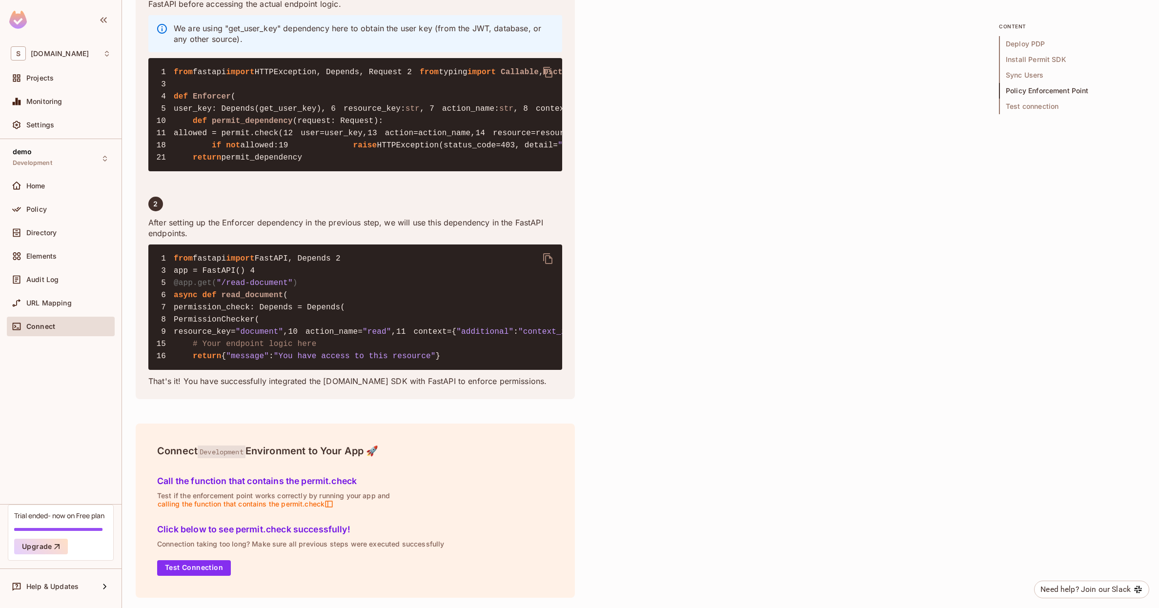
scroll to position [2080, 0]
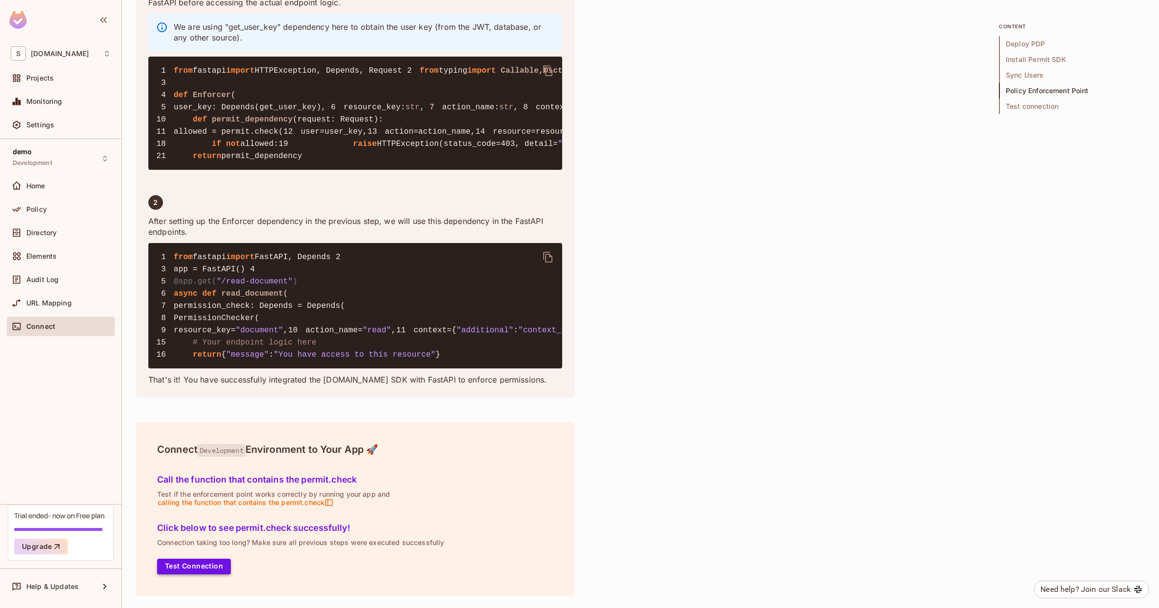
click at [189, 562] on button "Test Connection" at bounding box center [194, 567] width 74 height 16
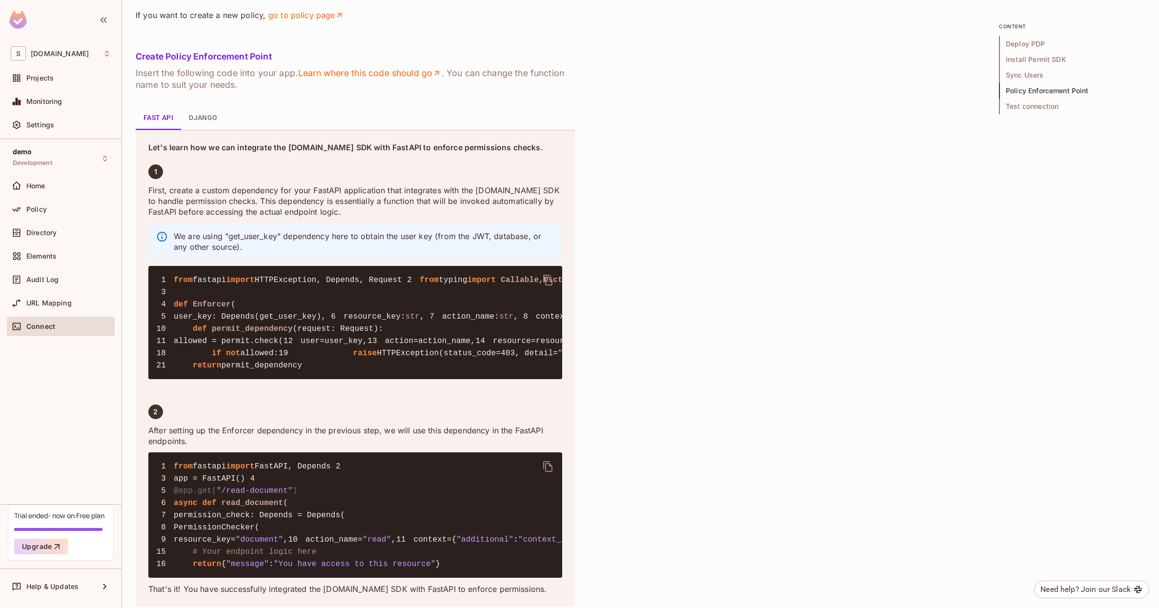
scroll to position [1436, 0]
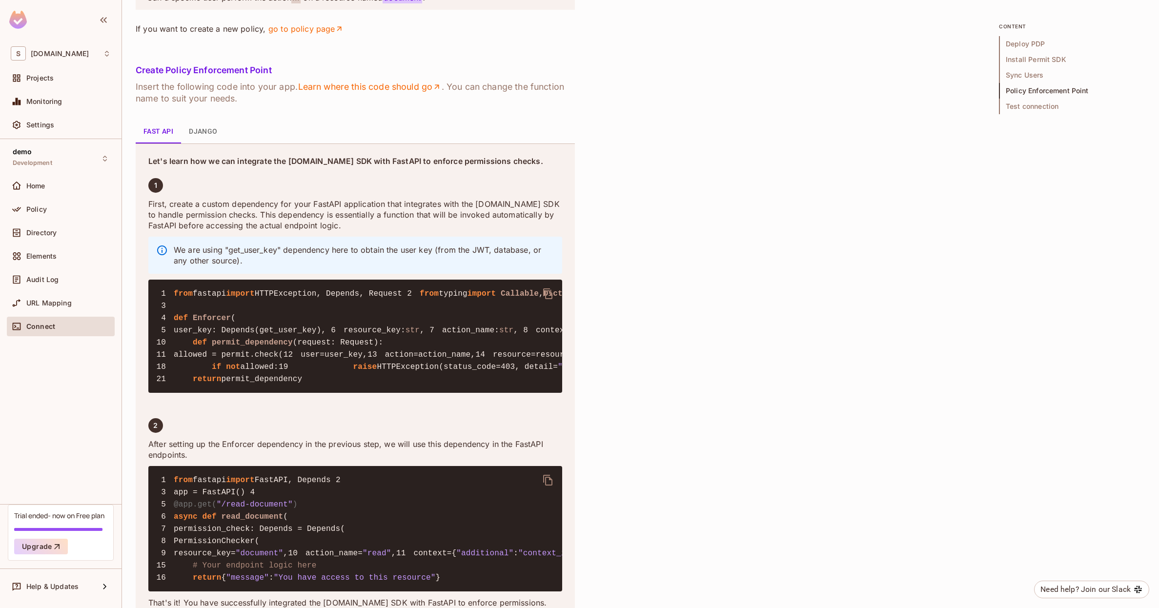
click at [204, 143] on button "Django" at bounding box center [203, 131] width 44 height 23
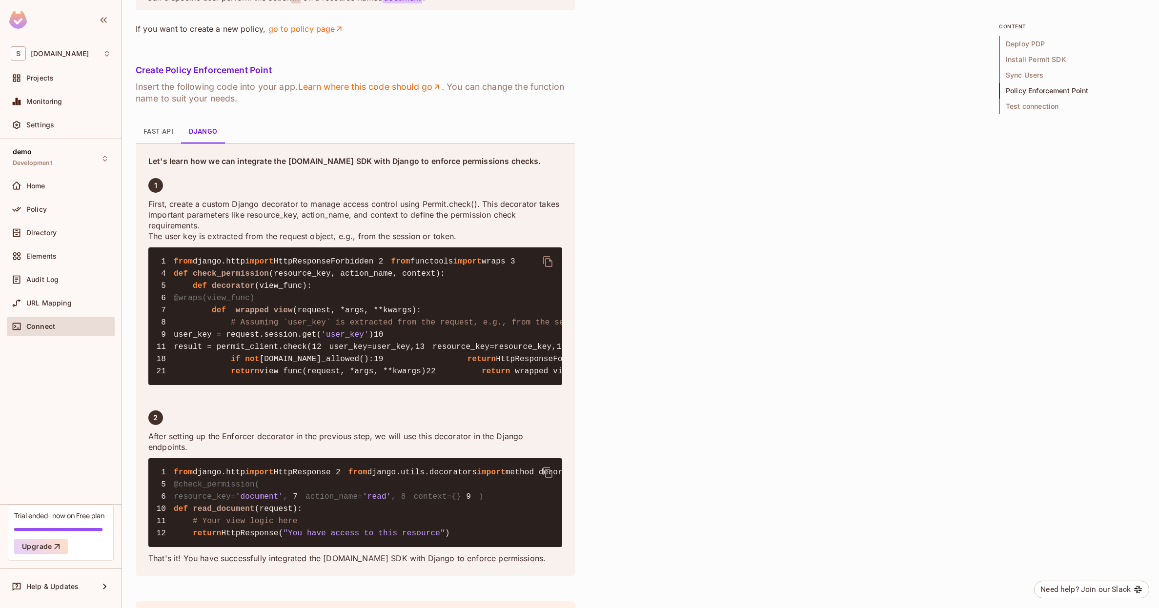
click at [163, 143] on button "Fast API" at bounding box center [158, 131] width 45 height 23
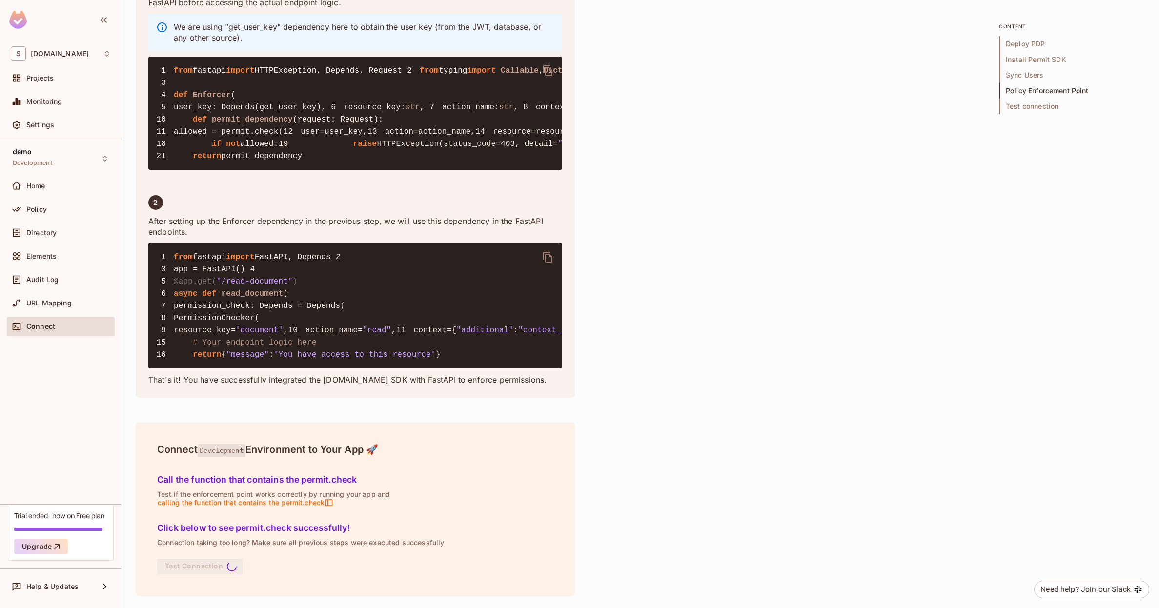
scroll to position [2034, 0]
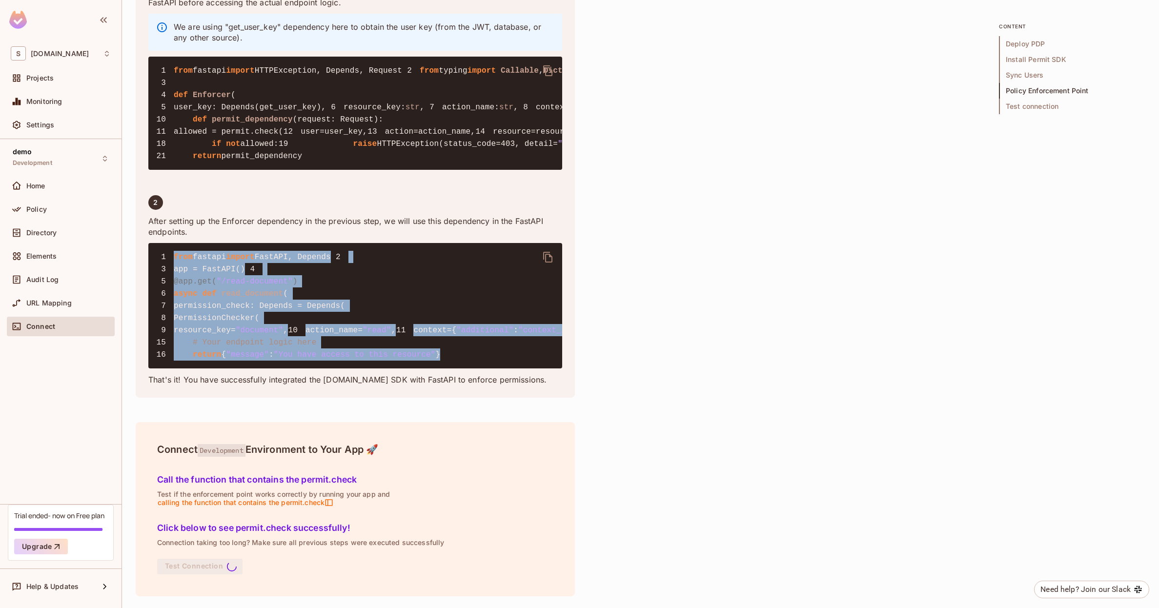
drag, startPoint x: 458, startPoint y: 401, endPoint x: 172, endPoint y: 224, distance: 336.1
click at [172, 243] on pre "1 from fastapi import FastAPI, Depends 2 3 app = FastAPI() 4 5 @app.get( "/read…" at bounding box center [355, 305] width 414 height 125
click at [172, 251] on span "1" at bounding box center [165, 257] width 18 height 12
click at [174, 253] on span "from" at bounding box center [183, 257] width 19 height 9
drag, startPoint x: 174, startPoint y: 224, endPoint x: 455, endPoint y: 402, distance: 332.2
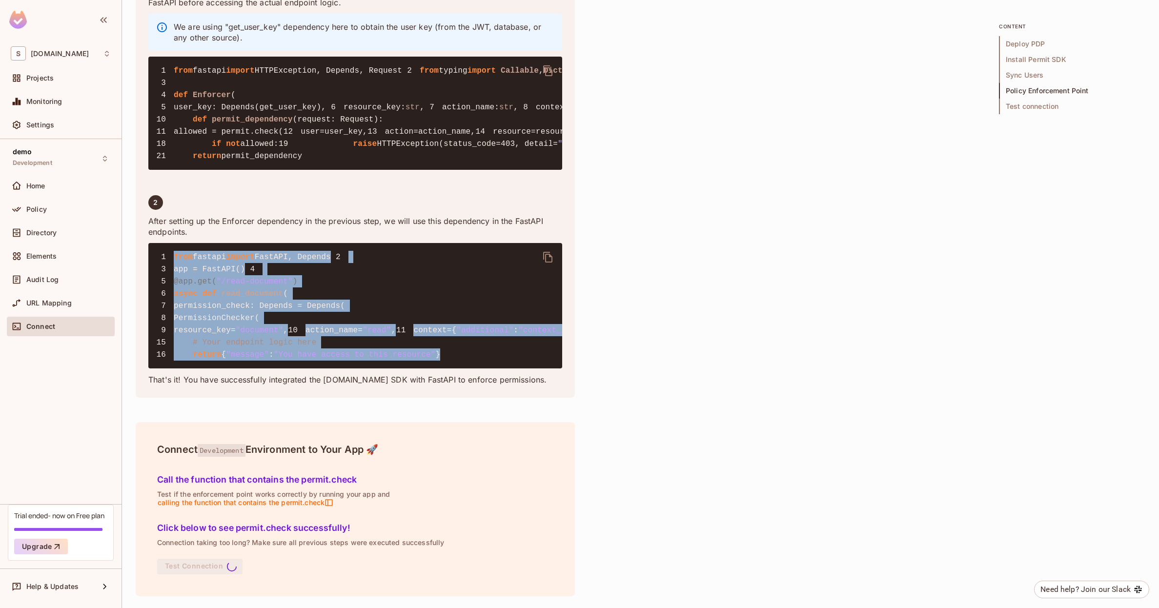
click at [455, 368] on pre "1 from fastapi import FastAPI, Depends 2 3 app = FastAPI() 4 5 @app.get( "/read…" at bounding box center [355, 305] width 414 height 125
drag, startPoint x: 460, startPoint y: 402, endPoint x: 176, endPoint y: 224, distance: 335.2
click at [175, 243] on pre "1 from fastapi import FastAPI, Depends 2 3 app = FastAPI() 4 5 @app.get( "/read…" at bounding box center [355, 305] width 414 height 125
click at [176, 253] on span "from" at bounding box center [183, 257] width 19 height 9
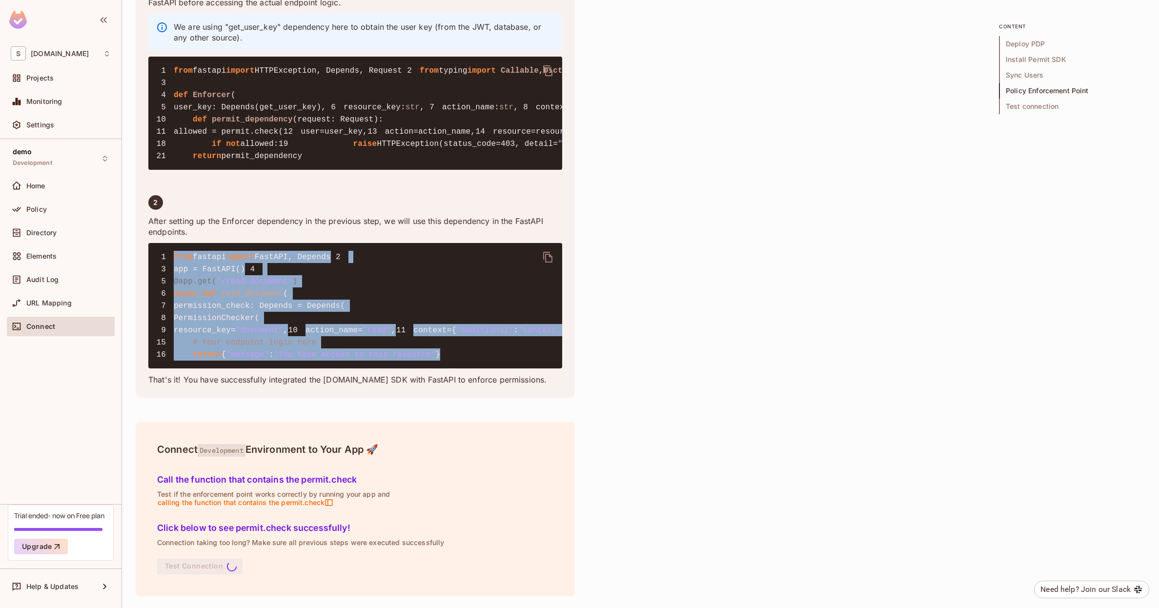
drag, startPoint x: 174, startPoint y: 223, endPoint x: 468, endPoint y: 407, distance: 347.3
click at [468, 368] on pre "1 from fastapi import FastAPI, Depends 2 3 app = FastAPI() 4 5 @app.get( "/read…" at bounding box center [355, 305] width 414 height 125
drag, startPoint x: 463, startPoint y: 401, endPoint x: 176, endPoint y: 221, distance: 338.9
click at [176, 243] on pre "1 from fastapi import FastAPI, Depends 2 3 app = FastAPI() 4 5 @app.get( "/read…" at bounding box center [355, 305] width 414 height 125
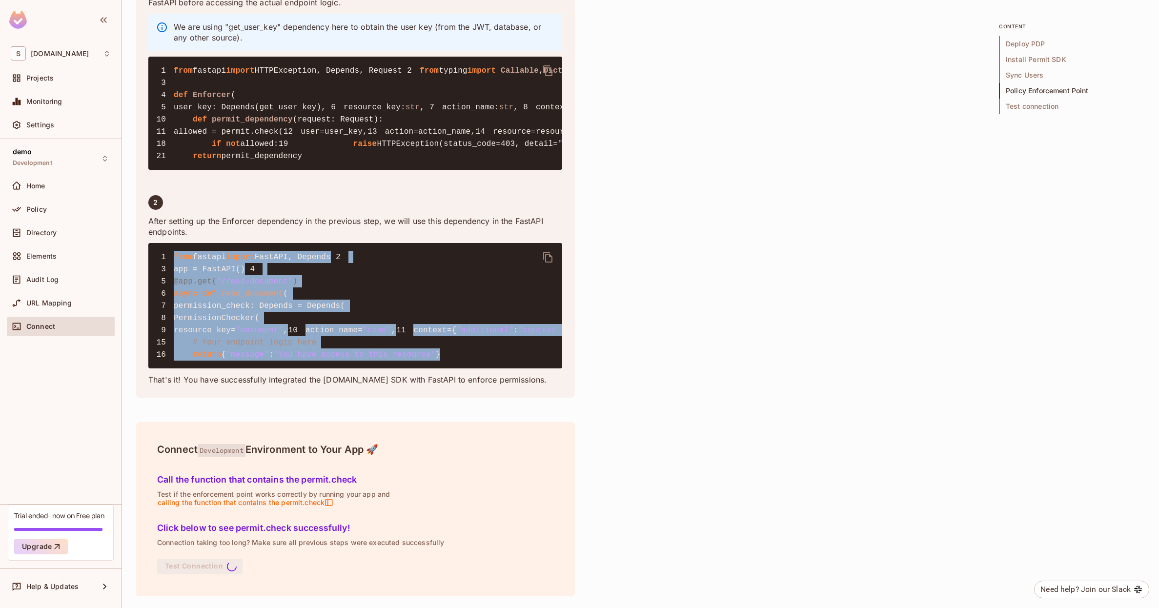
click at [176, 253] on span "from" at bounding box center [183, 257] width 19 height 9
drag, startPoint x: 175, startPoint y: 221, endPoint x: 463, endPoint y: 401, distance: 339.3
click at [464, 368] on pre "1 from fastapi import FastAPI, Depends 2 3 app = FastAPI() 4 5 @app.get( "/read…" at bounding box center [355, 305] width 414 height 125
click at [463, 368] on pre "1 from fastapi import FastAPI, Depends 2 3 app = FastAPI() 4 5 @app.get( "/read…" at bounding box center [355, 305] width 414 height 125
drag, startPoint x: 460, startPoint y: 401, endPoint x: 173, endPoint y: 227, distance: 334.8
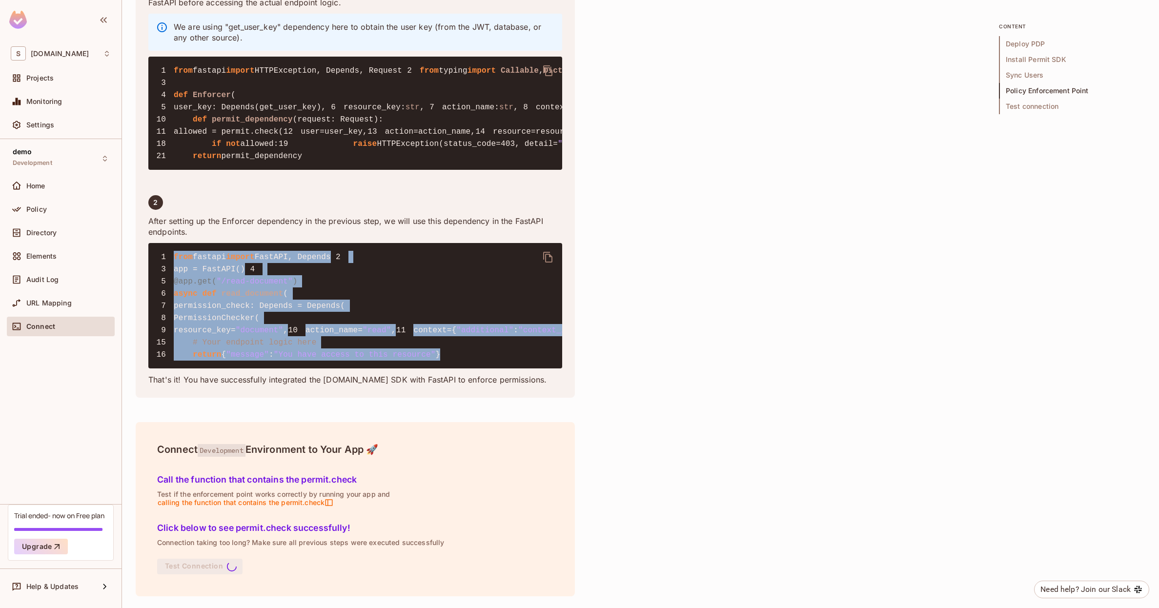
click at [173, 243] on pre "1 from fastapi import FastAPI, Depends 2 3 app = FastAPI() 4 5 @app.get( "/read…" at bounding box center [355, 305] width 414 height 125
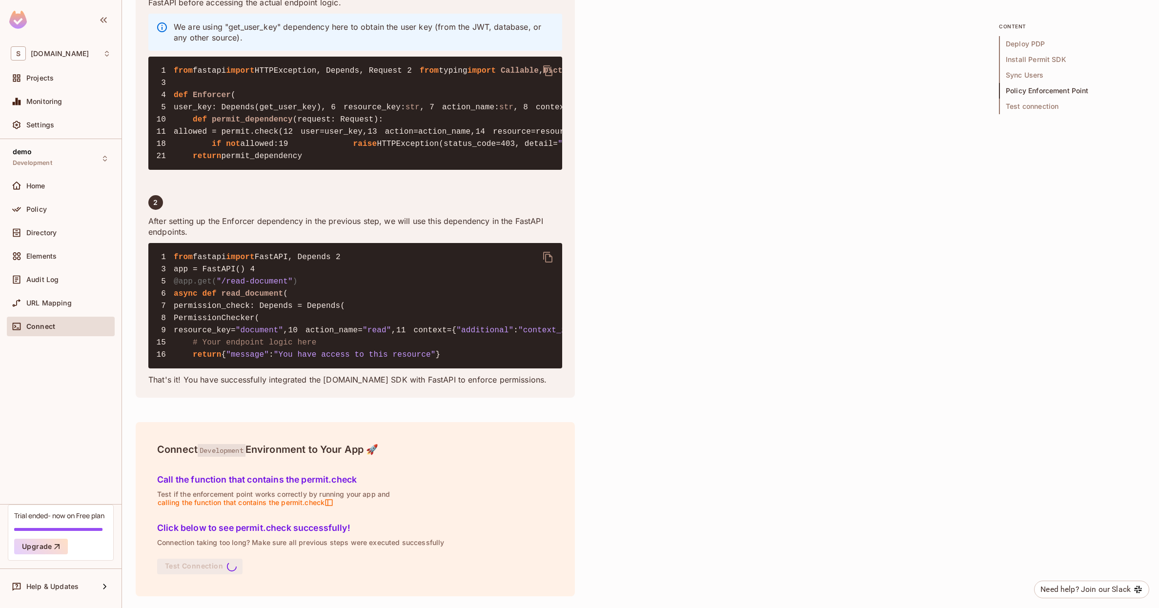
click at [174, 253] on span "from" at bounding box center [183, 257] width 19 height 9
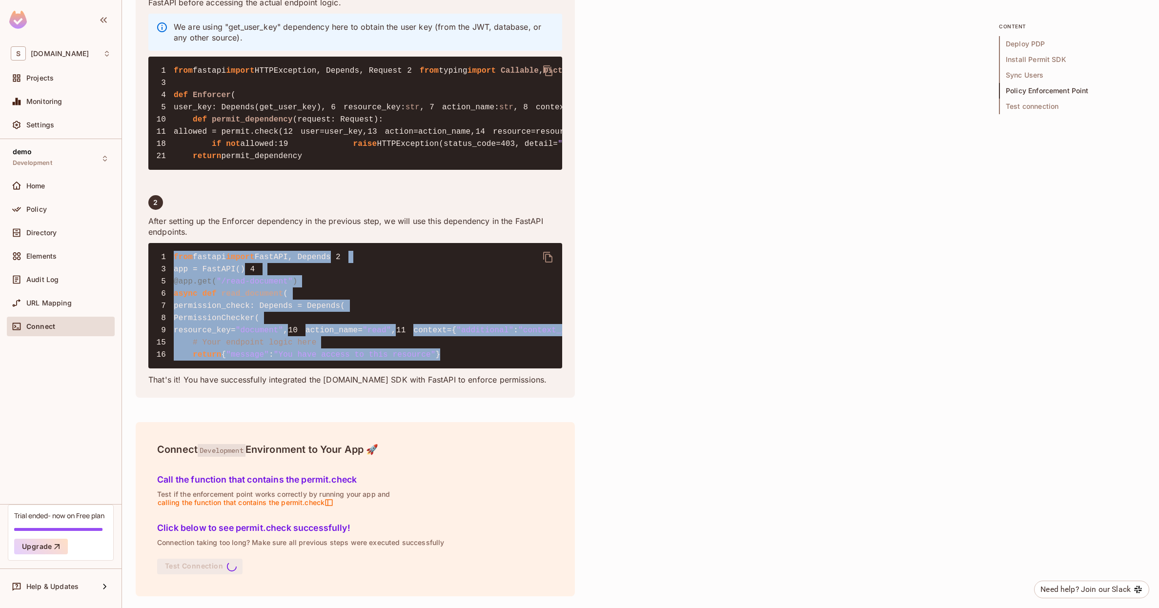
drag, startPoint x: 173, startPoint y: 224, endPoint x: 462, endPoint y: 402, distance: 338.7
click at [462, 368] on pre "1 from fastapi import FastAPI, Depends 2 3 app = FastAPI() 4 5 @app.get( "/read…" at bounding box center [355, 305] width 414 height 125
drag, startPoint x: 460, startPoint y: 404, endPoint x: 166, endPoint y: 223, distance: 344.7
click at [166, 243] on pre "1 from fastapi import FastAPI, Depends 2 3 app = FastAPI() 4 5 @app.get( "/read…" at bounding box center [355, 305] width 414 height 125
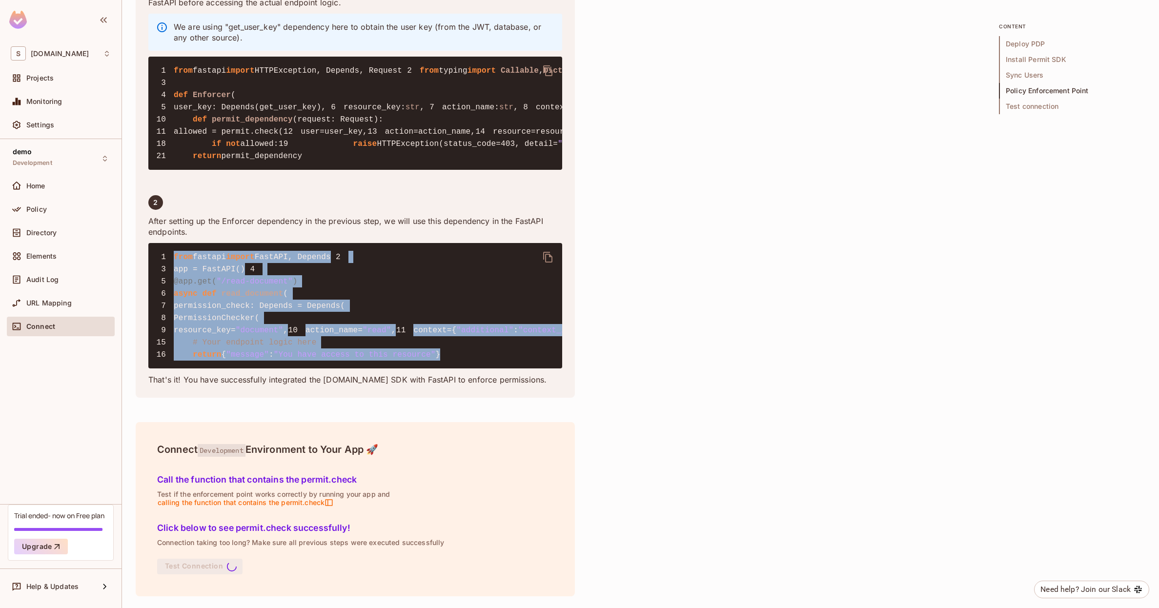
click at [253, 352] on pre "1 from fastapi import FastAPI, Depends 2 3 app = FastAPI() 4 5 @app.get( "/read…" at bounding box center [355, 305] width 414 height 125
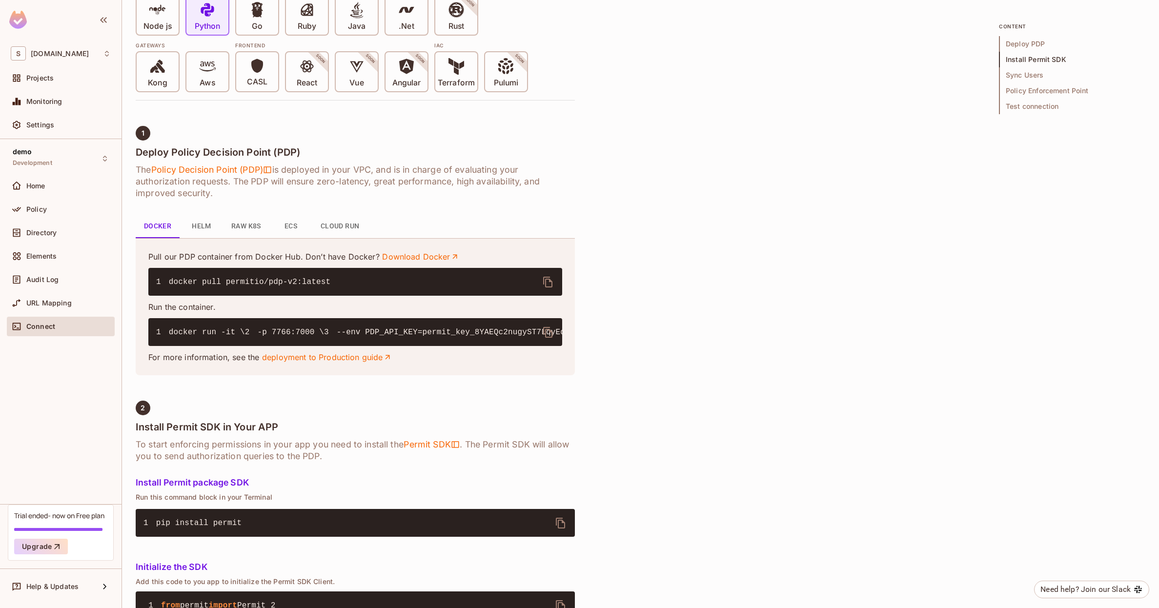
scroll to position [269, 0]
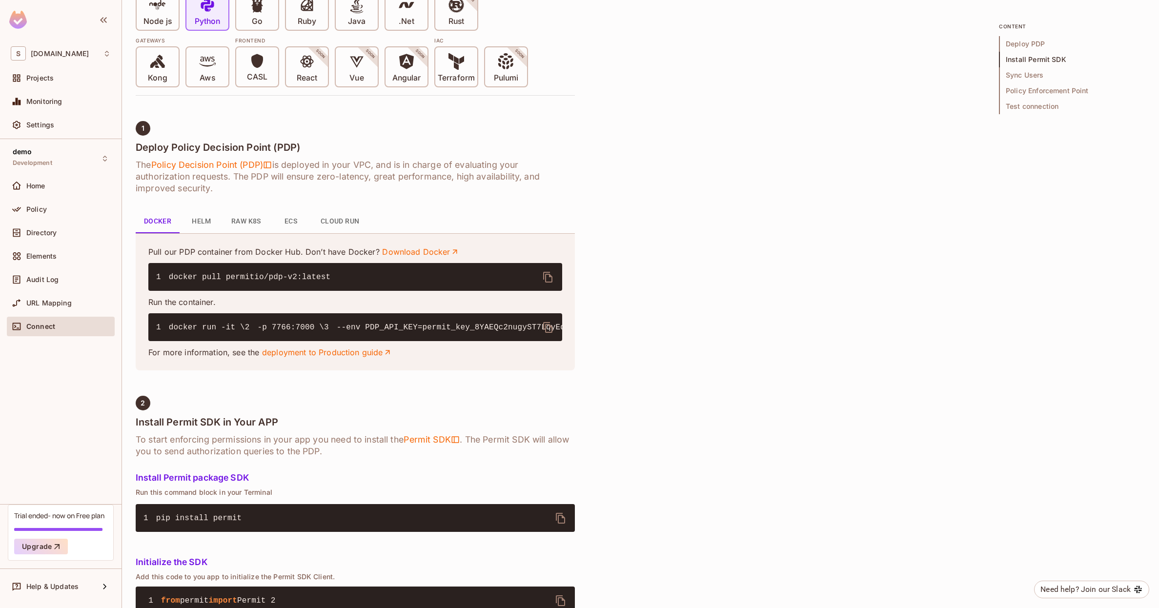
drag, startPoint x: 288, startPoint y: 371, endPoint x: 170, endPoint y: 330, distance: 125.5
click at [170, 330] on pre "1 docker run -it \ 2 -p 7766:7000 \ 3 --env PDP_API_KEY=permit_key_8YAEQc2nugyS…" at bounding box center [355, 327] width 414 height 28
click at [170, 330] on span "docker run -it \" at bounding box center [207, 327] width 76 height 9
drag, startPoint x: 168, startPoint y: 329, endPoint x: 290, endPoint y: 372, distance: 129.8
click at [290, 341] on pre "1 docker run -it \ 2 -p 7766:7000 \ 3 --env PDP_API_KEY=permit_key_8YAEQc2nugyS…" at bounding box center [355, 327] width 414 height 28
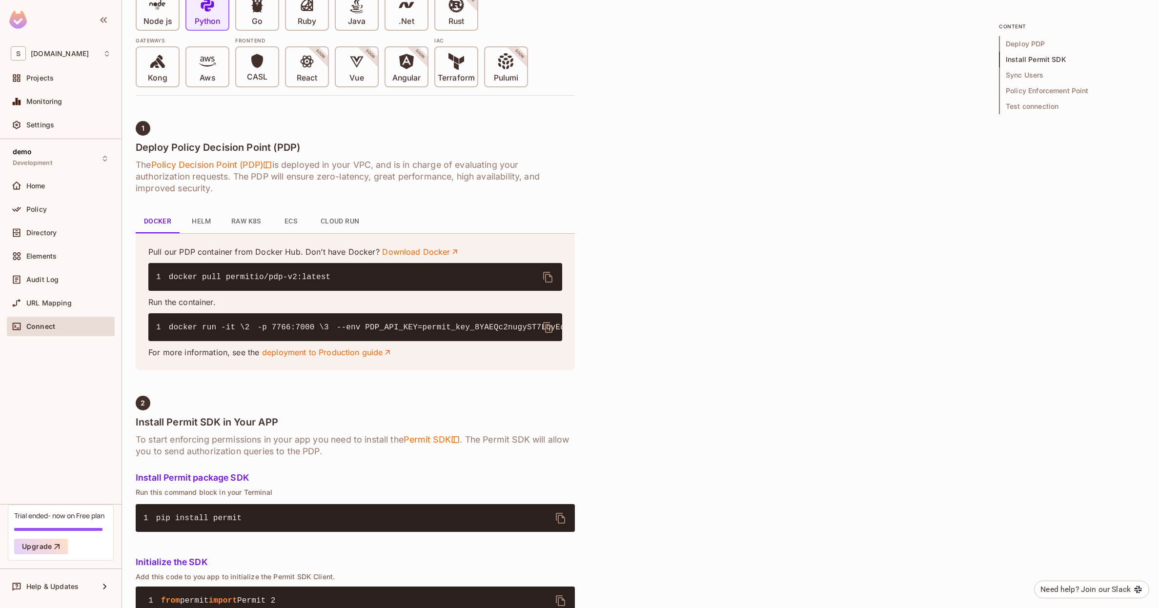
click at [290, 341] on pre "1 docker run -it \ 2 -p 7766:7000 \ 3 --env PDP_API_KEY=permit_key_8YAEQc2nugyS…" at bounding box center [355, 327] width 414 height 28
drag, startPoint x: 290, startPoint y: 374, endPoint x: 153, endPoint y: 317, distance: 149.0
click at [153, 317] on pre "1 docker run -it \ 2 -p 7766:7000 \ 3 --env PDP_API_KEY=permit_key_8YAEQc2nugyS…" at bounding box center [355, 327] width 414 height 28
click at [162, 323] on span "1" at bounding box center [162, 328] width 13 height 12
click at [166, 328] on span "1" at bounding box center [162, 328] width 13 height 12
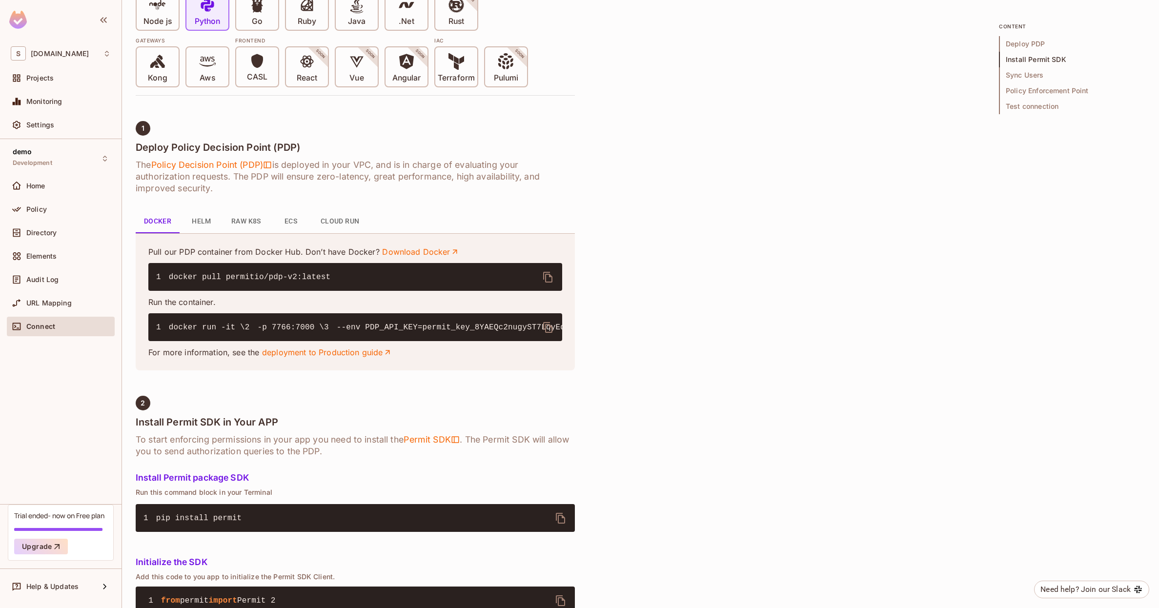
click at [166, 325] on span "1" at bounding box center [162, 328] width 13 height 12
click at [167, 325] on span "1" at bounding box center [162, 328] width 13 height 12
click at [174, 325] on span "docker run -it \" at bounding box center [207, 327] width 76 height 9
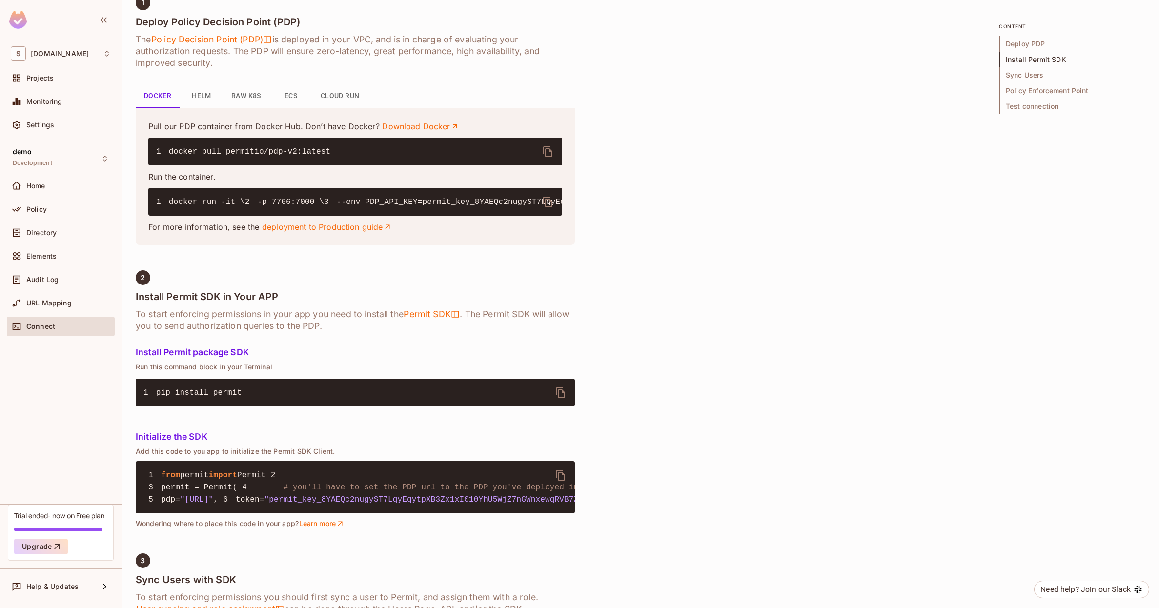
scroll to position [394, 0]
click at [551, 202] on icon "delete" at bounding box center [548, 203] width 12 height 12
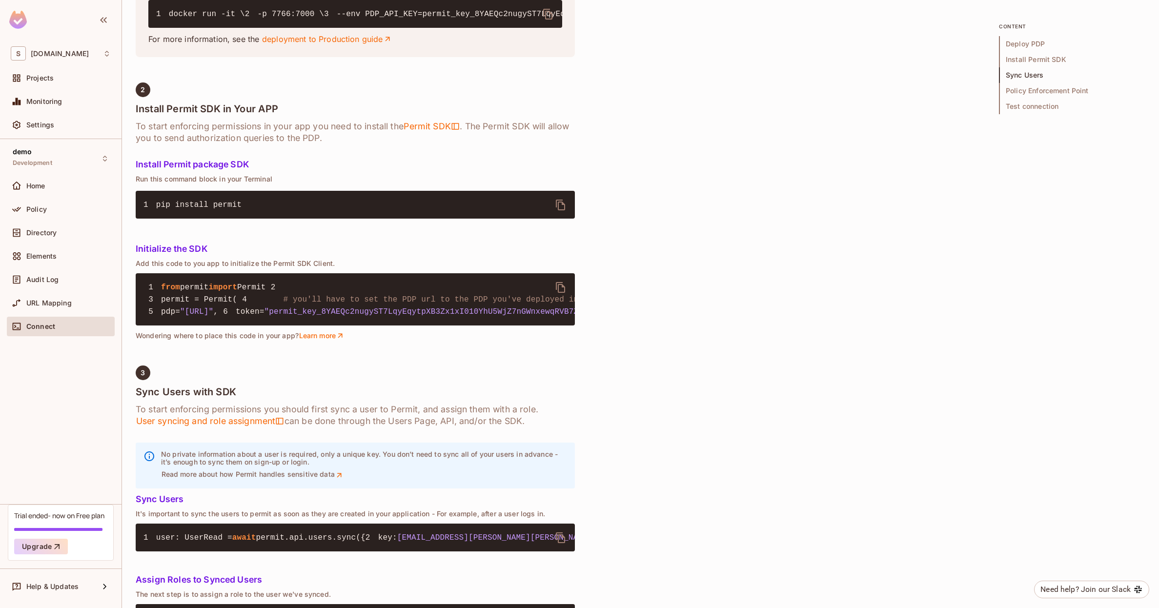
scroll to position [612, 0]
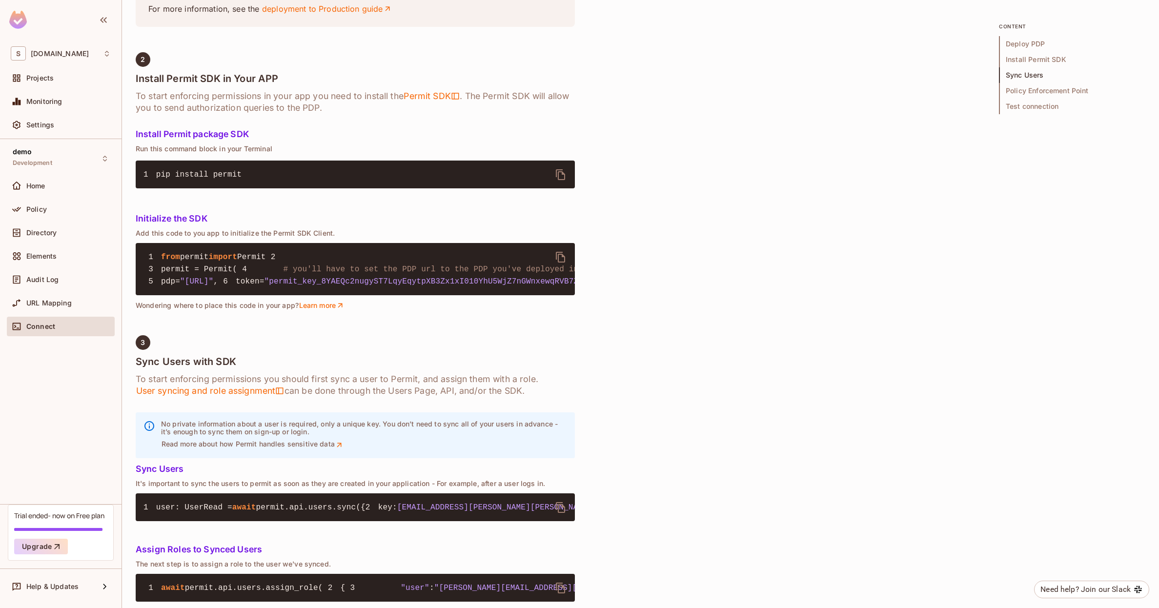
click at [561, 263] on icon "delete" at bounding box center [561, 257] width 12 height 12
click at [264, 286] on span ""permit_key_8YAEQc2nugyST7LqyEqytpXB3Zx1xI010YhU5WjZ7nGWnxewqRVB7ZlwNZoM9fvkZkg…" at bounding box center [499, 281] width 471 height 9
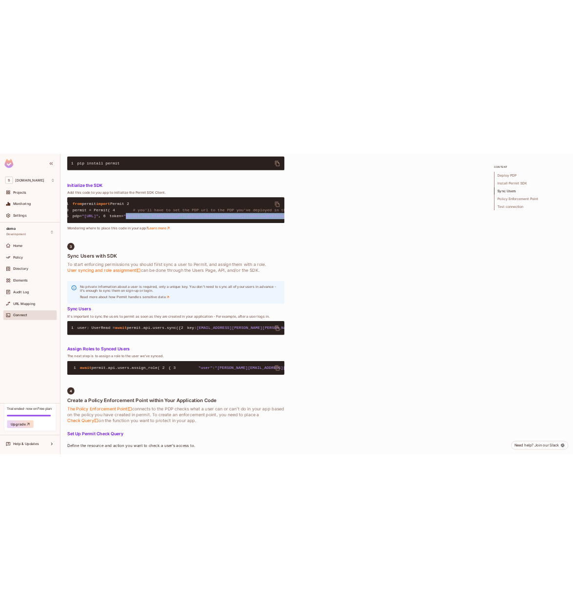
scroll to position [735, 0]
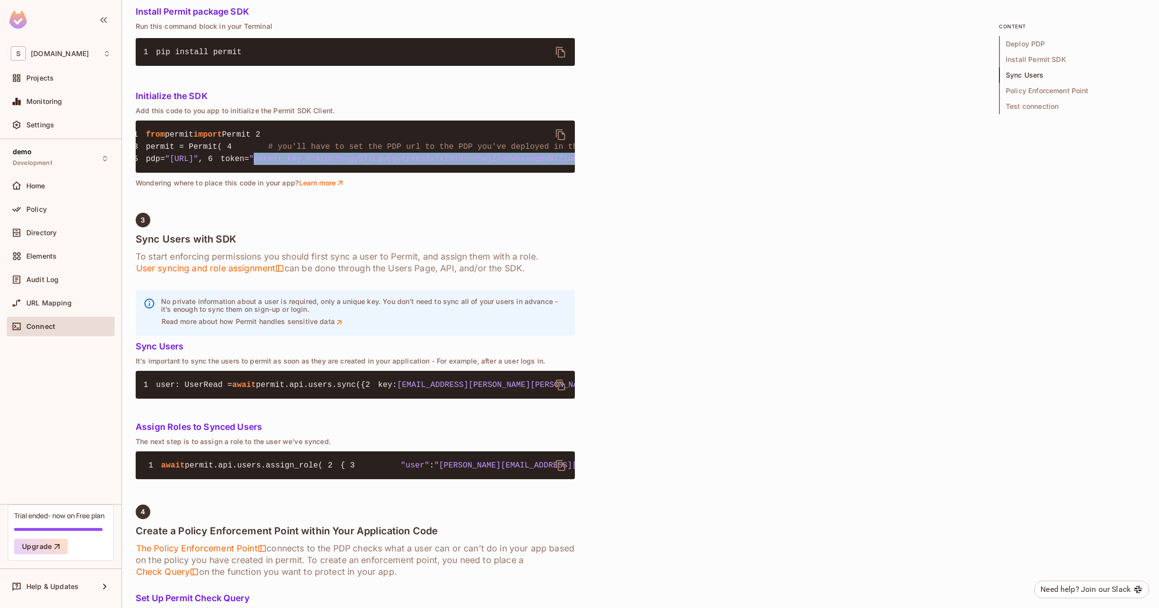
click at [249, 163] on span ""permit_key_8YAEQc2nugyST7LqyEqytpXB3Zx1xI010YhU5WjZ7nGWnxewqRVB7ZlwNZoM9fvkZkg…" at bounding box center [484, 159] width 471 height 9
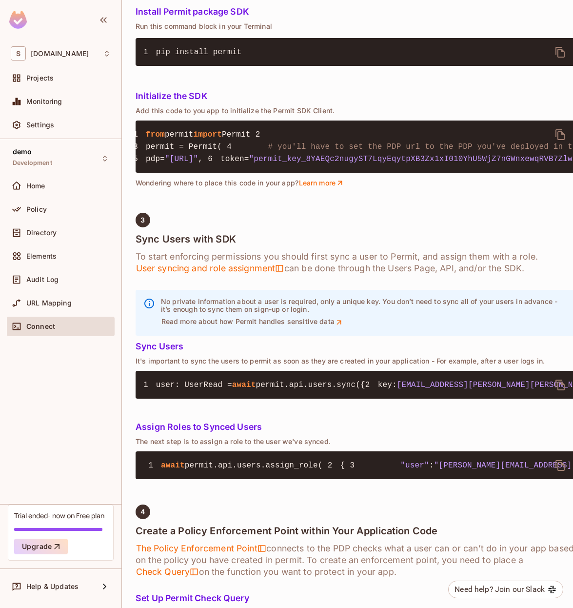
click at [556, 141] on icon "delete" at bounding box center [561, 135] width 12 height 12
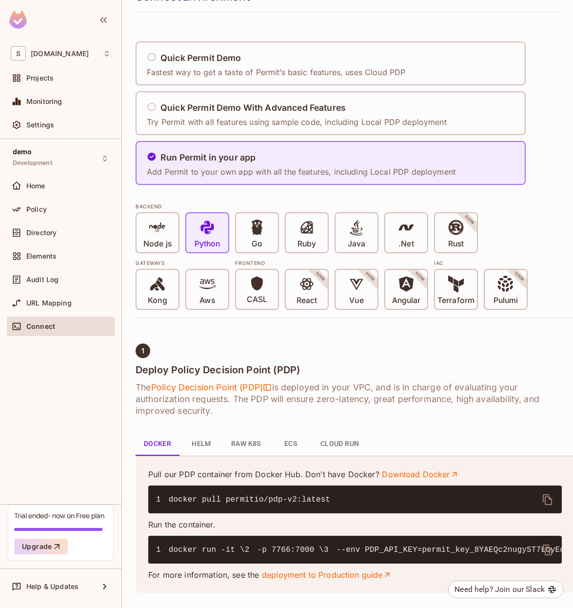
scroll to position [0, 0]
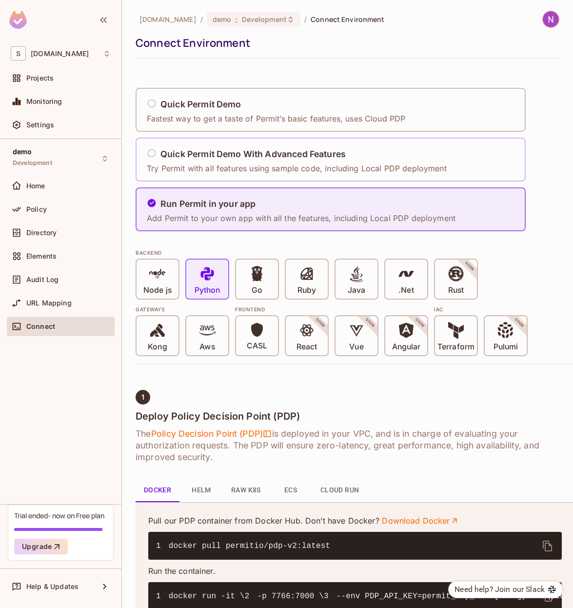
click at [207, 145] on div "Quick Permit Demo With Advanced Features Try Permit with all features using sam…" at bounding box center [297, 159] width 300 height 29
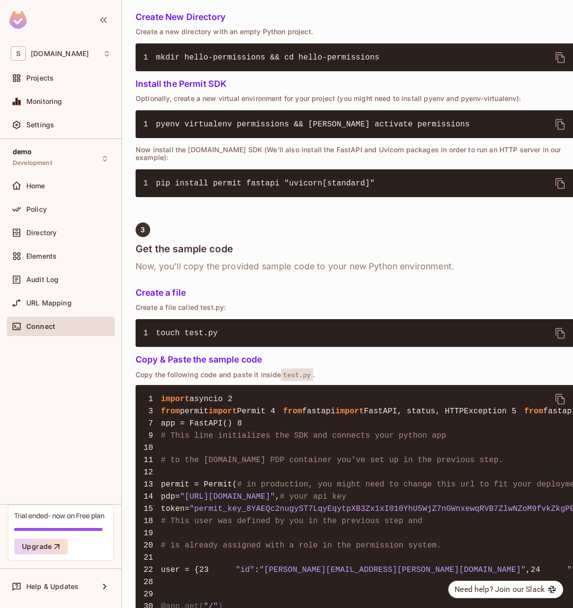
scroll to position [747, 0]
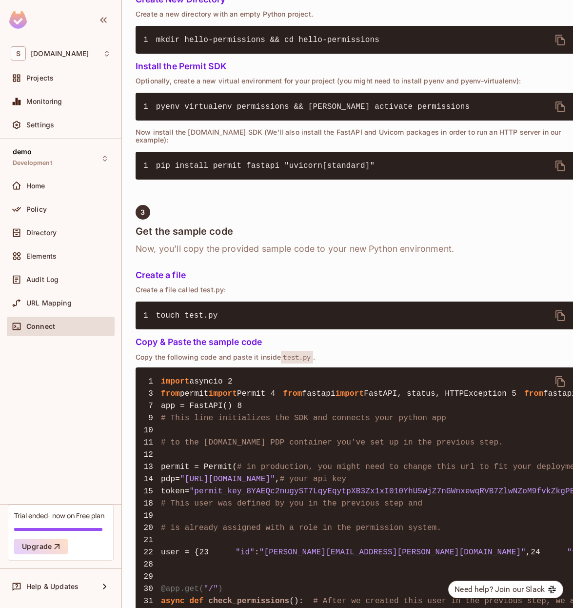
click at [558, 387] on icon "delete" at bounding box center [560, 381] width 9 height 11
click at [558, 387] on icon "delete" at bounding box center [561, 382] width 12 height 12
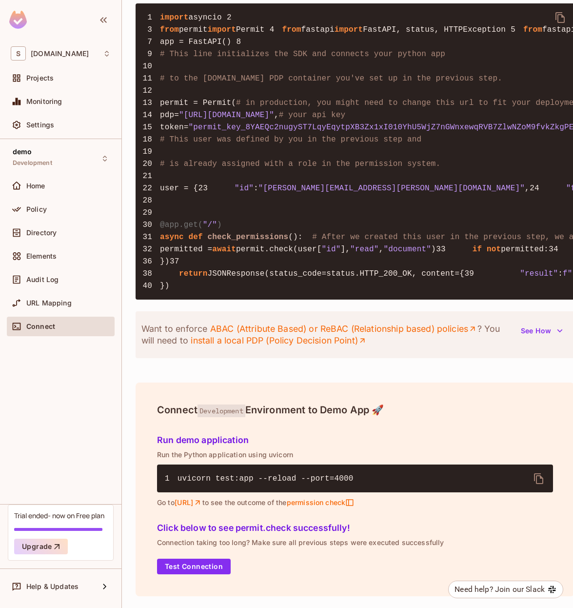
scroll to position [786, 0]
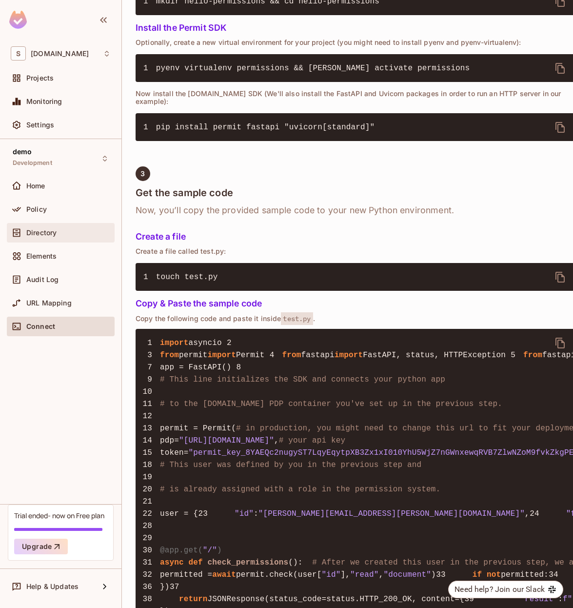
click at [42, 230] on span "Directory" at bounding box center [41, 233] width 30 height 8
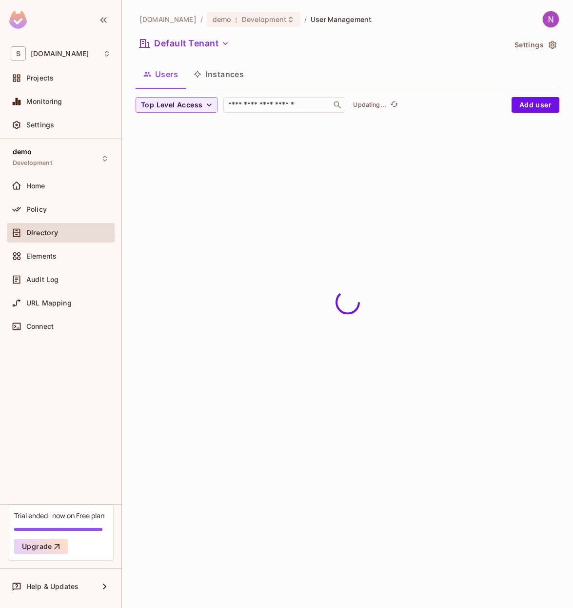
click at [232, 79] on button "Instances" at bounding box center [219, 74] width 66 height 24
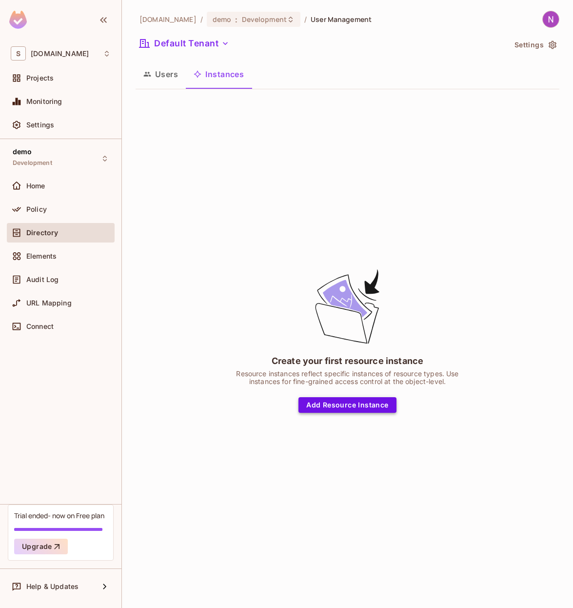
click at [342, 401] on button "Add Resource Instance" at bounding box center [348, 405] width 98 height 16
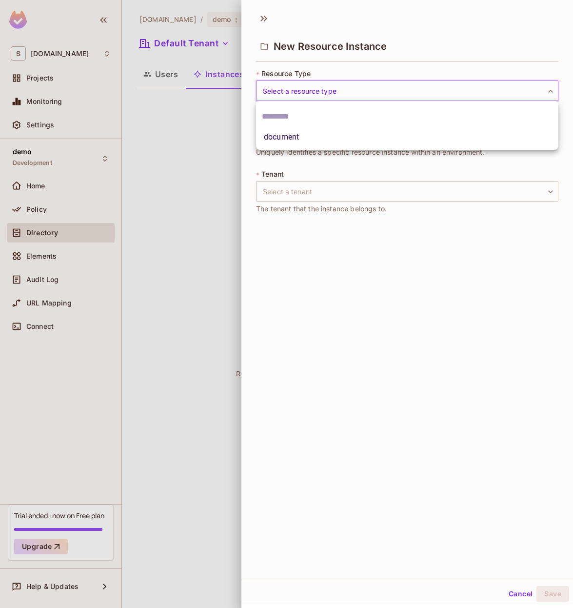
click at [314, 88] on body "S skyviv.com Projects Monitoring Settings demo Development Home Policy Director…" at bounding box center [286, 304] width 573 height 608
click at [293, 134] on li "document" at bounding box center [407, 137] width 303 height 18
type input "********"
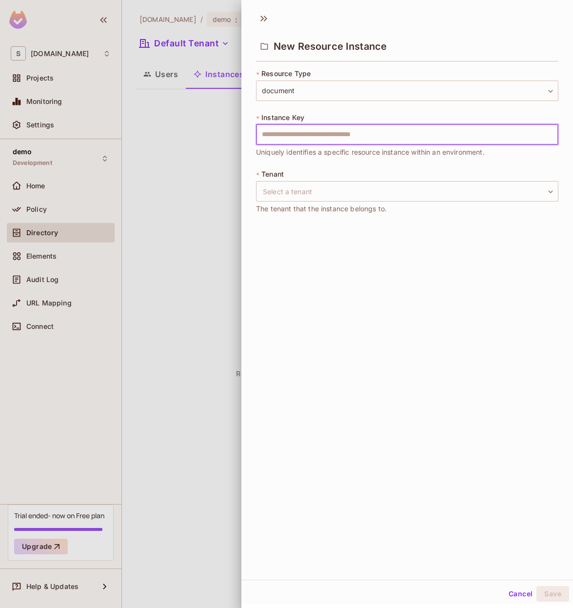
click at [311, 133] on input "text" at bounding box center [407, 134] width 303 height 20
type input "*"
click at [288, 190] on body "S skyviv.com Projects Monitoring Settings demo Development Home Policy Director…" at bounding box center [286, 304] width 573 height 608
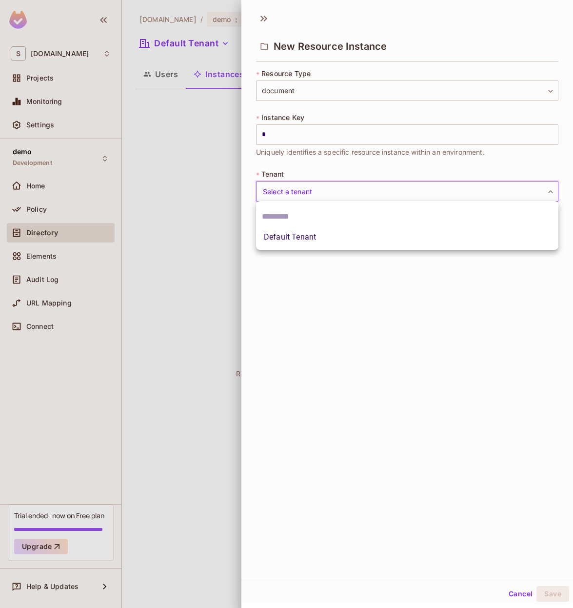
click at [284, 236] on li "Default Tenant" at bounding box center [407, 237] width 303 height 18
type input "*******"
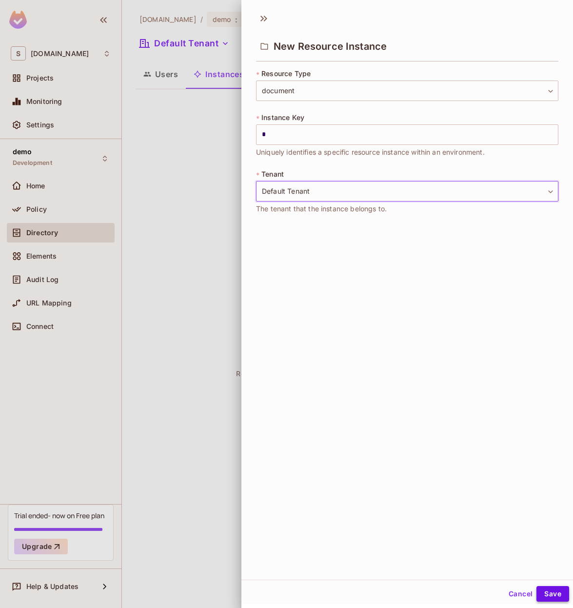
click at [545, 589] on button "Save" at bounding box center [553, 594] width 33 height 16
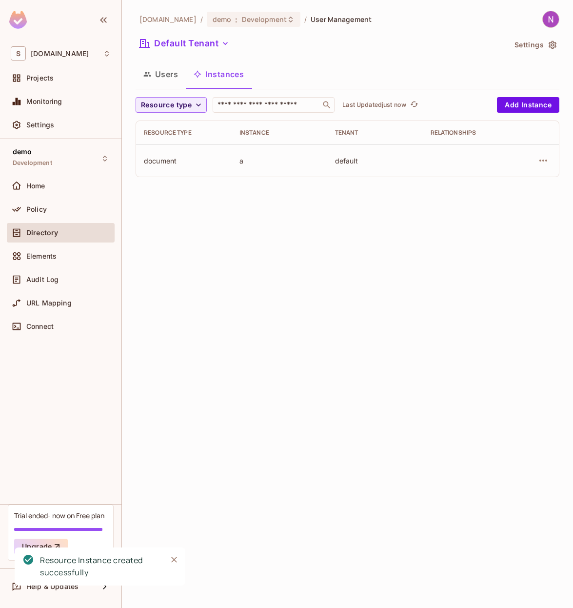
click at [536, 165] on div at bounding box center [538, 161] width 25 height 16
click at [545, 162] on icon "button" at bounding box center [544, 161] width 12 height 12
click at [494, 184] on div "Edit Resource Instance" at bounding box center [486, 184] width 76 height 10
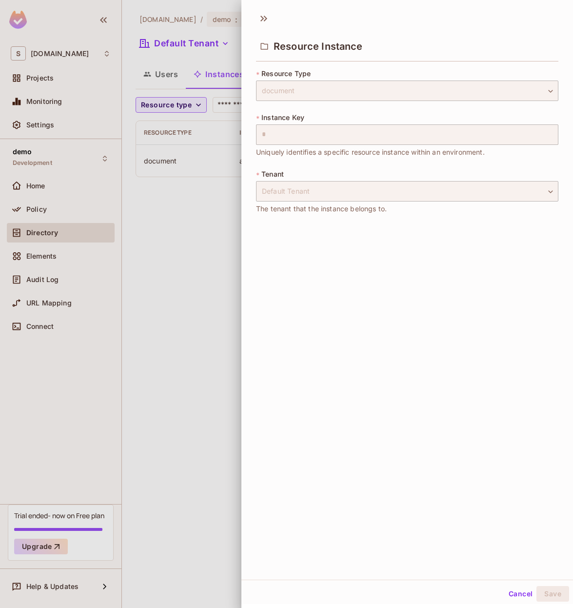
click at [513, 585] on div "Cancel Save" at bounding box center [408, 593] width 332 height 23
click at [528, 598] on button "Cancel" at bounding box center [521, 594] width 32 height 16
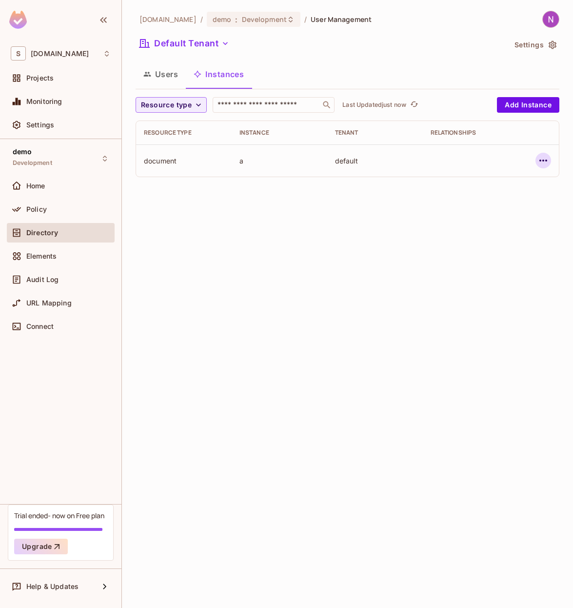
click at [541, 162] on icon "button" at bounding box center [544, 161] width 12 height 12
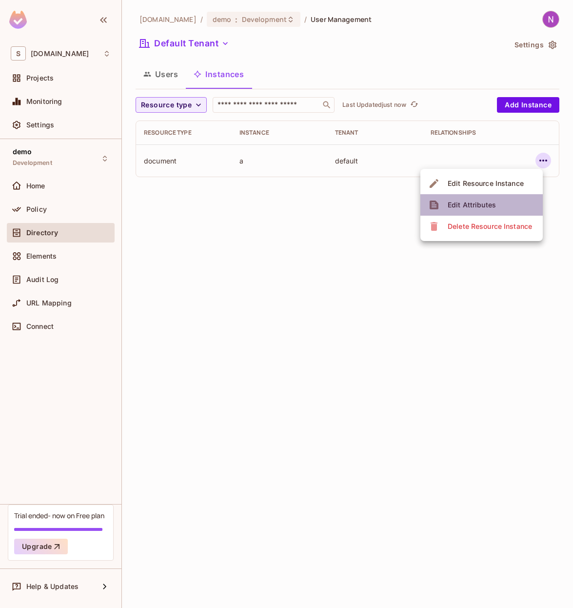
click at [502, 204] on li "Edit Attributes" at bounding box center [482, 204] width 122 height 21
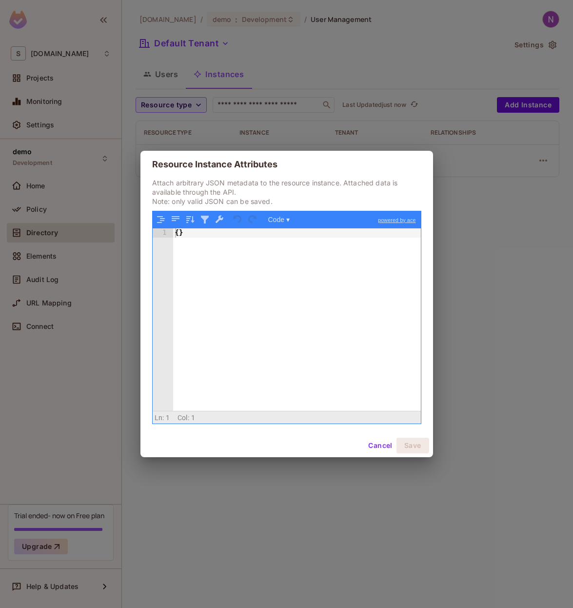
click at [267, 283] on div "{ }" at bounding box center [297, 328] width 248 height 201
click at [377, 445] on button "Cancel" at bounding box center [381, 446] width 32 height 16
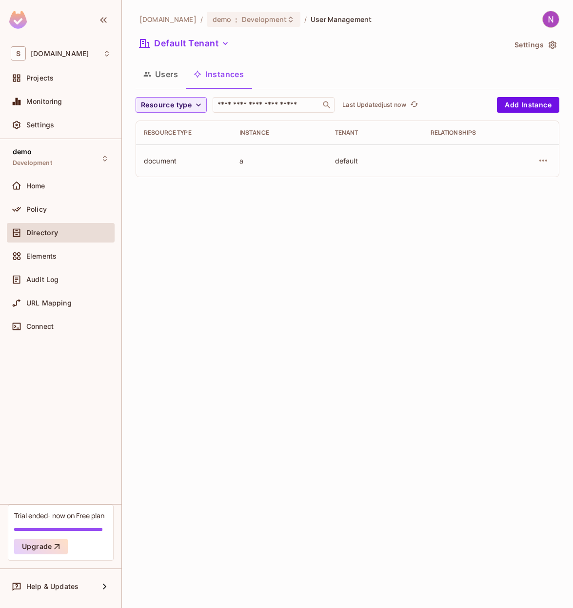
click at [537, 153] on div at bounding box center [538, 161] width 25 height 16
click at [541, 162] on icon "button" at bounding box center [544, 161] width 12 height 12
click at [493, 228] on div "Delete Resource Instance" at bounding box center [490, 227] width 84 height 10
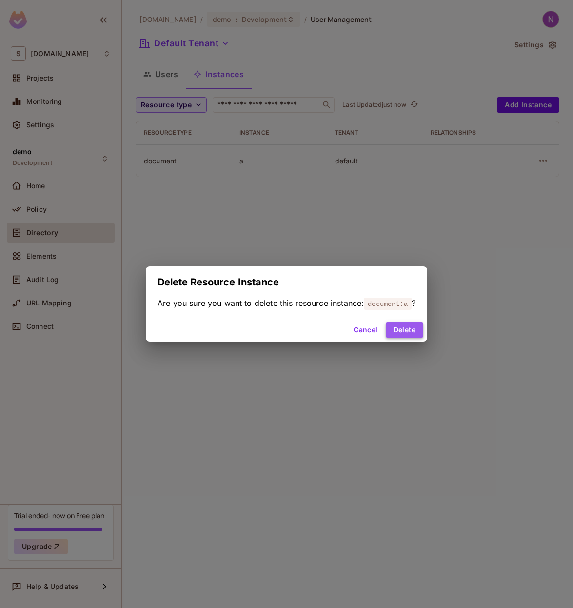
click at [406, 330] on button "Delete" at bounding box center [405, 330] width 38 height 16
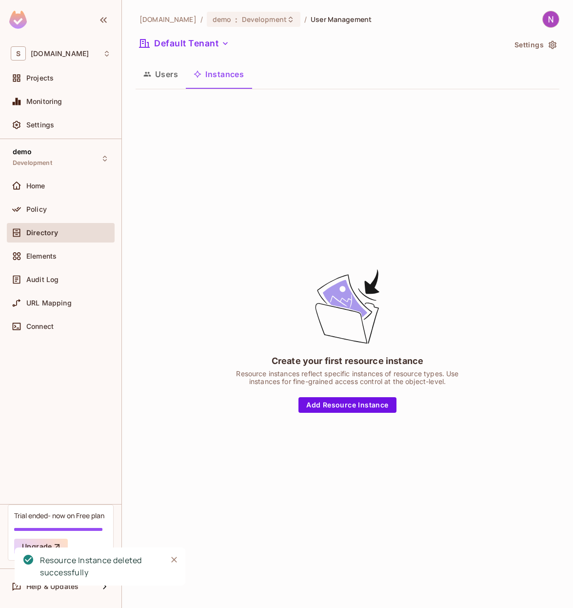
click at [159, 81] on button "Users" at bounding box center [161, 74] width 50 height 24
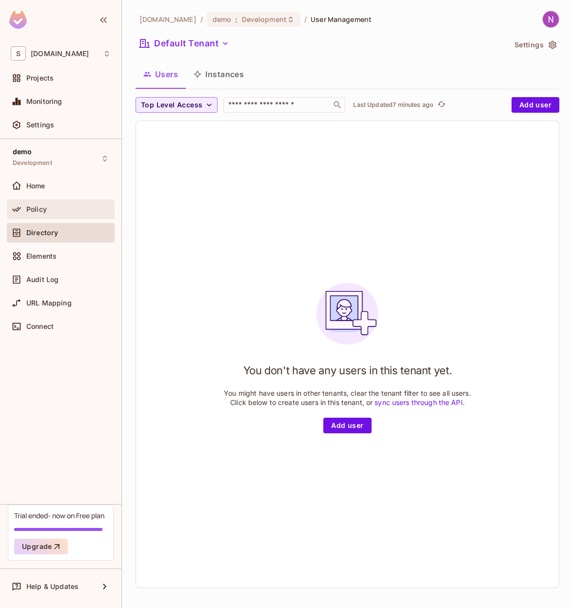
click at [42, 208] on span "Policy" at bounding box center [36, 209] width 20 height 8
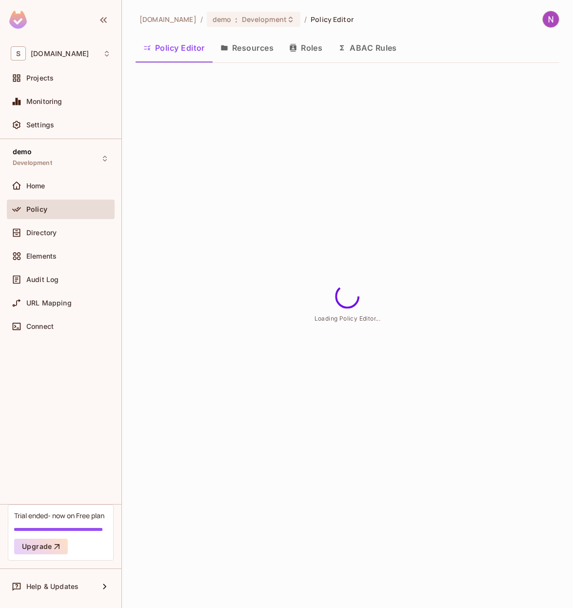
click at [249, 48] on button "Resources" at bounding box center [247, 48] width 69 height 24
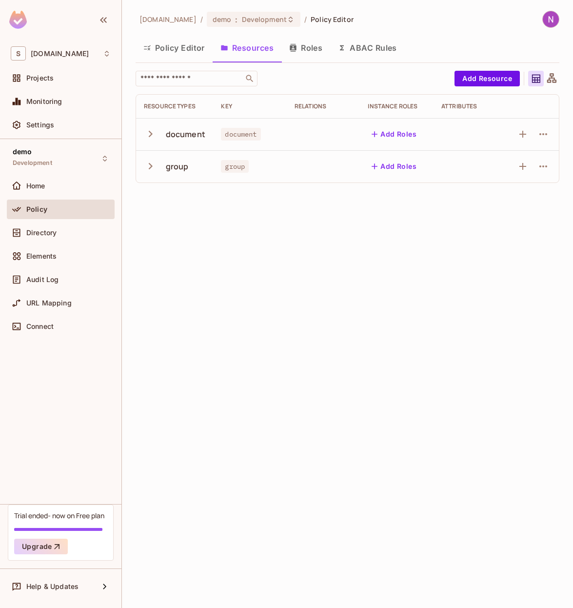
click at [177, 50] on button "Policy Editor" at bounding box center [174, 48] width 77 height 24
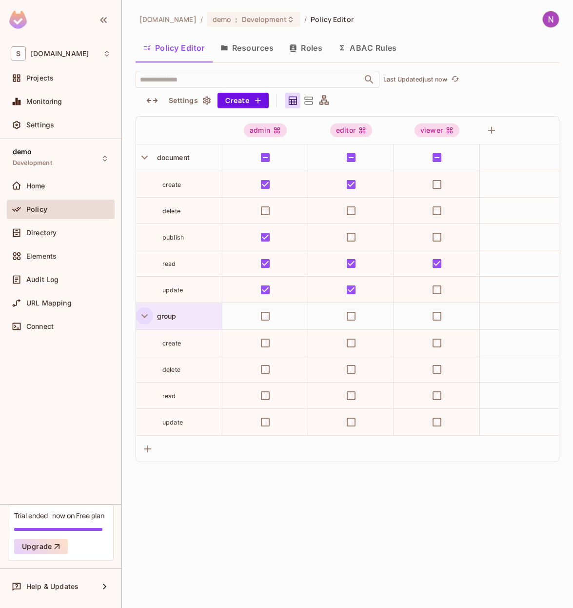
click at [142, 315] on icon "button" at bounding box center [145, 316] width 6 height 4
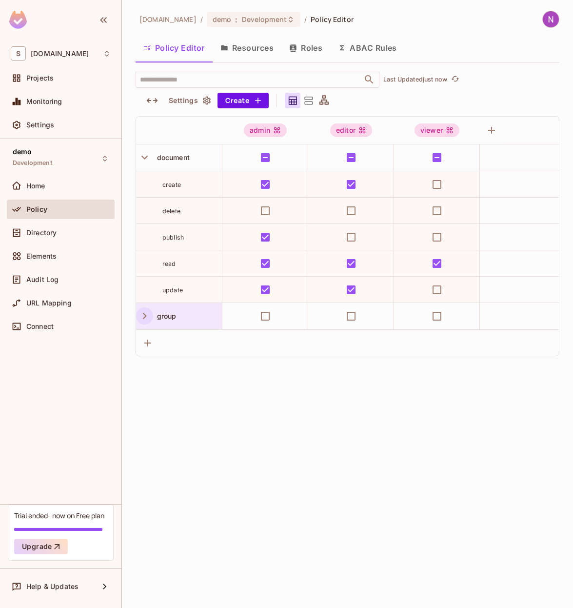
click at [142, 315] on icon "button" at bounding box center [144, 315] width 13 height 13
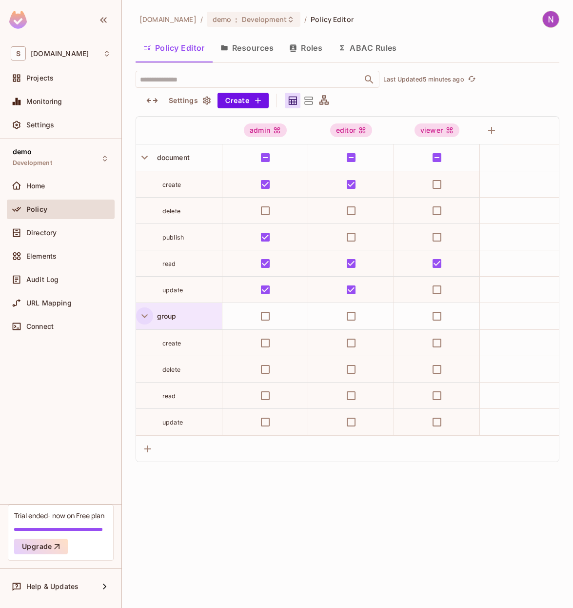
click at [258, 43] on button "Resources" at bounding box center [247, 48] width 69 height 24
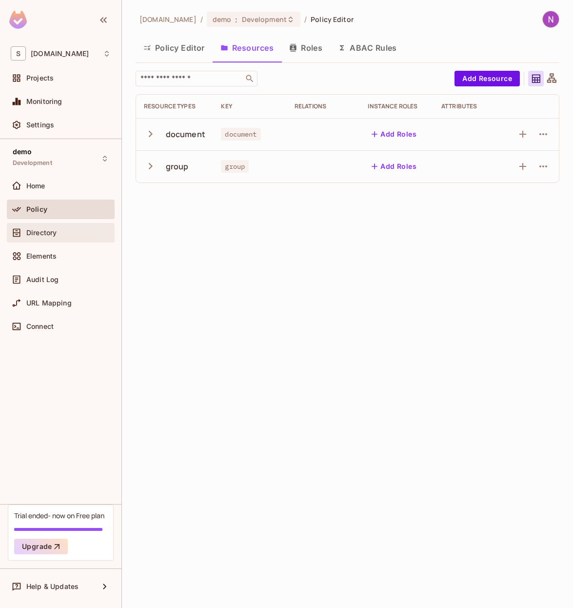
click at [52, 229] on span "Directory" at bounding box center [41, 233] width 30 height 8
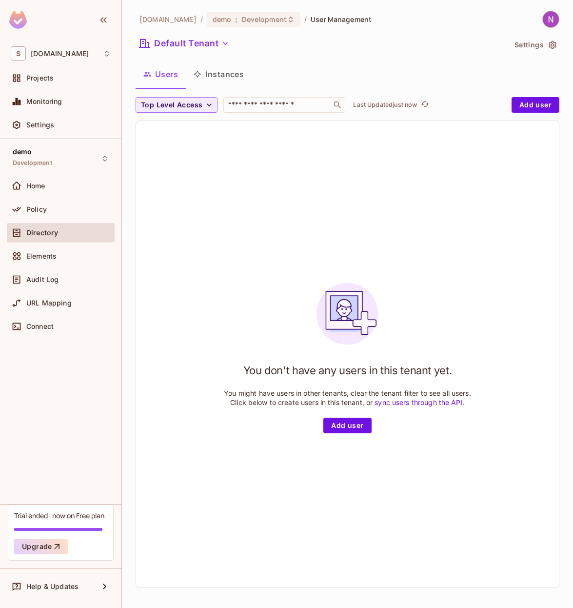
click at [229, 74] on button "Instances" at bounding box center [219, 74] width 66 height 24
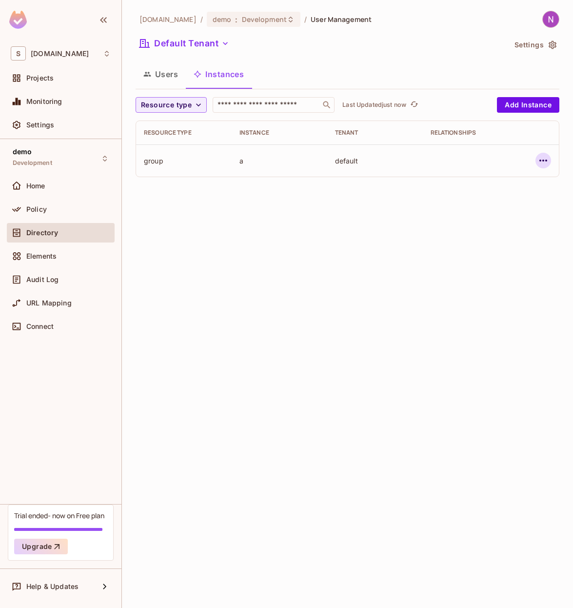
click at [538, 157] on icon "button" at bounding box center [544, 161] width 12 height 12
click at [376, 201] on div at bounding box center [286, 304] width 573 height 608
click at [42, 213] on div "Policy" at bounding box center [61, 209] width 100 height 12
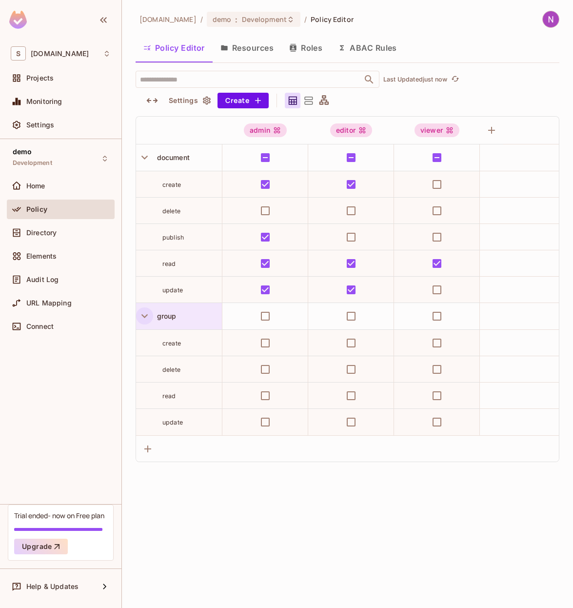
click at [142, 318] on icon "button" at bounding box center [144, 315] width 13 height 13
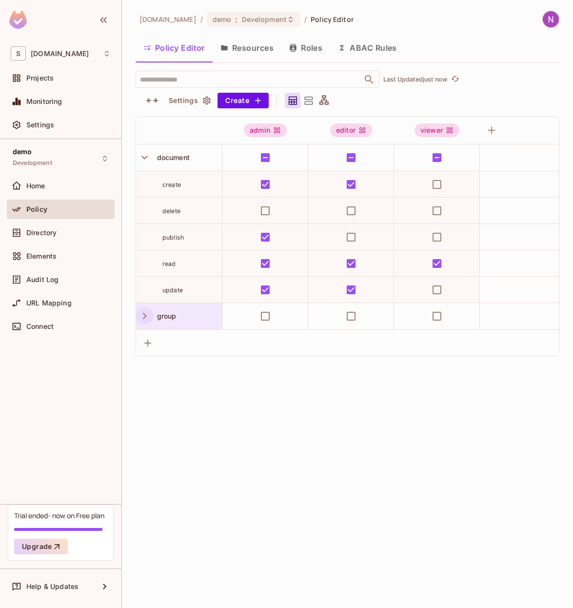
click at [142, 318] on icon "button" at bounding box center [144, 315] width 13 height 13
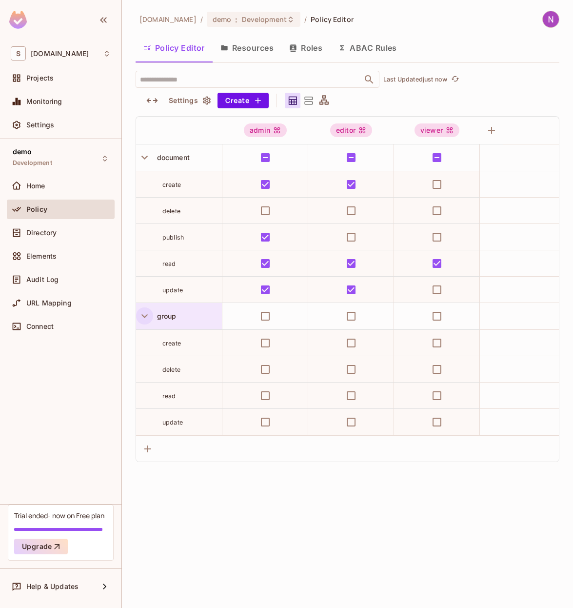
click at [311, 103] on icon at bounding box center [309, 101] width 12 height 12
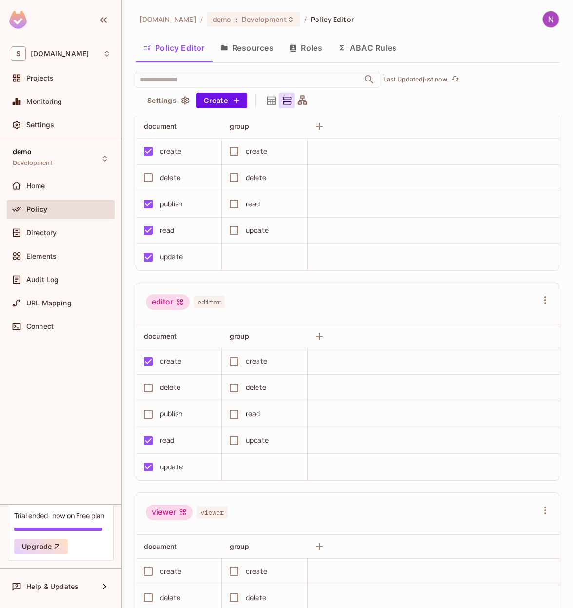
scroll to position [25, 0]
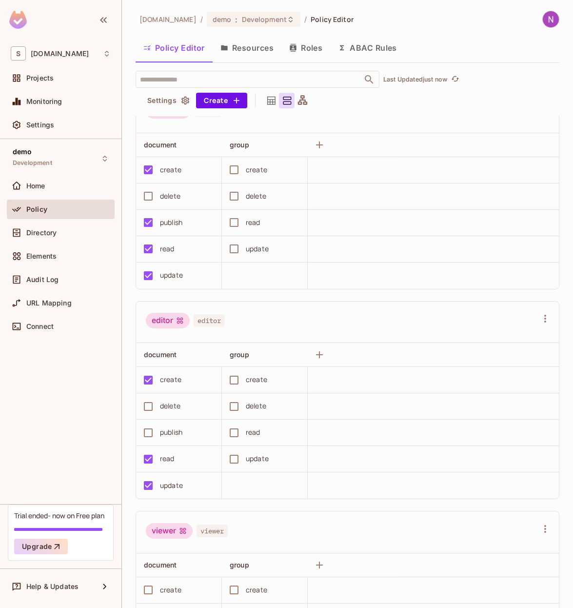
click at [304, 103] on icon at bounding box center [302, 99] width 9 height 9
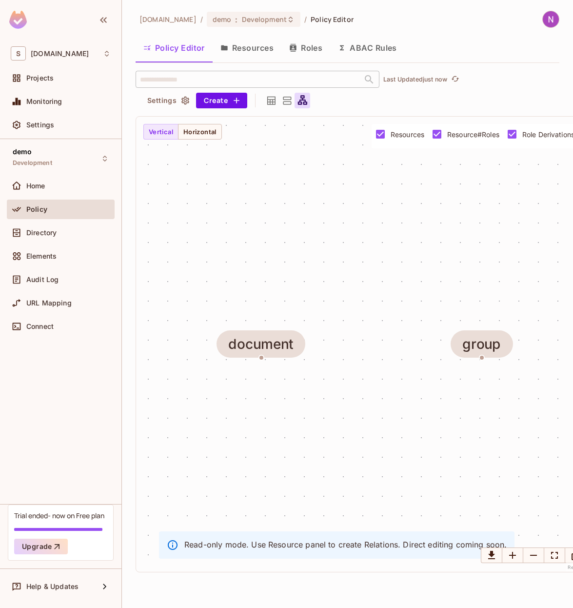
click at [285, 102] on icon at bounding box center [288, 101] width 8 height 8
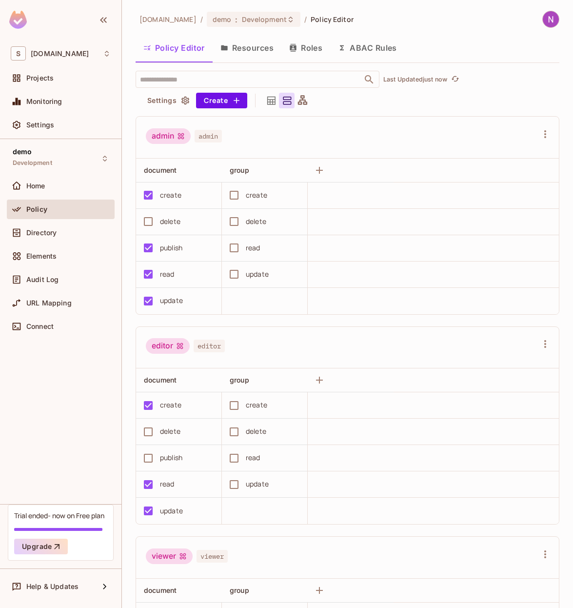
click at [273, 102] on icon at bounding box center [271, 101] width 8 height 8
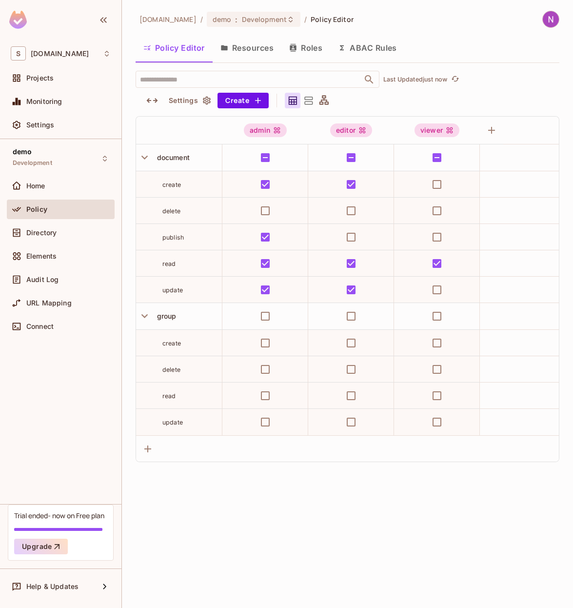
click at [177, 97] on button "Settings" at bounding box center [189, 101] width 49 height 16
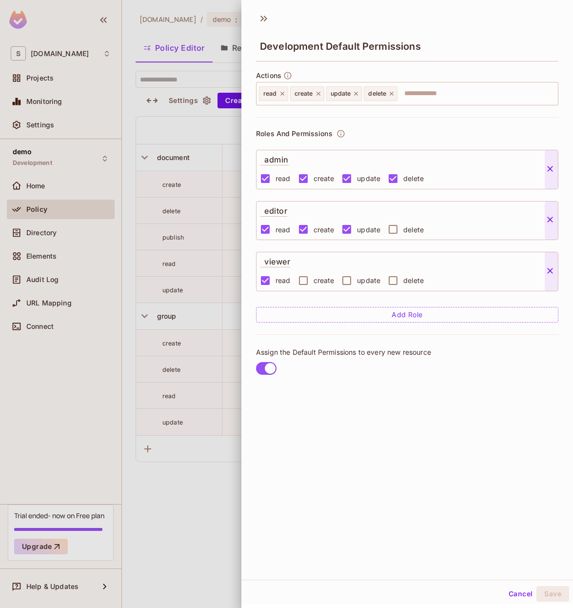
click at [189, 98] on div at bounding box center [286, 304] width 573 height 608
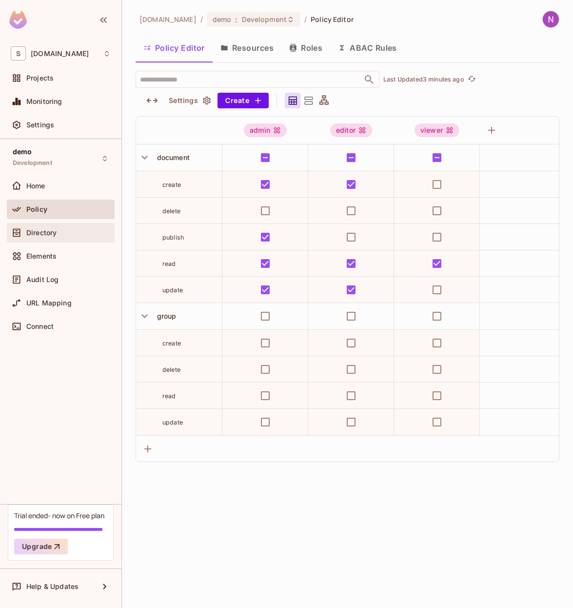
click at [38, 234] on span "Directory" at bounding box center [41, 233] width 30 height 8
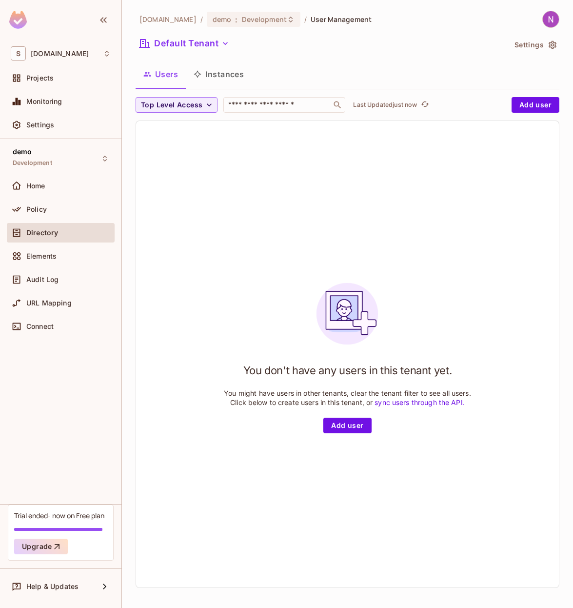
click at [214, 74] on button "Instances" at bounding box center [219, 74] width 66 height 24
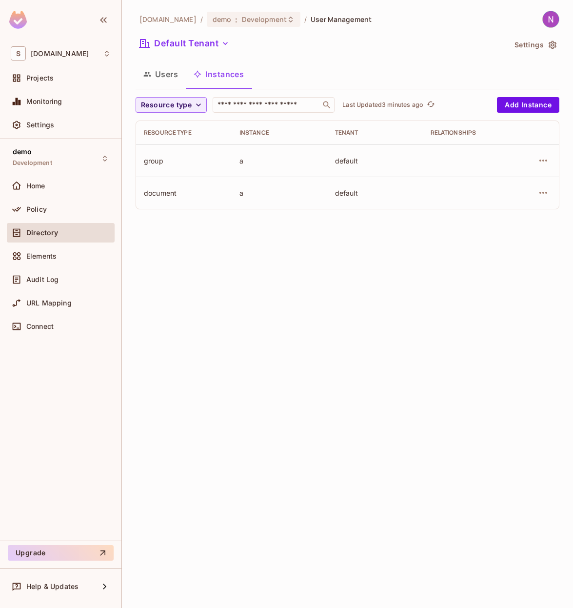
click at [163, 72] on button "Users" at bounding box center [161, 74] width 50 height 24
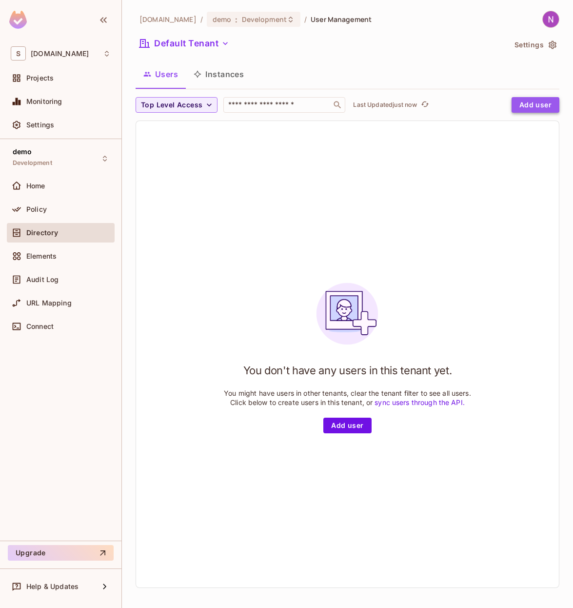
click at [537, 111] on button "Add user" at bounding box center [536, 105] width 48 height 16
click at [348, 423] on button "Add user" at bounding box center [348, 426] width 48 height 16
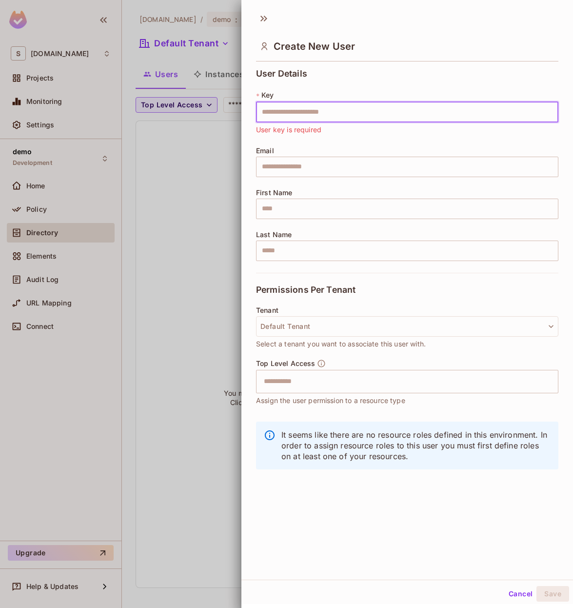
click at [306, 115] on input "text" at bounding box center [407, 112] width 303 height 20
click at [281, 119] on input "text" at bounding box center [407, 112] width 303 height 20
type input "***"
click at [287, 160] on input "text" at bounding box center [407, 167] width 303 height 20
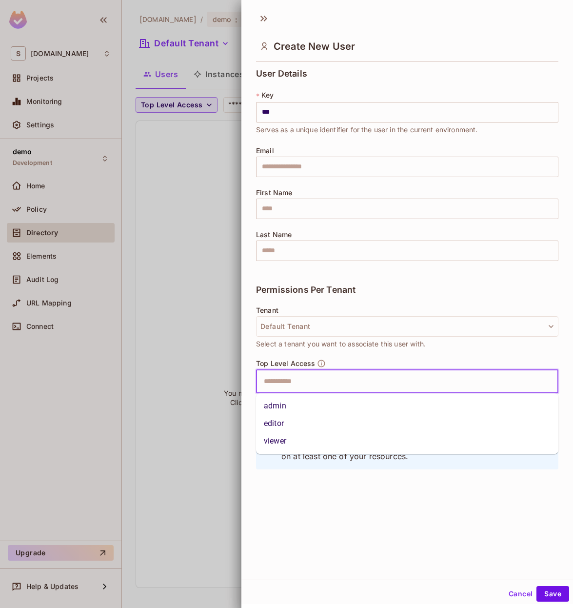
click at [307, 383] on input "text" at bounding box center [399, 382] width 282 height 20
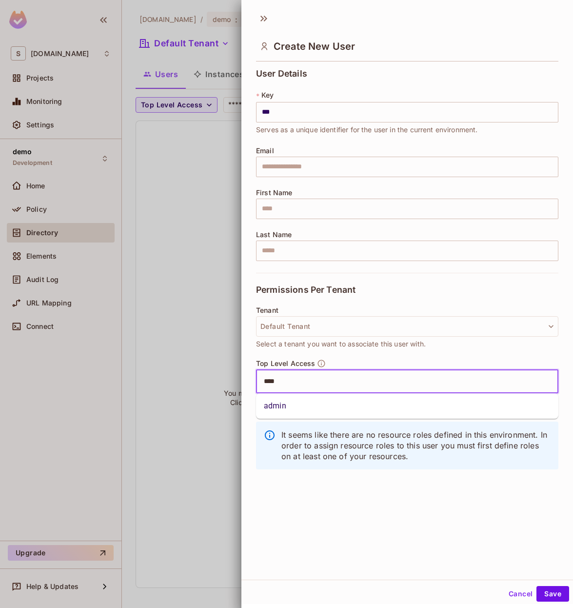
type input "*****"
click at [290, 406] on li "admin" at bounding box center [407, 406] width 303 height 18
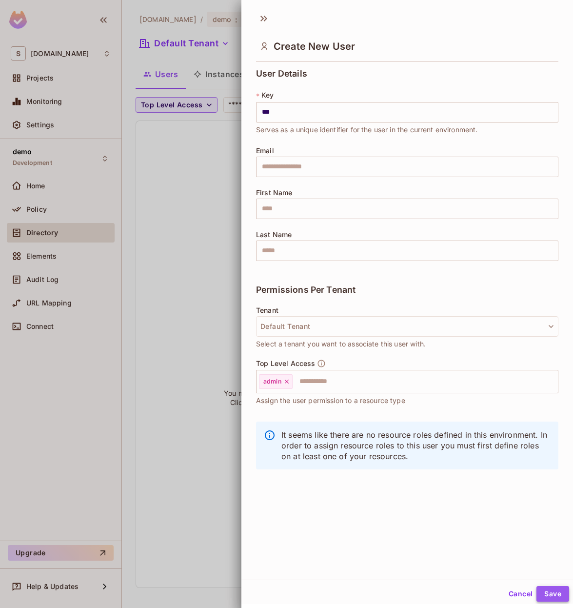
click at [564, 598] on button "Save" at bounding box center [553, 594] width 33 height 16
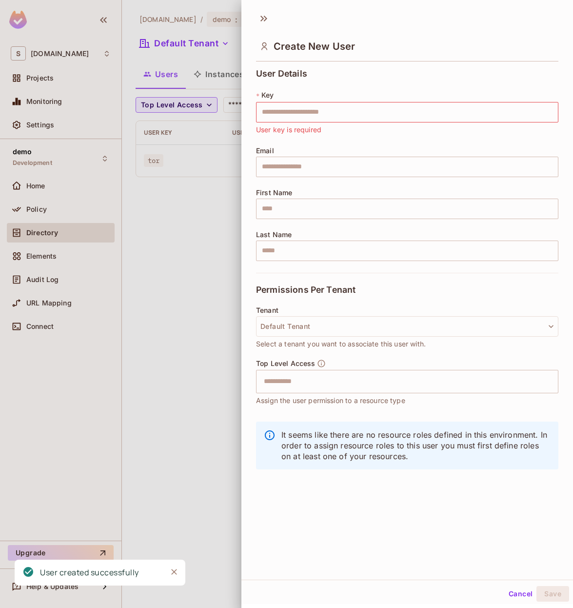
click at [146, 209] on div at bounding box center [286, 304] width 573 height 608
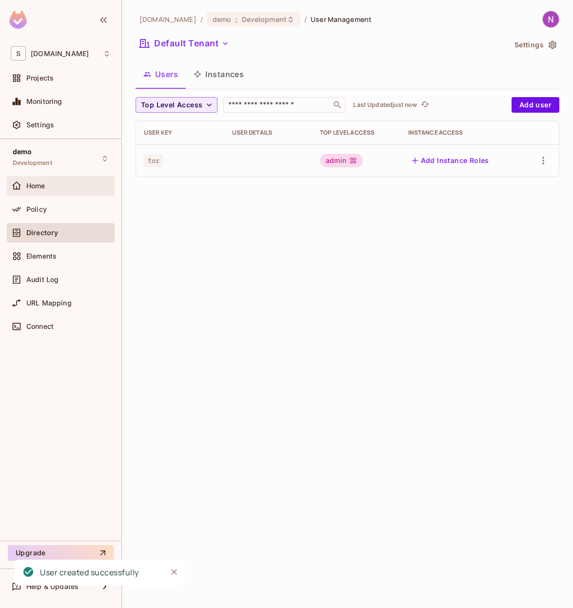
click at [56, 183] on div "Home" at bounding box center [68, 186] width 84 height 8
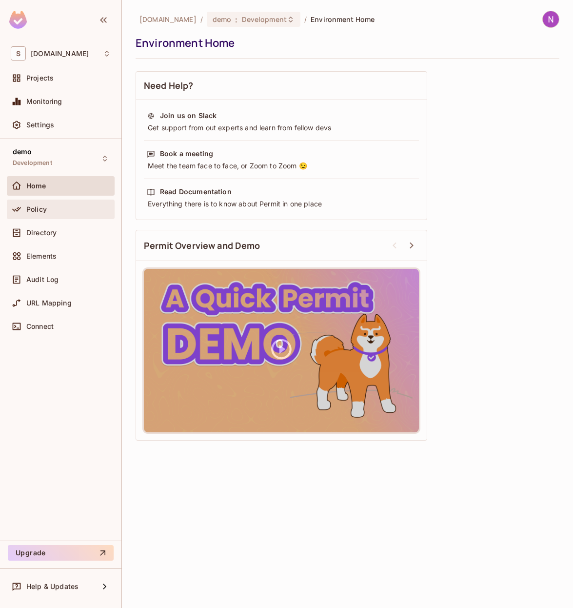
click at [31, 204] on div "Policy" at bounding box center [61, 209] width 100 height 12
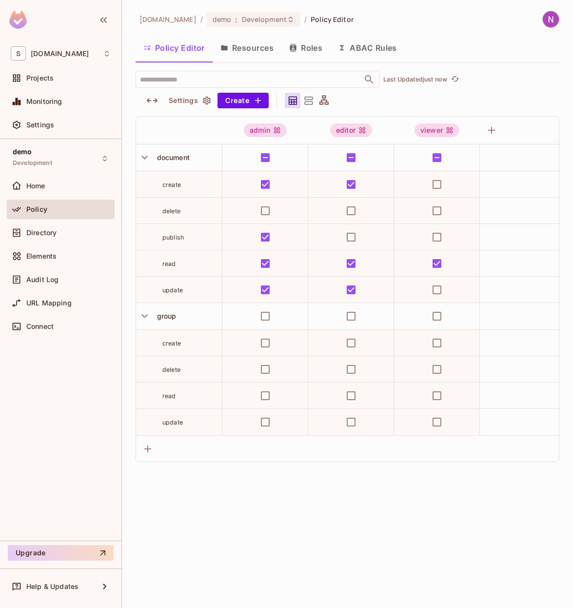
click at [292, 49] on icon "button" at bounding box center [293, 48] width 6 height 8
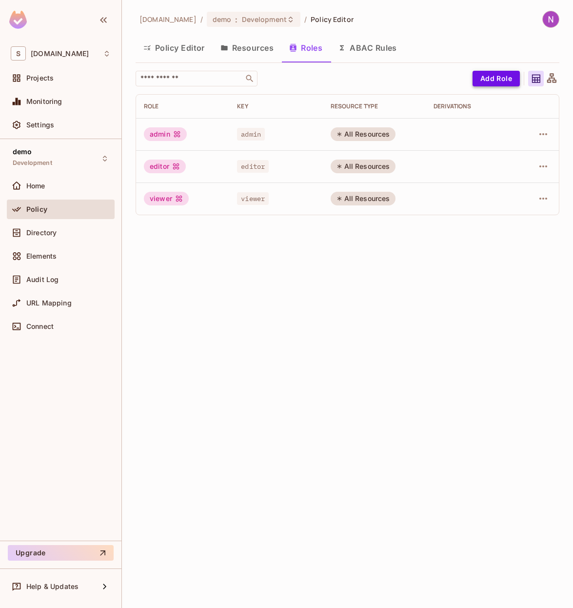
click at [500, 80] on button "Add Role" at bounding box center [496, 79] width 47 height 16
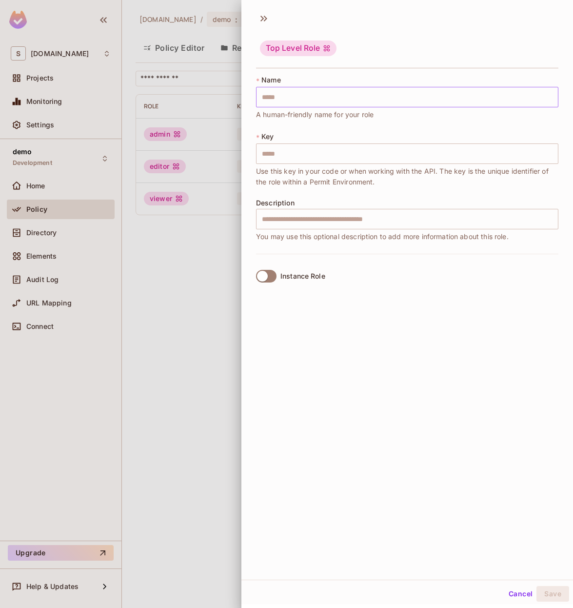
click at [316, 98] on input "text" at bounding box center [407, 97] width 303 height 20
click at [300, 105] on input "text" at bounding box center [407, 97] width 303 height 20
click at [338, 76] on div "* Name ​ A human-friendly name for your role" at bounding box center [407, 97] width 303 height 45
click at [298, 95] on input "text" at bounding box center [407, 97] width 303 height 20
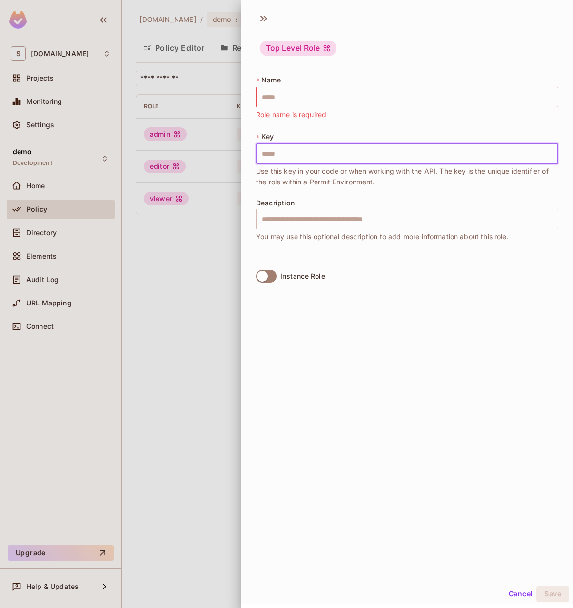
click at [294, 149] on input "text" at bounding box center [407, 153] width 303 height 20
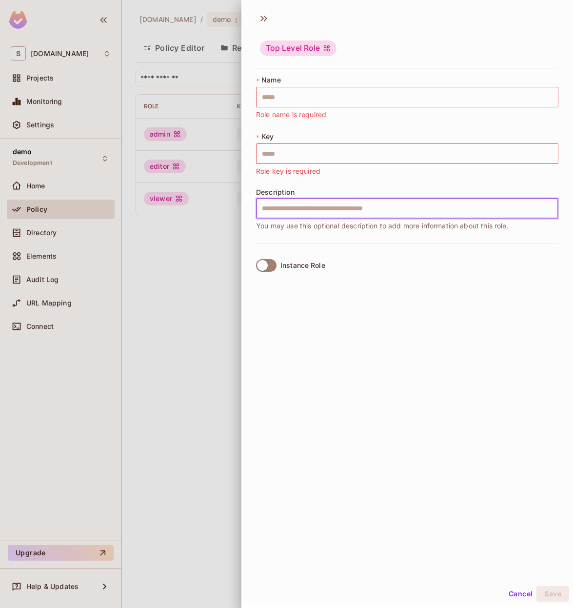
click at [286, 222] on div "Description ​ You may use this optional description to add more information abo…" at bounding box center [407, 209] width 303 height 43
click at [230, 244] on div at bounding box center [286, 304] width 573 height 608
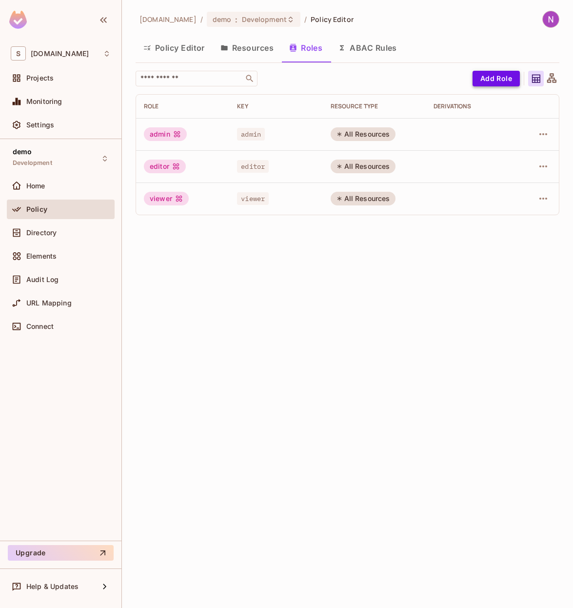
click at [494, 75] on button "Add Role" at bounding box center [496, 79] width 47 height 16
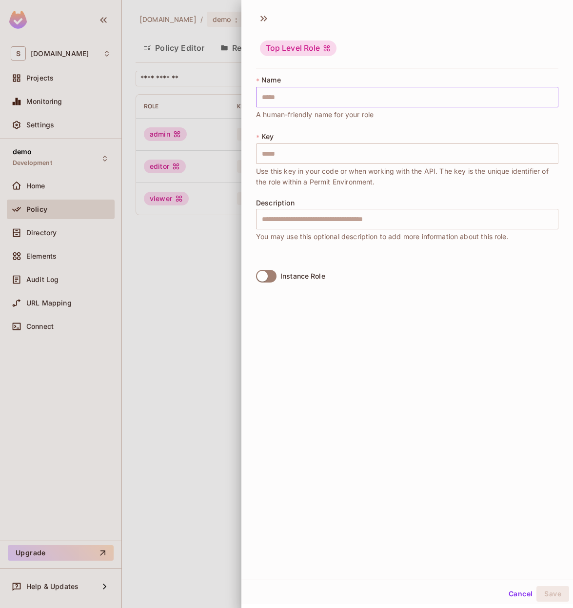
click at [337, 99] on input "text" at bounding box center [407, 97] width 303 height 20
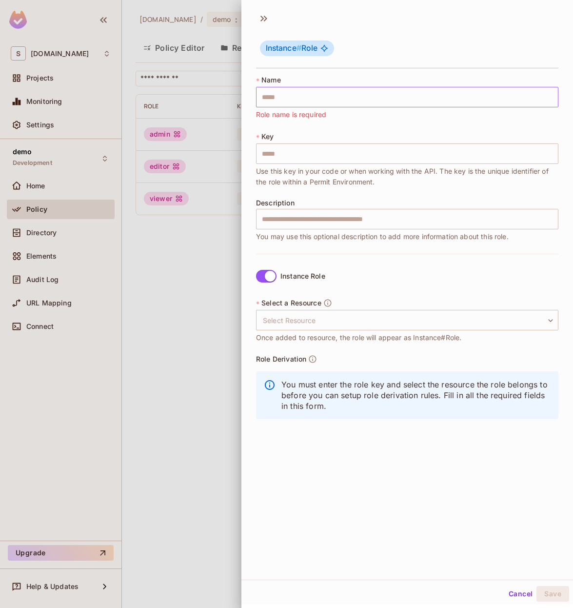
click at [311, 96] on input "text" at bounding box center [407, 97] width 303 height 20
type input "*"
type input "**"
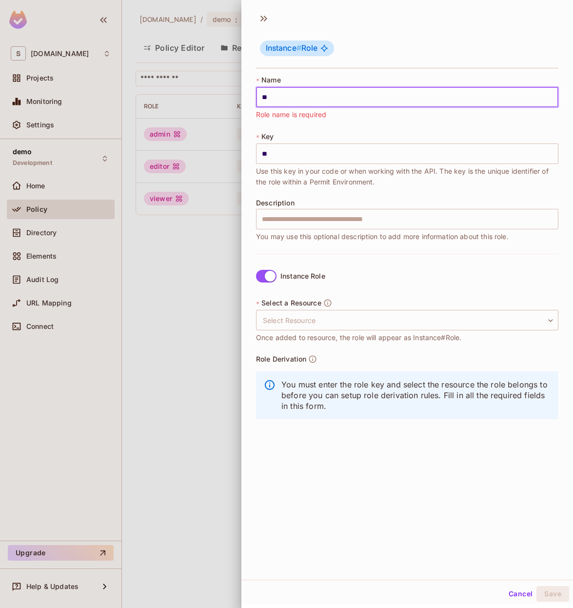
type input "***"
type input "****"
type input "*****"
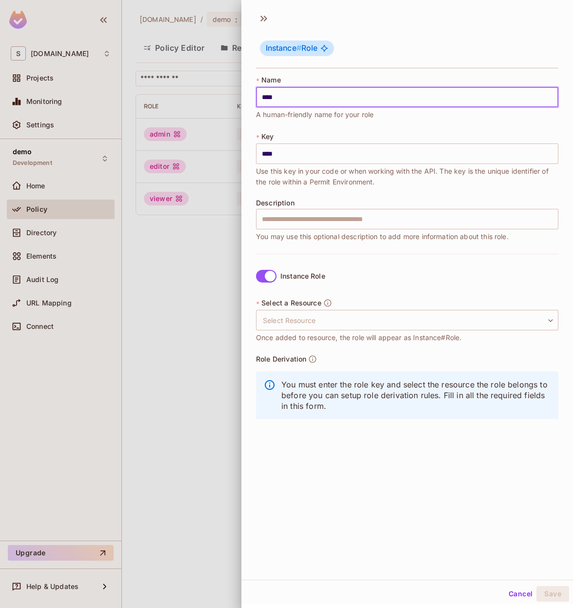
type input "*****"
click at [288, 221] on input "text" at bounding box center [407, 219] width 303 height 20
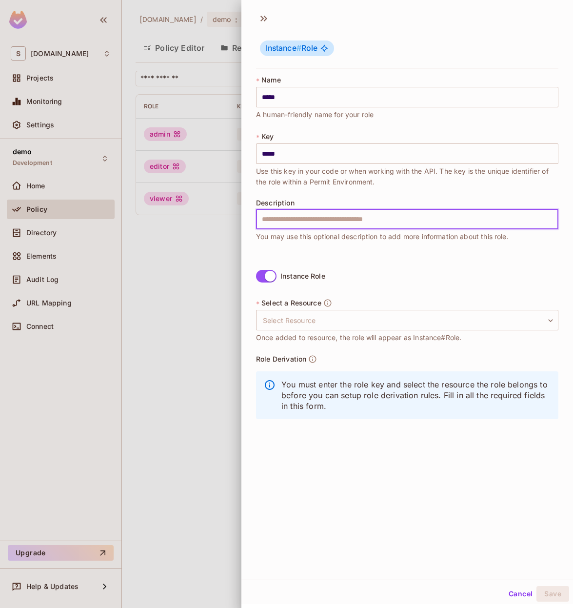
click at [302, 194] on div "* Name ***** ​ A human-friendly name for your role * Key ***** ​ Use this key i…" at bounding box center [407, 164] width 303 height 179
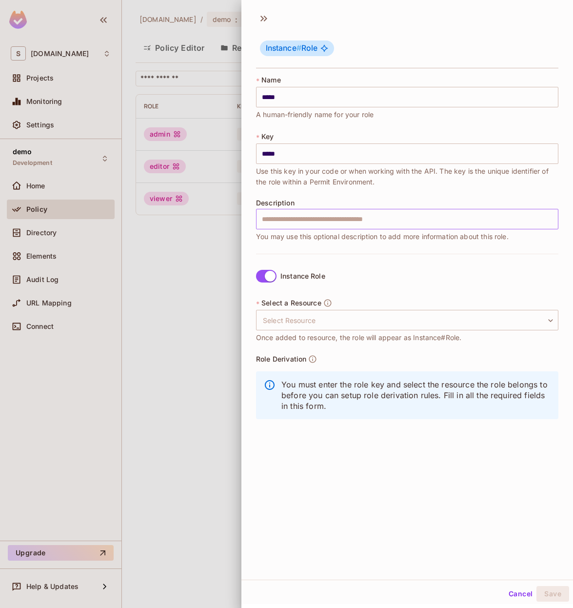
click at [298, 223] on input "text" at bounding box center [407, 219] width 303 height 20
click at [325, 194] on div "* Name ***** ​ A human-friendly name for your role * Key ***** ​ Use this key i…" at bounding box center [407, 164] width 303 height 179
click at [316, 225] on input "text" at bounding box center [407, 219] width 303 height 20
click at [318, 247] on div "* Name ***** ​ A human-friendly name for your role * Key ***** ​ Use this key i…" at bounding box center [407, 164] width 303 height 179
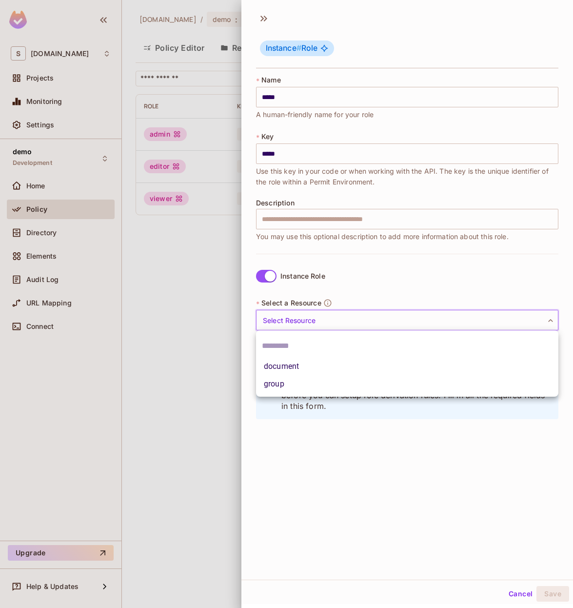
click at [312, 321] on body "S [DOMAIN_NAME] Projects Monitoring Settings demo Development Home Policy Direc…" at bounding box center [286, 304] width 573 height 608
click at [298, 367] on li "document" at bounding box center [407, 367] width 303 height 18
type input "********"
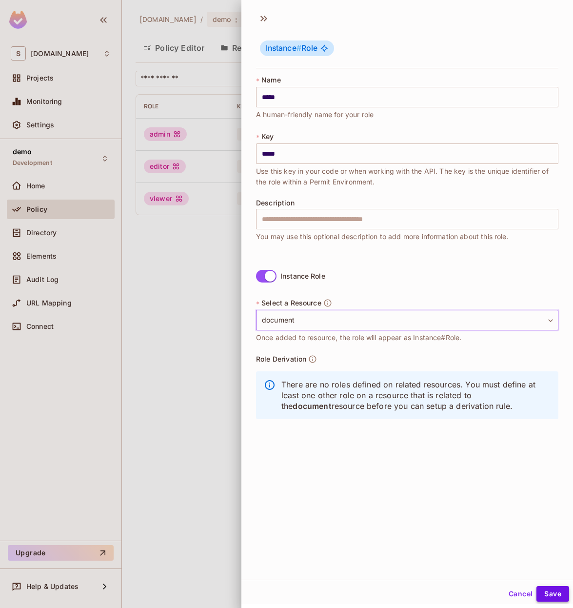
click at [557, 595] on button "Save" at bounding box center [553, 594] width 33 height 16
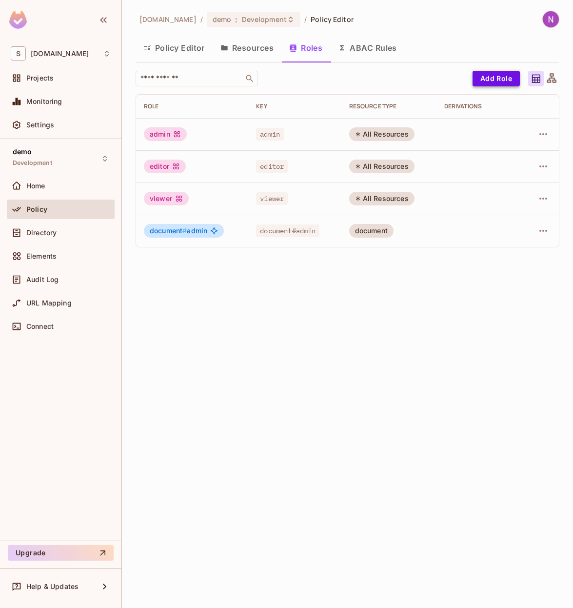
click at [488, 77] on button "Add Role" at bounding box center [496, 79] width 47 height 16
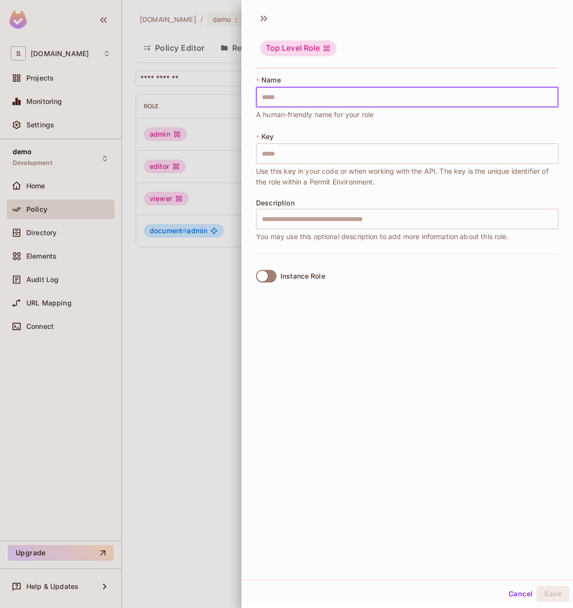
click at [285, 98] on input "text" at bounding box center [407, 97] width 303 height 20
type input "*"
type input "**"
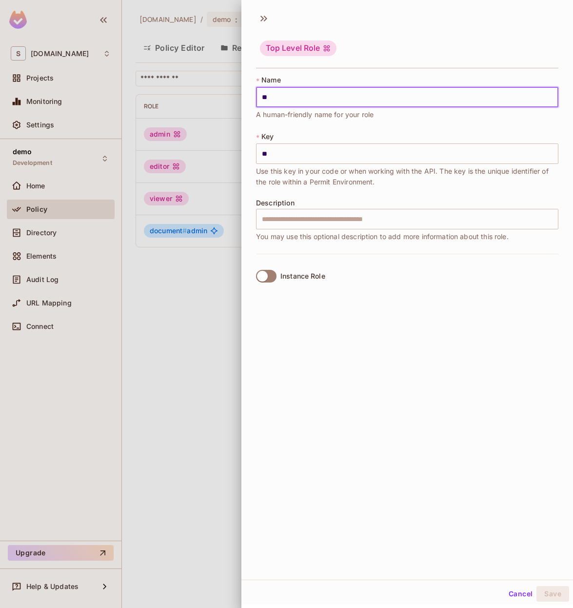
type input "***"
type input "****"
type input "*****"
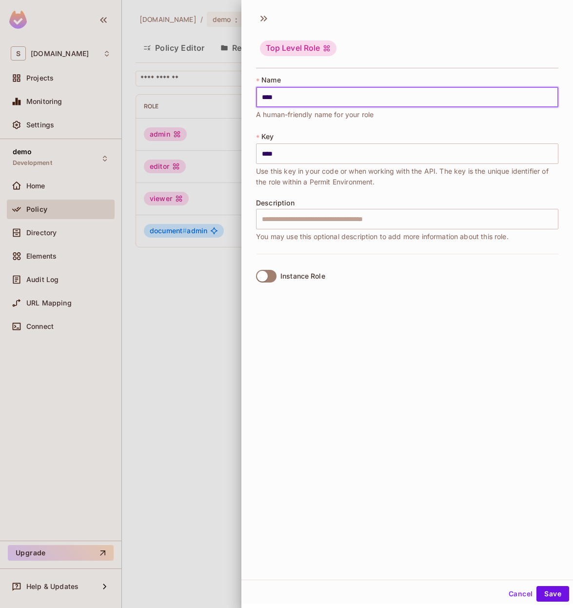
type input "*****"
type input "******"
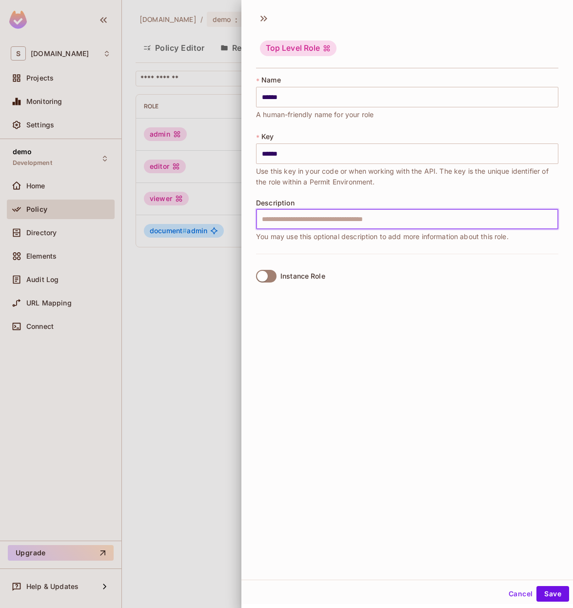
click at [278, 226] on input "text" at bounding box center [407, 219] width 303 height 20
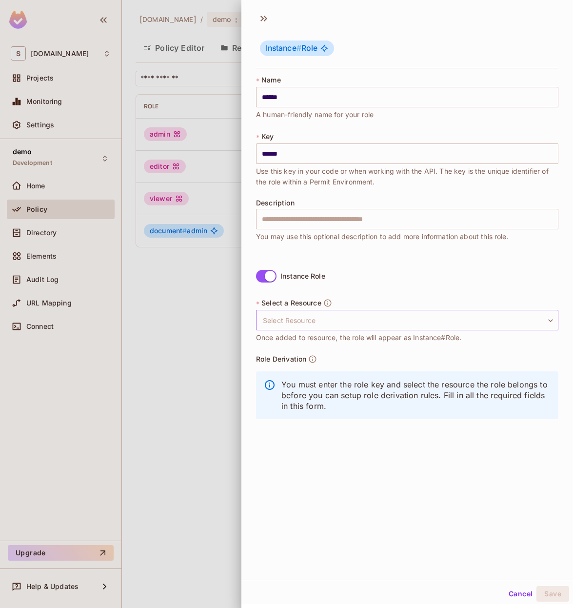
click at [295, 328] on body "S [DOMAIN_NAME] Projects Monitoring Settings demo Development Home Policy Direc…" at bounding box center [286, 304] width 573 height 608
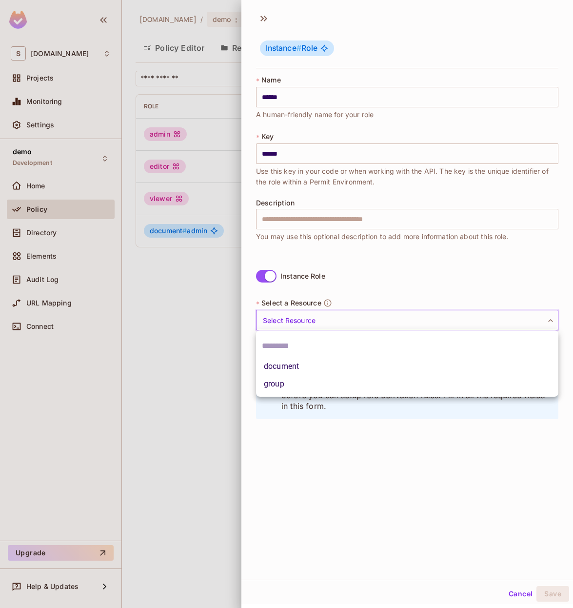
click at [286, 363] on li "document" at bounding box center [407, 367] width 303 height 18
type input "********"
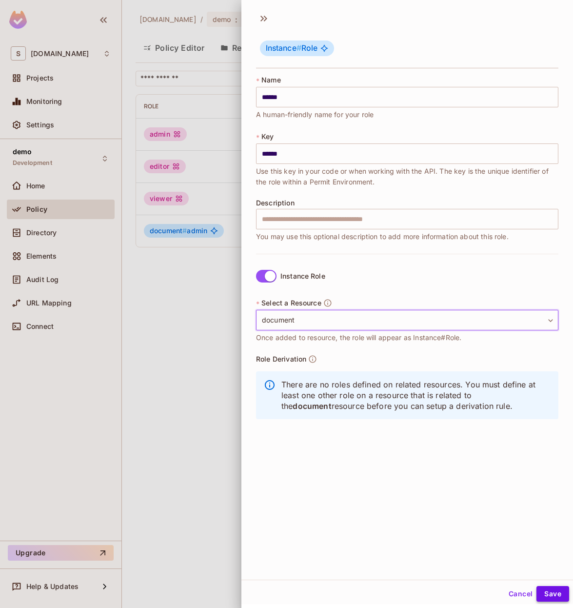
click at [553, 589] on button "Save" at bounding box center [553, 594] width 33 height 16
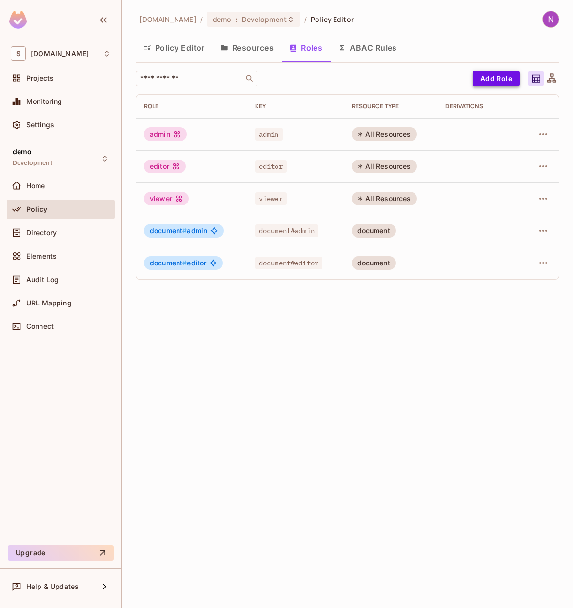
click at [498, 82] on button "Add Role" at bounding box center [496, 79] width 47 height 16
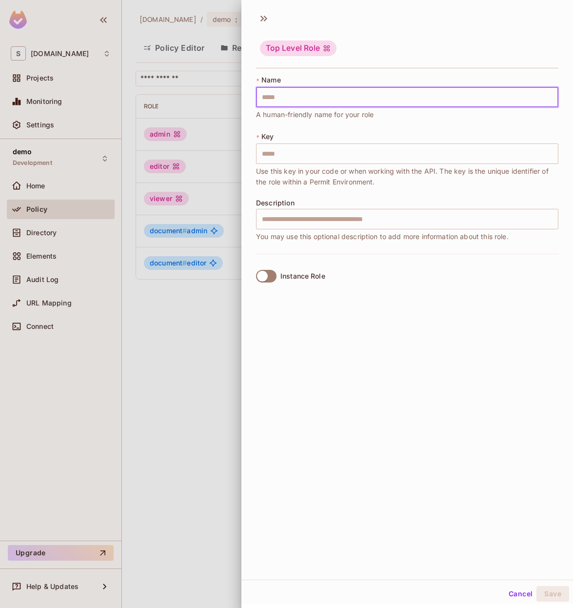
click at [312, 89] on input "text" at bounding box center [407, 97] width 303 height 20
type input "*"
type input "**"
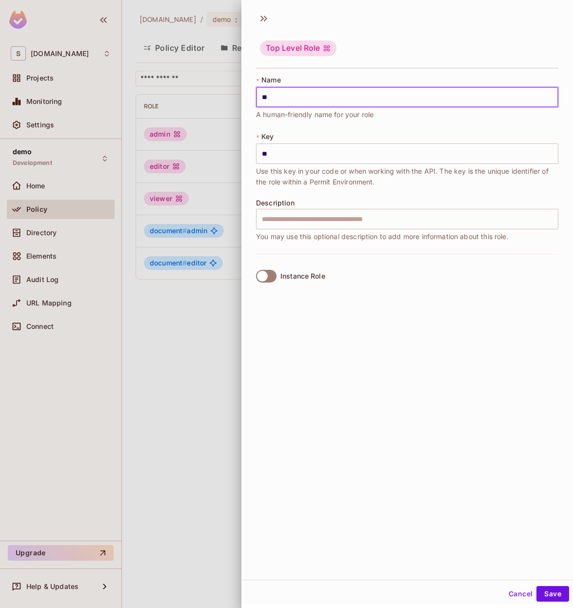
type input "***"
type input "****"
type input "*****"
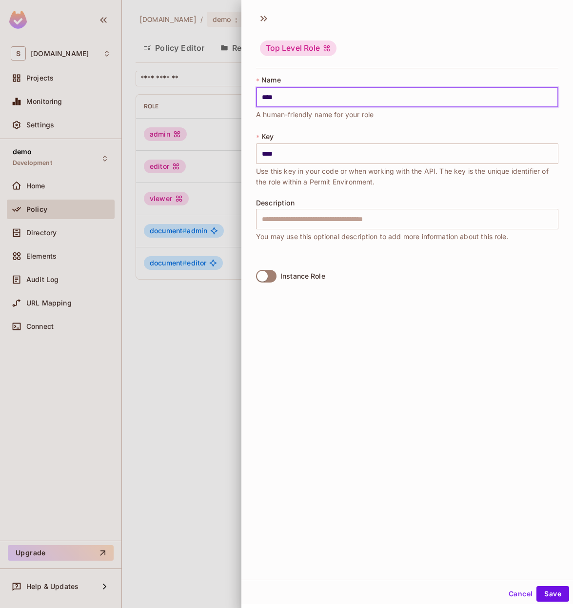
type input "*****"
type input "******"
click at [294, 234] on span "You may use this optional description to add more information about this role." at bounding box center [382, 236] width 253 height 11
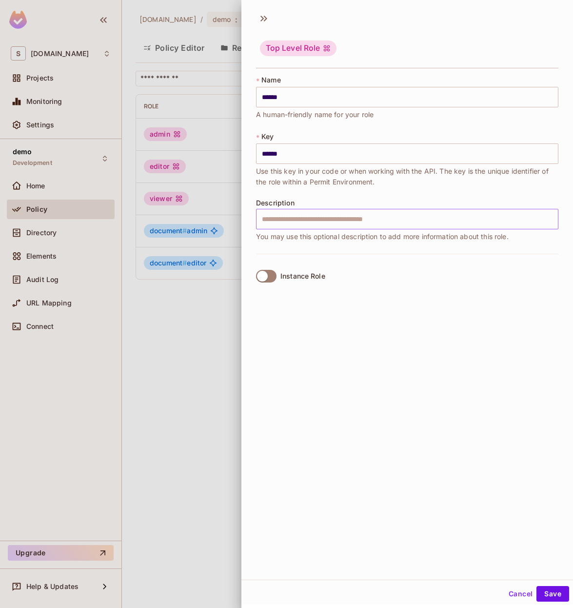
click at [295, 223] on input "text" at bounding box center [407, 219] width 303 height 20
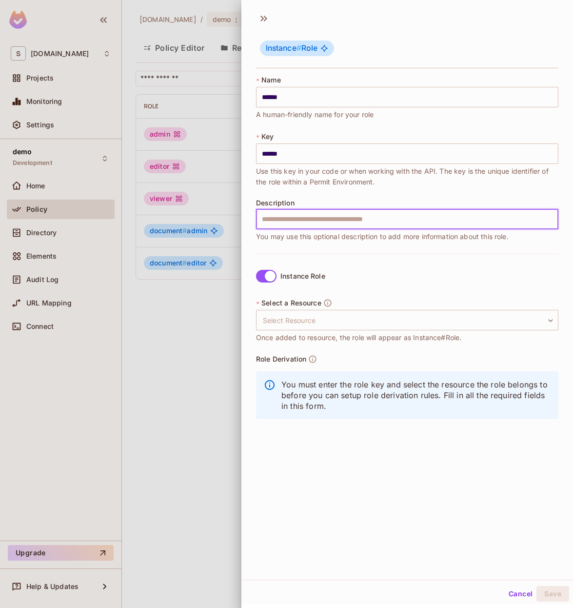
click at [297, 227] on input "text" at bounding box center [407, 219] width 303 height 20
click at [305, 321] on body "S [DOMAIN_NAME] Projects Monitoring Settings demo Development Home Policy Direc…" at bounding box center [286, 304] width 573 height 608
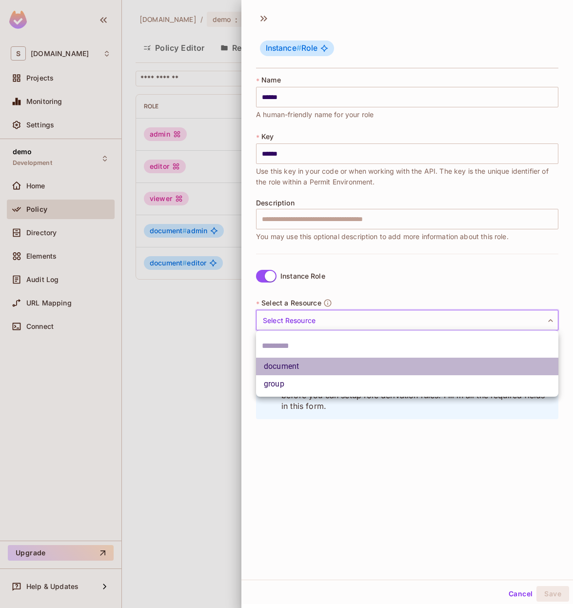
click at [287, 367] on li "document" at bounding box center [407, 367] width 303 height 18
type input "********"
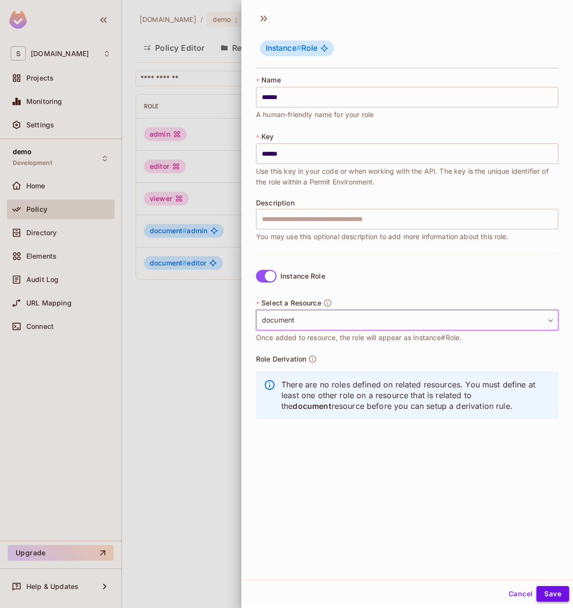
click at [557, 587] on button "Save" at bounding box center [553, 594] width 33 height 16
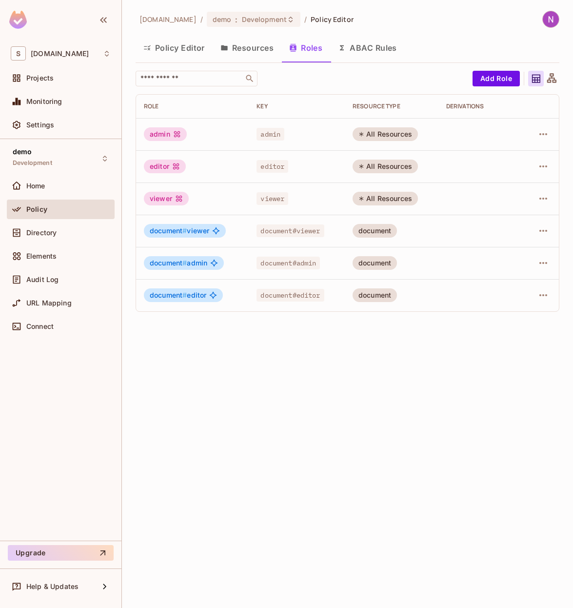
click at [190, 47] on button "Policy Editor" at bounding box center [174, 48] width 77 height 24
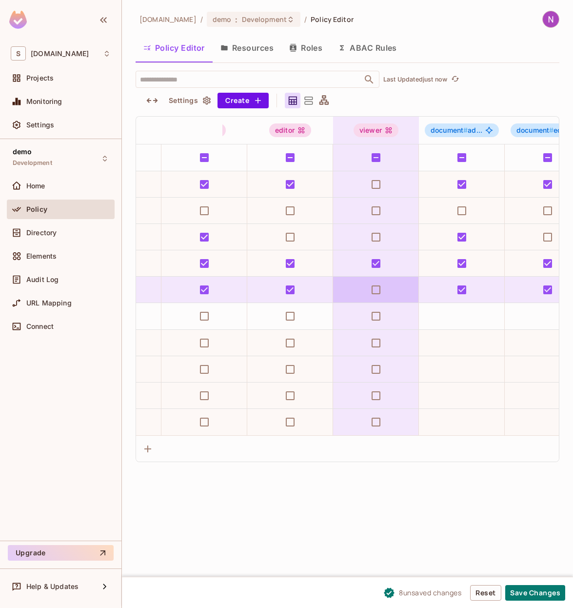
scroll to position [0, 43]
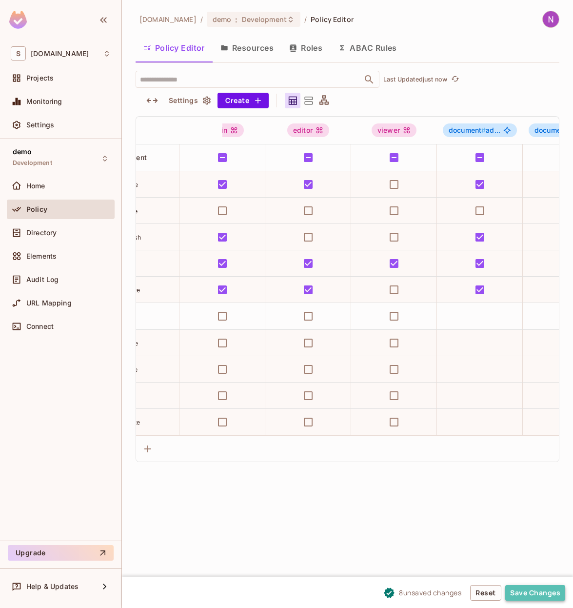
click at [526, 592] on button "Save Changes" at bounding box center [536, 593] width 60 height 16
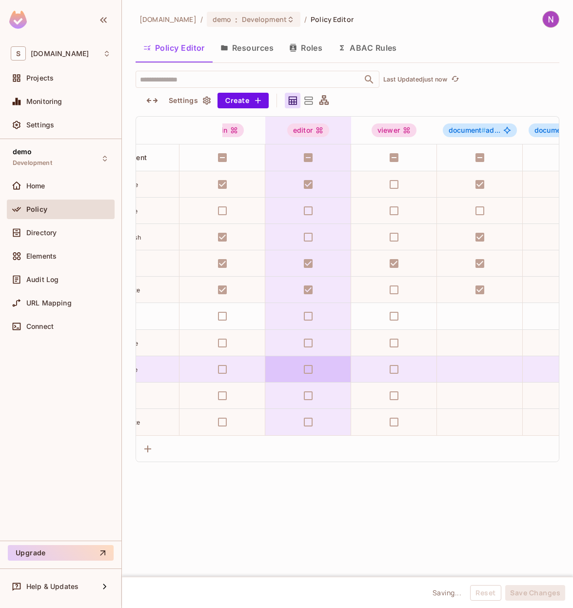
scroll to position [0, 0]
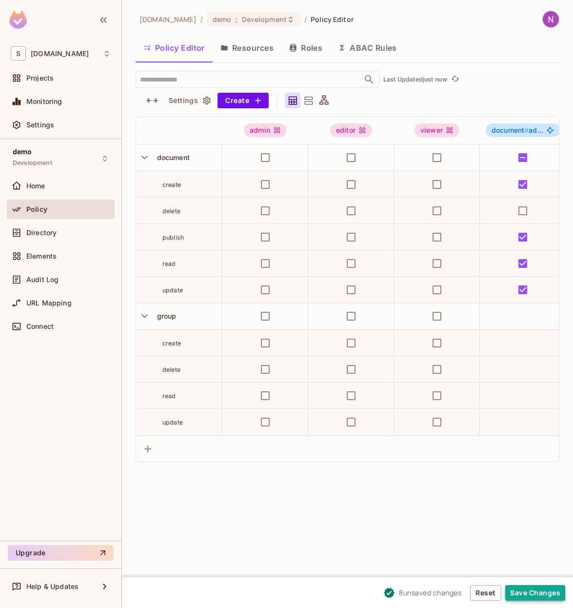
click at [526, 589] on button "Save Changes" at bounding box center [536, 593] width 60 height 16
click at [181, 48] on button "Policy Editor" at bounding box center [174, 48] width 77 height 24
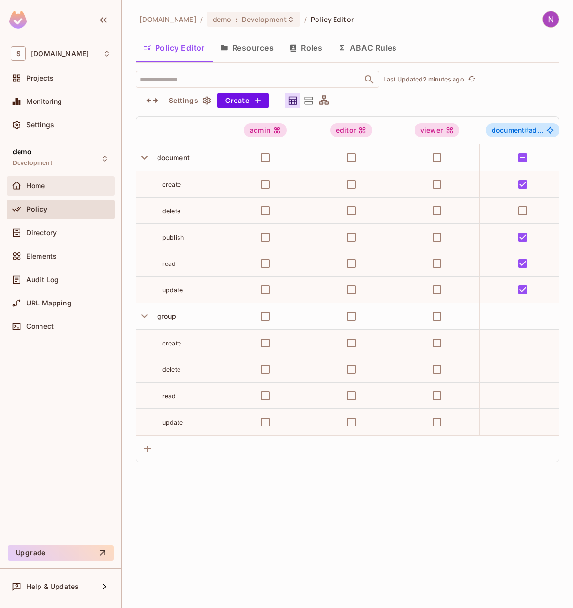
click at [41, 184] on span "Home" at bounding box center [35, 186] width 19 height 8
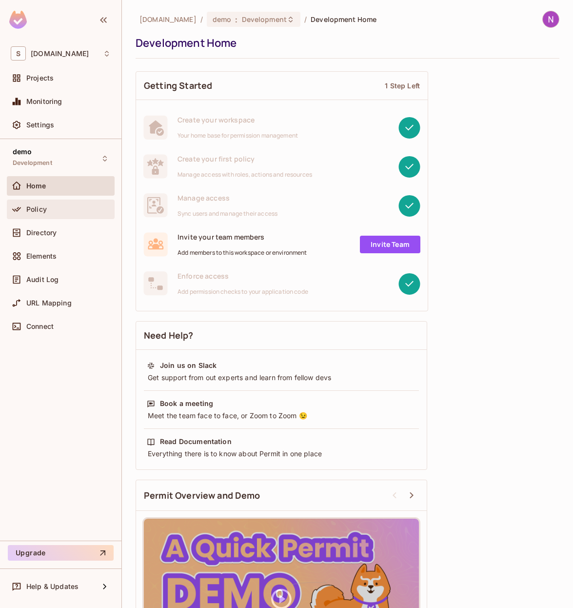
click at [53, 207] on div "Policy" at bounding box center [68, 209] width 84 height 8
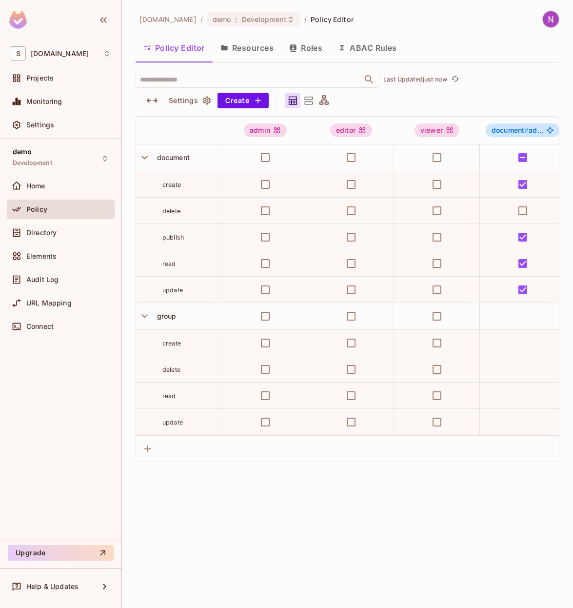
click at [238, 55] on button "Resources" at bounding box center [247, 48] width 69 height 24
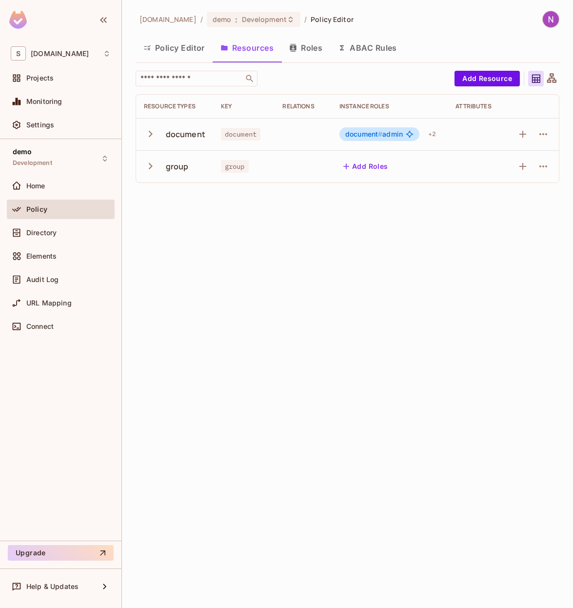
click at [312, 46] on button "Roles" at bounding box center [306, 48] width 49 height 24
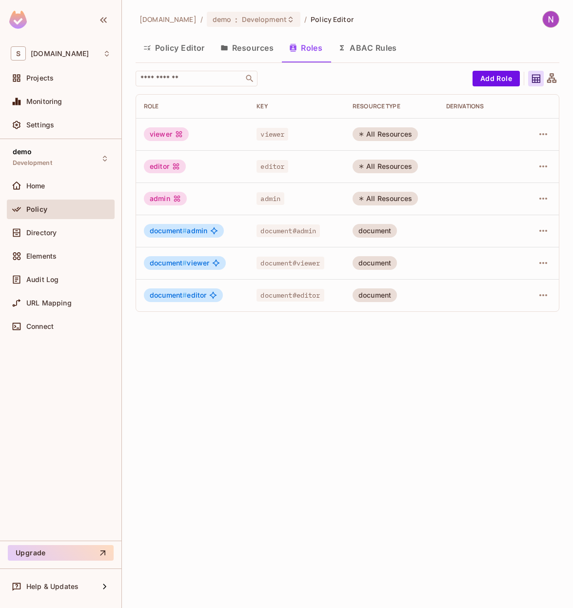
click at [263, 46] on button "Resources" at bounding box center [247, 48] width 69 height 24
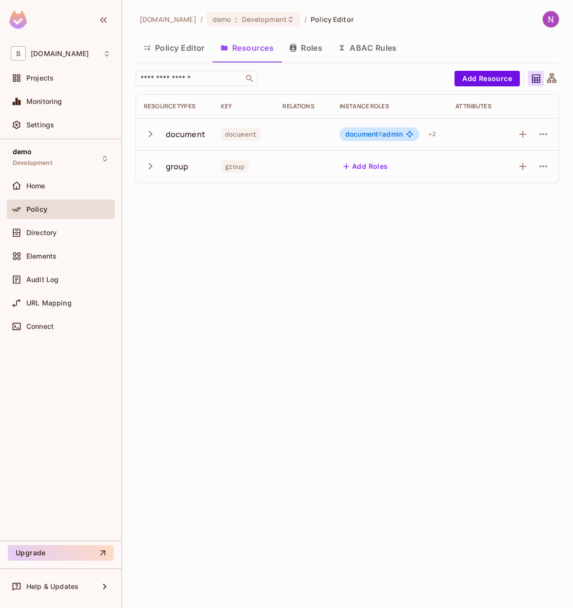
click at [306, 45] on button "Roles" at bounding box center [306, 48] width 49 height 24
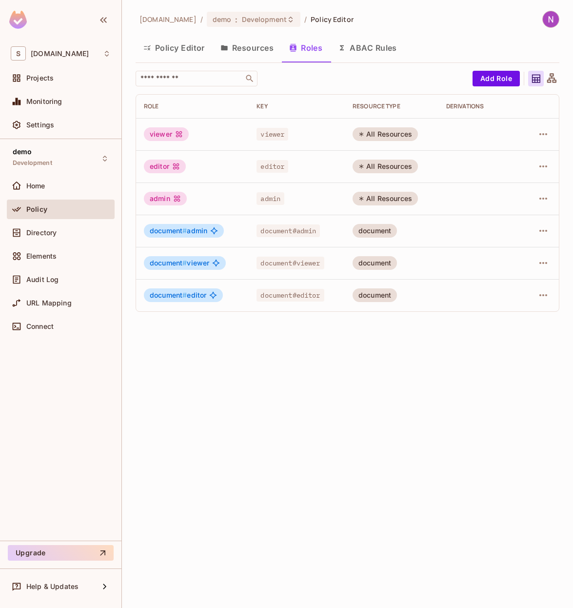
click at [350, 47] on button "ABAC Rules" at bounding box center [367, 48] width 75 height 24
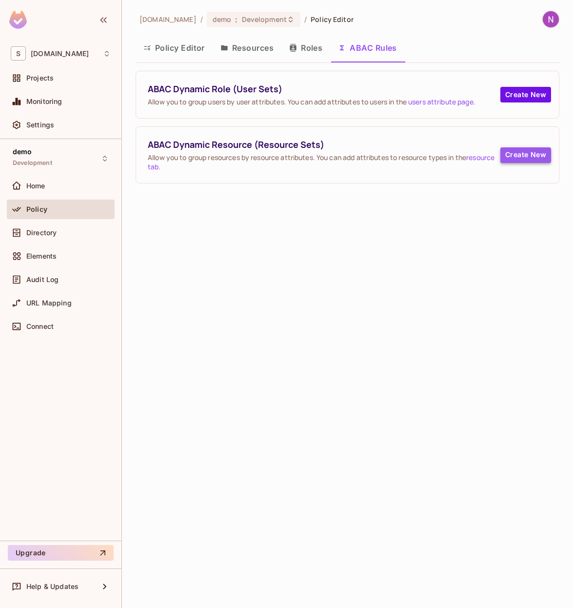
click at [520, 156] on button "Create New" at bounding box center [526, 155] width 51 height 16
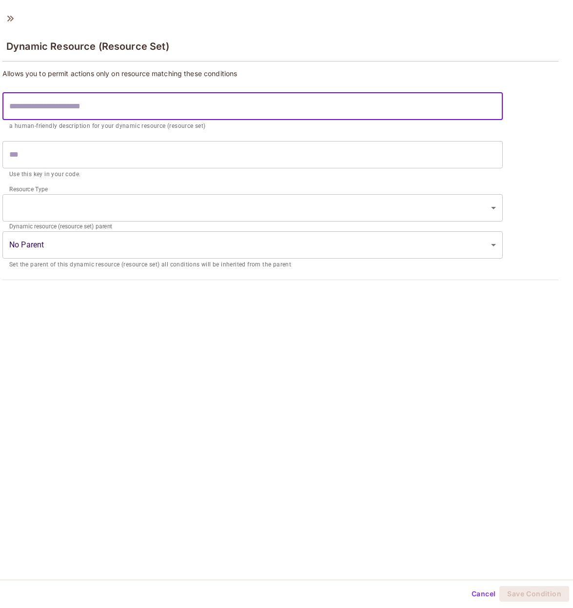
click at [196, 111] on input "text" at bounding box center [252, 106] width 501 height 27
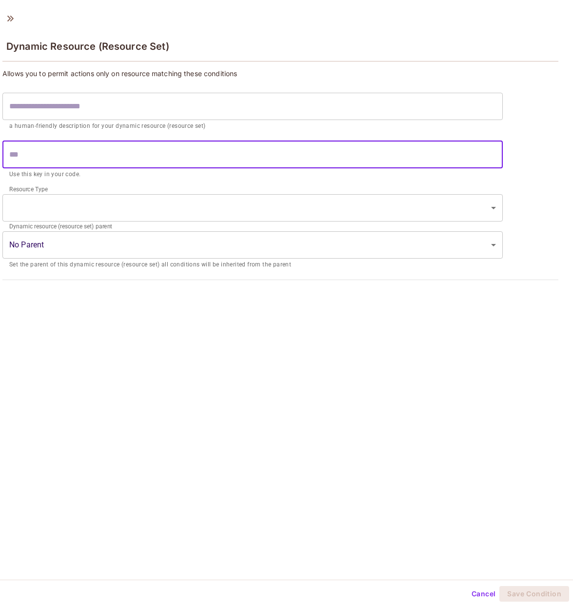
click at [166, 145] on input "text" at bounding box center [252, 154] width 501 height 27
click at [153, 195] on body "S [DOMAIN_NAME] Projects Monitoring Settings demo Development Home Policy Direc…" at bounding box center [286, 304] width 573 height 608
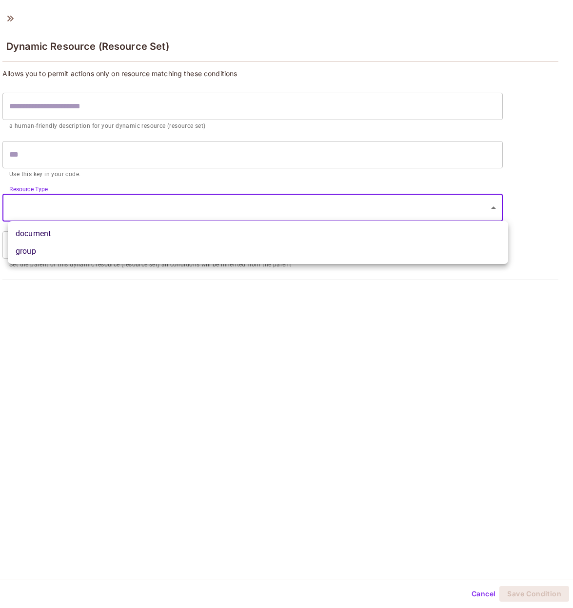
click at [131, 221] on ul "document group" at bounding box center [258, 242] width 501 height 43
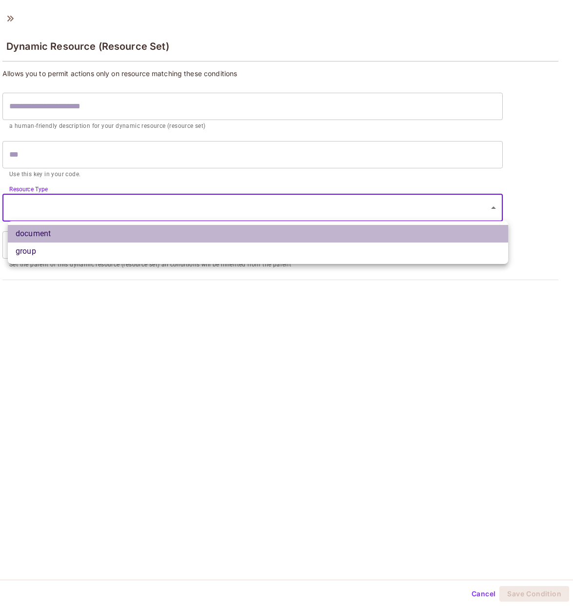
click at [131, 226] on li "document" at bounding box center [258, 234] width 501 height 18
type input "********"
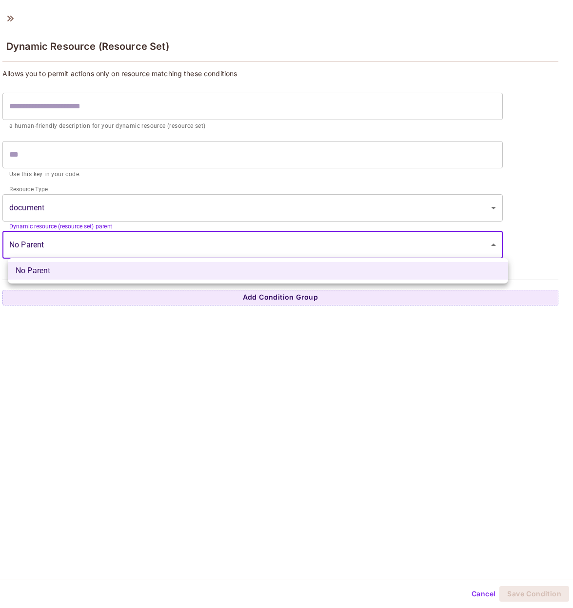
click at [127, 238] on body "S [DOMAIN_NAME] Projects Monitoring Settings demo Development Home Policy Direc…" at bounding box center [286, 304] width 573 height 608
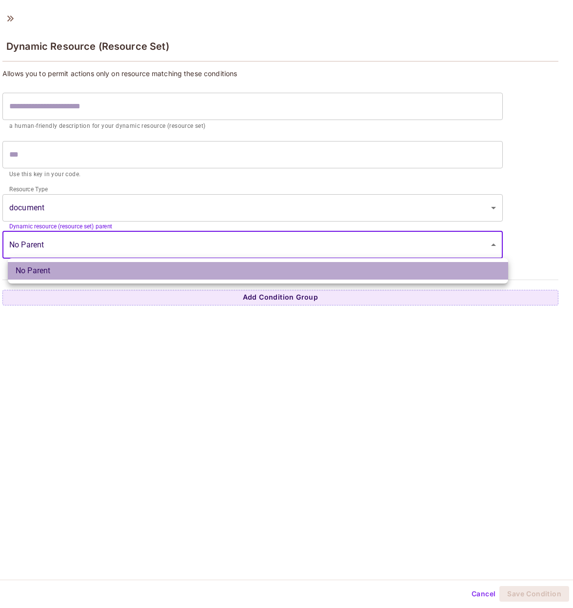
click at [124, 263] on li "No Parent" at bounding box center [258, 271] width 501 height 18
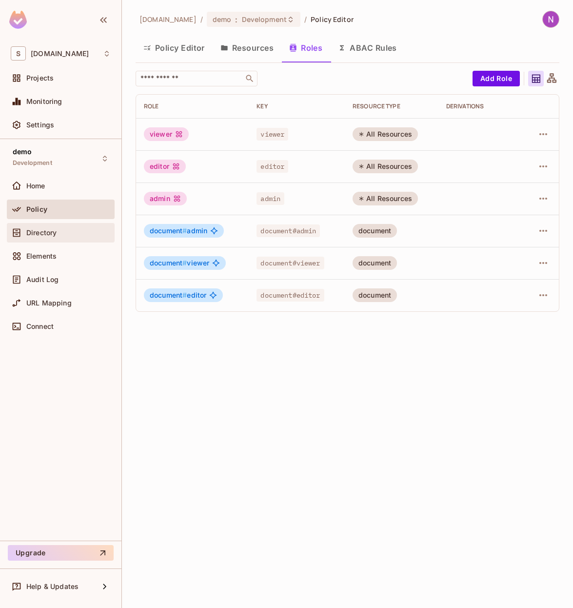
click at [44, 230] on span "Directory" at bounding box center [41, 233] width 30 height 8
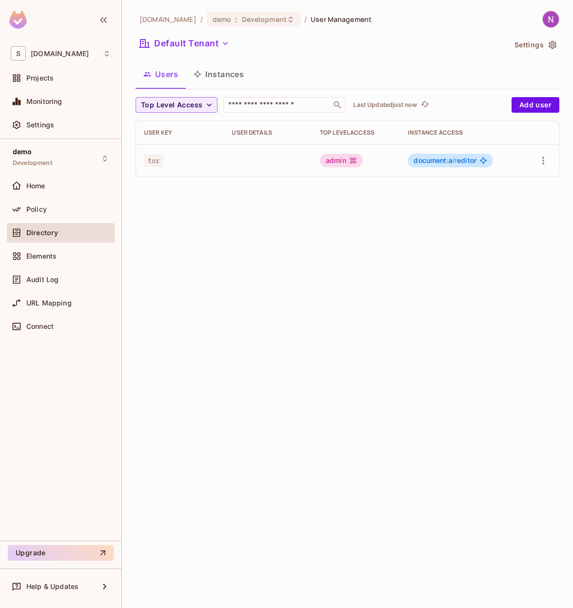
click at [225, 71] on button "Instances" at bounding box center [219, 74] width 66 height 24
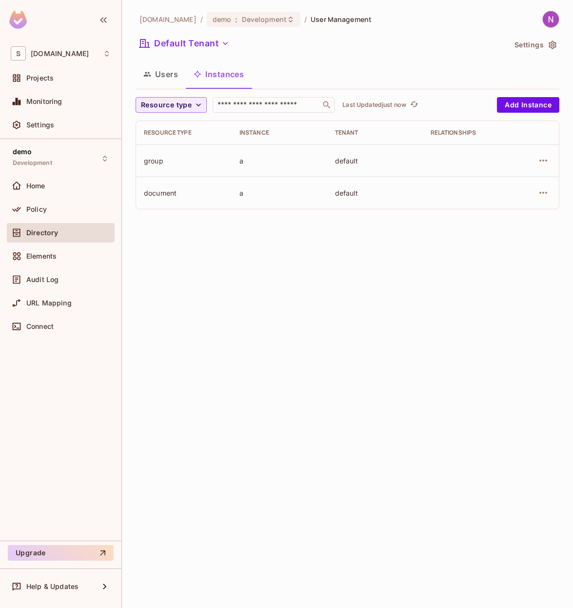
click at [535, 159] on div at bounding box center [538, 161] width 25 height 16
click at [543, 162] on icon "button" at bounding box center [544, 161] width 8 height 2
click at [546, 161] on div at bounding box center [286, 304] width 573 height 608
click at [537, 160] on button "button" at bounding box center [544, 161] width 16 height 16
click at [380, 208] on div at bounding box center [286, 304] width 573 height 608
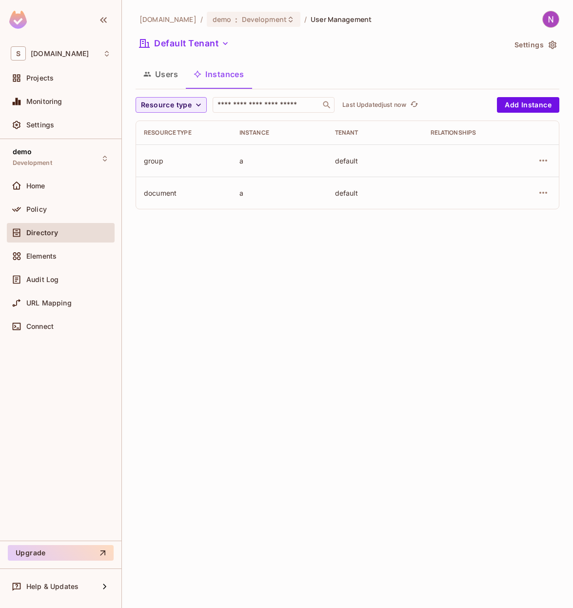
click at [171, 73] on button "Users" at bounding box center [161, 74] width 50 height 24
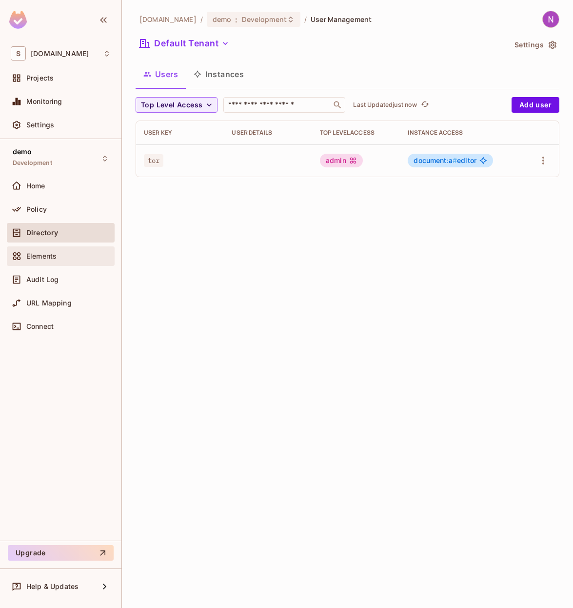
click at [50, 251] on div "Elements" at bounding box center [61, 256] width 100 height 12
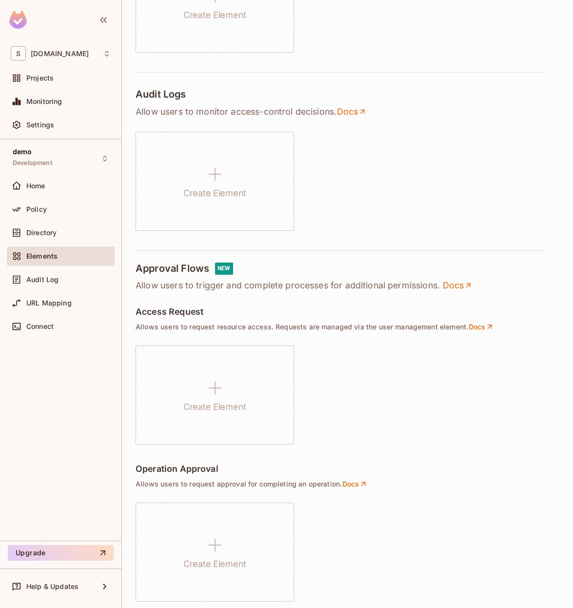
scroll to position [479, 0]
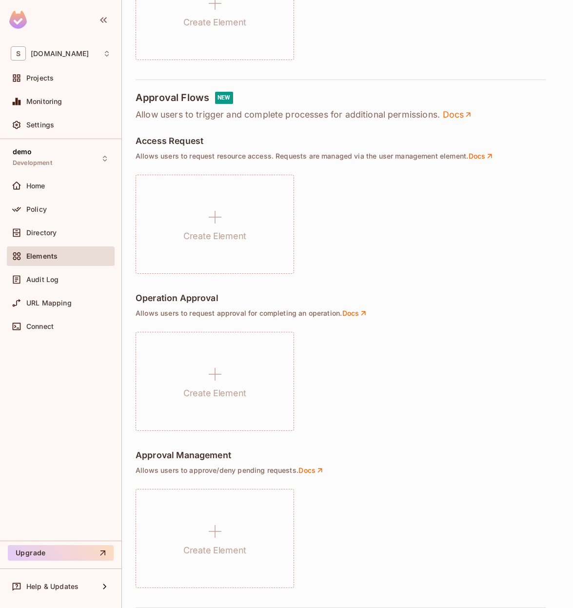
click at [46, 336] on div "Connect" at bounding box center [61, 328] width 108 height 23
click at [46, 329] on span "Connect" at bounding box center [39, 327] width 27 height 8
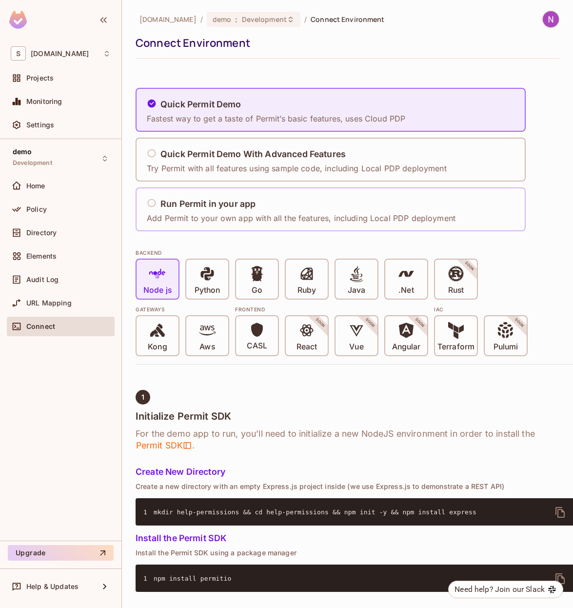
click at [220, 209] on h5 "Run Permit in your app" at bounding box center [208, 204] width 95 height 10
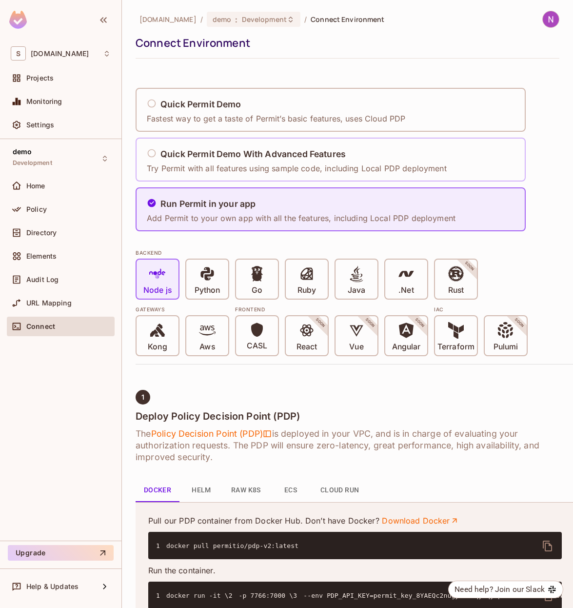
click at [249, 151] on h5 "Quick Permit Demo With Advanced Features" at bounding box center [253, 154] width 185 height 10
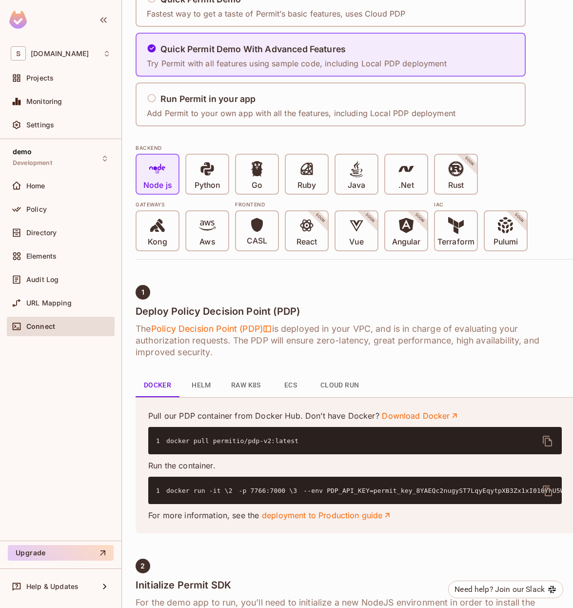
scroll to position [124, 0]
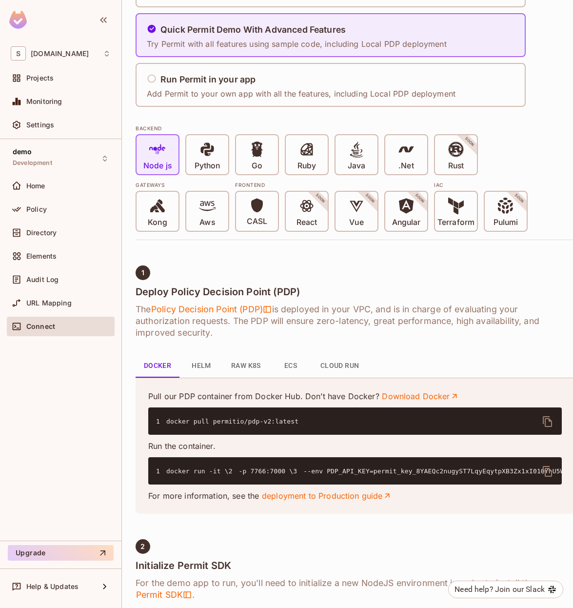
click at [545, 476] on icon "delete" at bounding box center [547, 471] width 9 height 11
click at [32, 225] on div "Directory" at bounding box center [61, 233] width 108 height 20
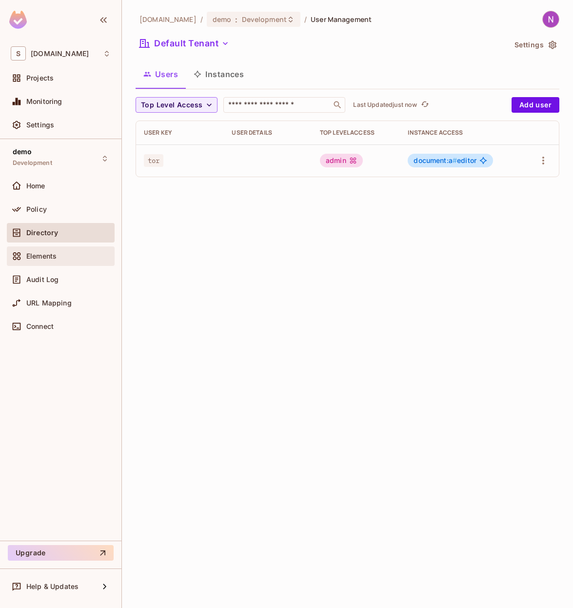
click at [36, 257] on span "Elements" at bounding box center [41, 256] width 30 height 8
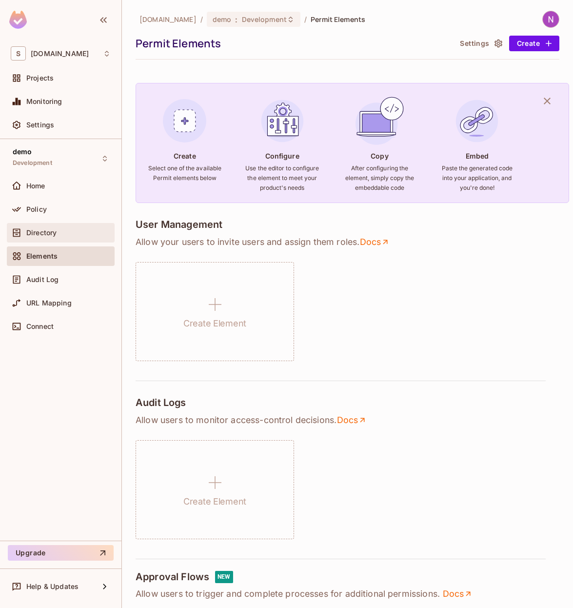
click at [26, 230] on span "Directory" at bounding box center [41, 233] width 30 height 8
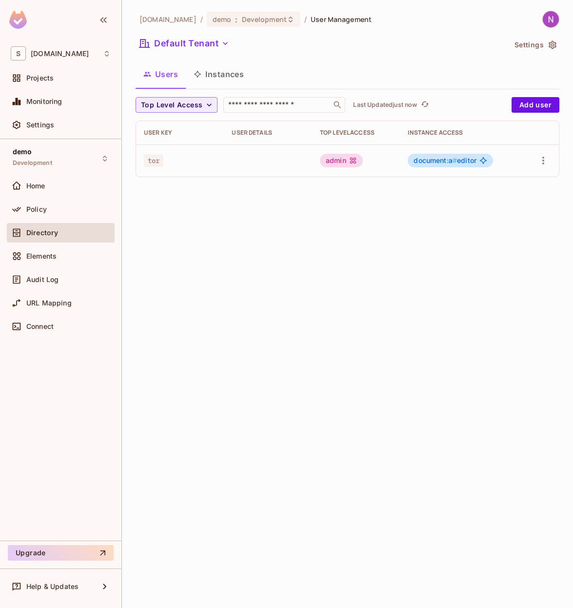
click at [220, 74] on button "Instances" at bounding box center [219, 74] width 66 height 24
